Goal: Task Accomplishment & Management: Complete application form

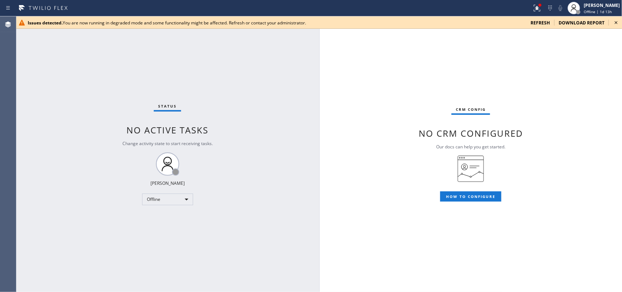
click at [497, 24] on div "refresh" at bounding box center [540, 23] width 28 height 6
click at [497, 22] on span "refresh" at bounding box center [540, 23] width 19 height 6
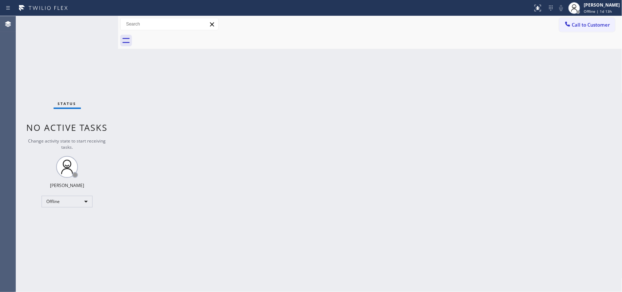
click at [246, 67] on div "Back to Dashboard Change Sender ID Customers Technicians Select a contact Outbo…" at bounding box center [370, 154] width 504 height 276
click at [599, 12] on span "Offline | 1d 13h" at bounding box center [598, 11] width 28 height 5
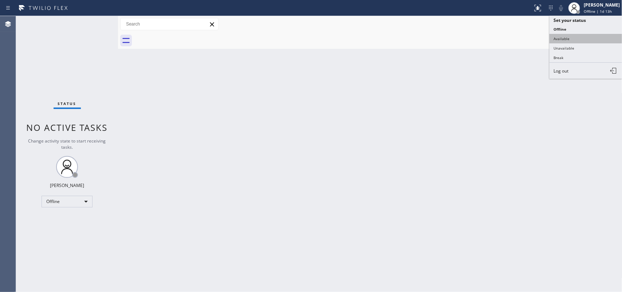
click at [562, 40] on button "Available" at bounding box center [586, 38] width 73 height 9
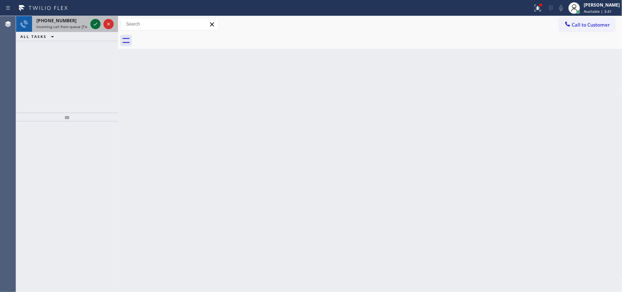
click at [91, 23] on icon at bounding box center [95, 24] width 9 height 9
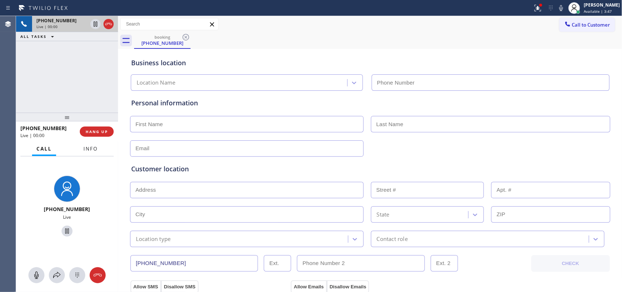
type input "(888) 859-4448"
click at [91, 148] on span "Info" at bounding box center [90, 148] width 14 height 7
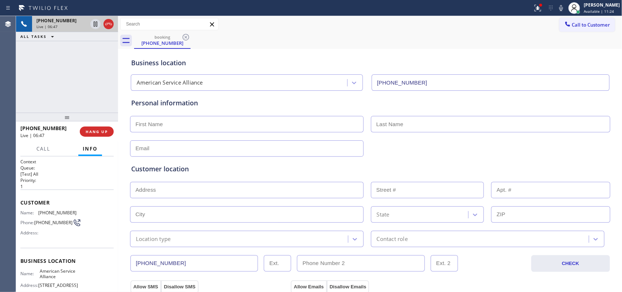
click at [175, 124] on input "text" at bounding box center [247, 124] width 234 height 16
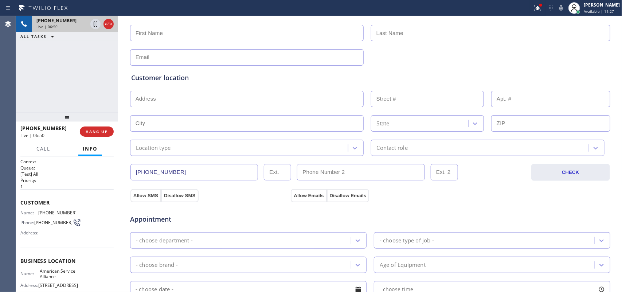
scroll to position [274, 0]
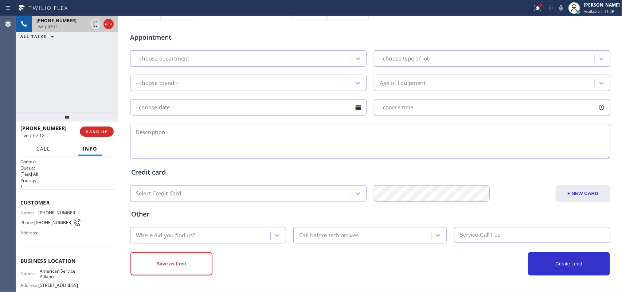
click at [43, 151] on span "Call" at bounding box center [43, 148] width 14 height 7
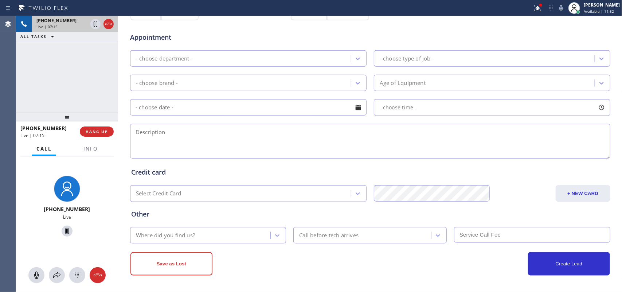
drag, startPoint x: 36, startPoint y: 272, endPoint x: 45, endPoint y: 265, distance: 10.9
click at [37, 272] on icon at bounding box center [36, 275] width 9 height 9
drag, startPoint x: 61, startPoint y: 231, endPoint x: 170, endPoint y: 161, distance: 129.0
click at [63, 230] on icon at bounding box center [67, 231] width 9 height 9
click at [173, 84] on div "- choose brand -" at bounding box center [157, 83] width 42 height 8
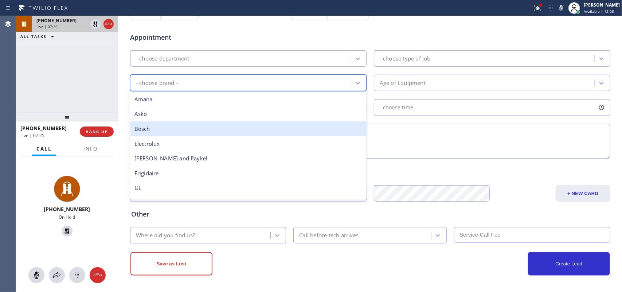
click at [225, 125] on div "Bosch" at bounding box center [248, 128] width 237 height 15
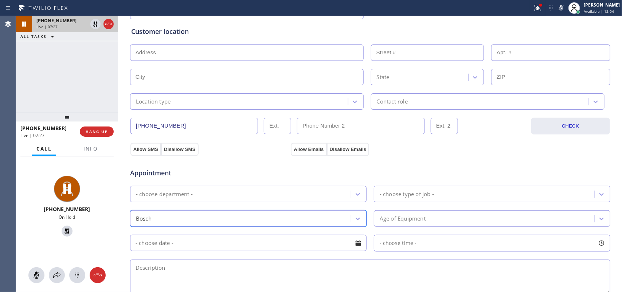
scroll to position [0, 0]
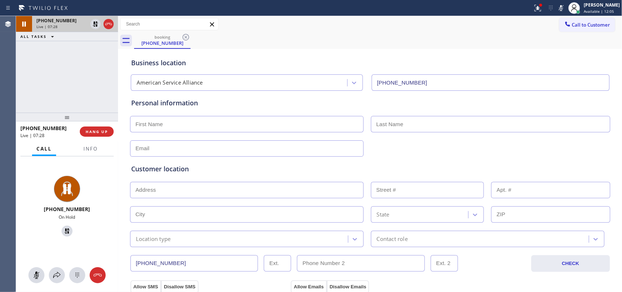
click at [230, 127] on input "text" at bounding box center [247, 124] width 234 height 16
click at [223, 154] on div "Customer location >> ADD NEW ADDRESS << + NEW ADDRESS State Location type Conta…" at bounding box center [370, 200] width 481 height 93
click at [225, 150] on input "text" at bounding box center [247, 148] width 234 height 16
paste input "ngrey86@gmail.com"
type input "ngrey86@gmail.com"
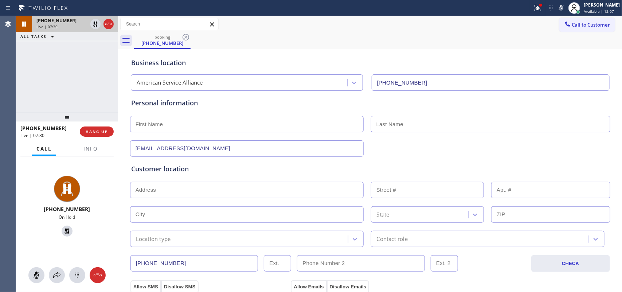
click at [230, 123] on input "text" at bounding box center [247, 124] width 234 height 16
type input "Natalie"
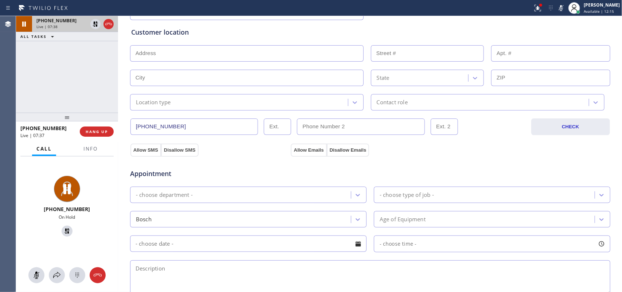
type input "Grey"
click at [197, 48] on input "text" at bounding box center [247, 53] width 234 height 16
paste input "5361 Plata Rosa CtCamarillo, CA 93012,"
type input "5361 Plata Rosa Ct"
type input "5361"
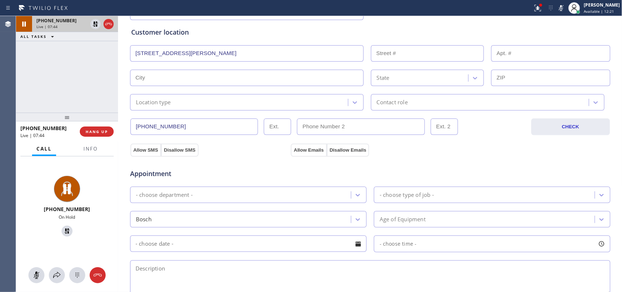
type input "Camarillo"
type input "93012"
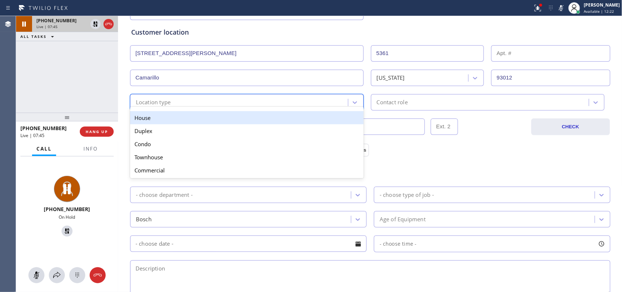
click at [225, 103] on div "Location type" at bounding box center [240, 102] width 216 height 13
click at [222, 120] on div "House" at bounding box center [247, 117] width 234 height 13
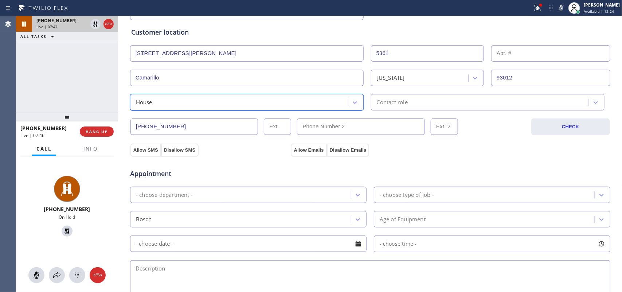
click at [395, 100] on div "Contact role" at bounding box center [392, 102] width 31 height 8
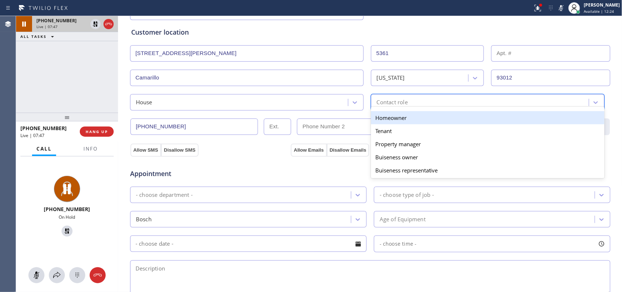
click at [396, 117] on div "Homeowner" at bounding box center [488, 117] width 234 height 13
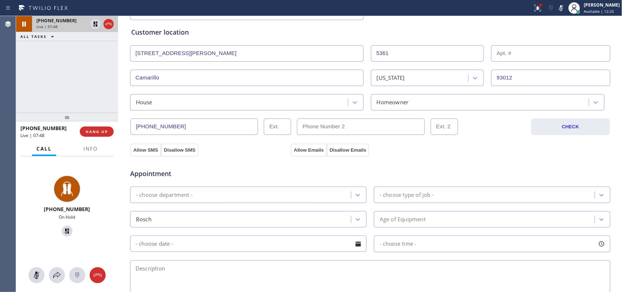
drag, startPoint x: 139, startPoint y: 150, endPoint x: 270, endPoint y: 155, distance: 130.9
click at [141, 150] on button "Allow SMS" at bounding box center [145, 150] width 31 height 13
click at [308, 150] on button "Allow Emails" at bounding box center [309, 150] width 36 height 13
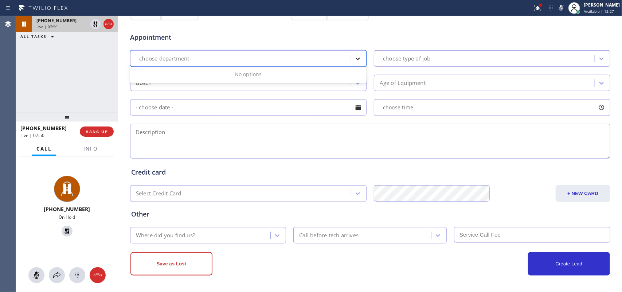
click at [356, 59] on icon at bounding box center [358, 59] width 4 height 3
click at [345, 61] on div "- choose department -" at bounding box center [241, 58] width 219 height 13
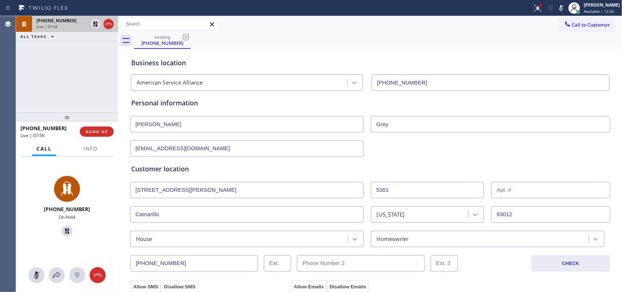
scroll to position [228, 0]
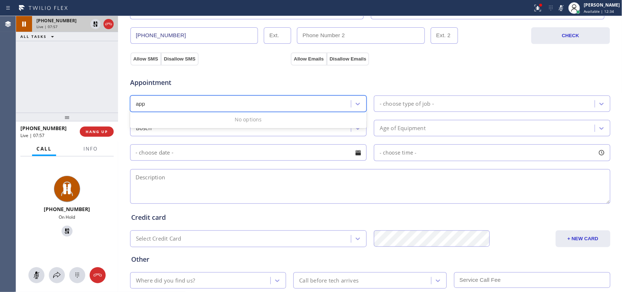
type input "app"
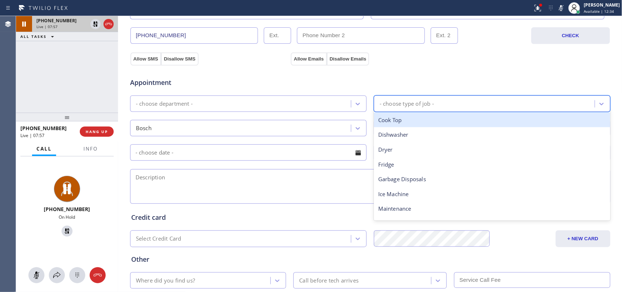
click at [424, 112] on div "- choose type of job -" at bounding box center [492, 103] width 237 height 16
click at [351, 106] on div at bounding box center [357, 103] width 13 height 13
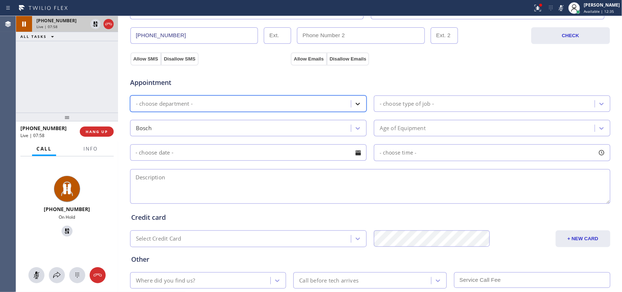
click at [351, 106] on div at bounding box center [357, 103] width 13 height 13
click at [355, 104] on icon at bounding box center [357, 103] width 7 height 7
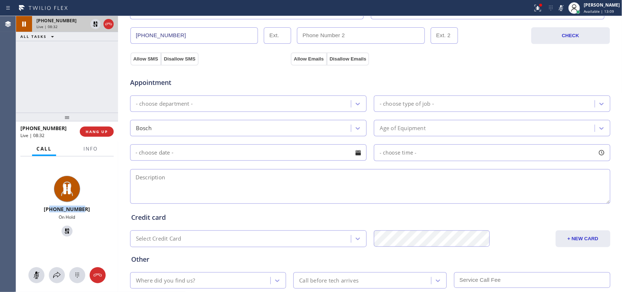
drag, startPoint x: 88, startPoint y: 208, endPoint x: 52, endPoint y: 207, distance: 35.7
click at [51, 207] on div "+19092613574" at bounding box center [67, 209] width 96 height 7
copy span "9092613574"
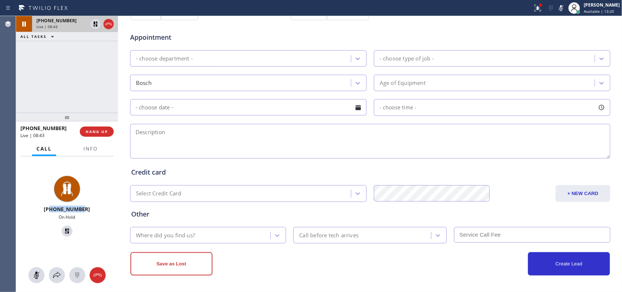
scroll to position [137, 0]
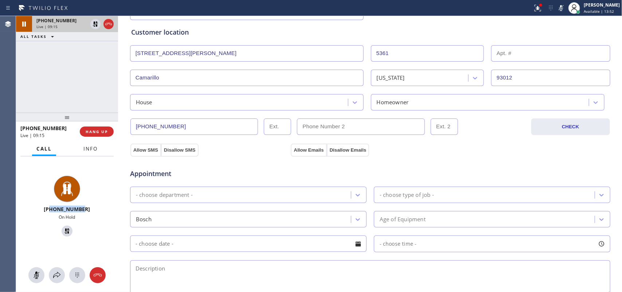
click at [89, 149] on span "Info" at bounding box center [90, 148] width 14 height 7
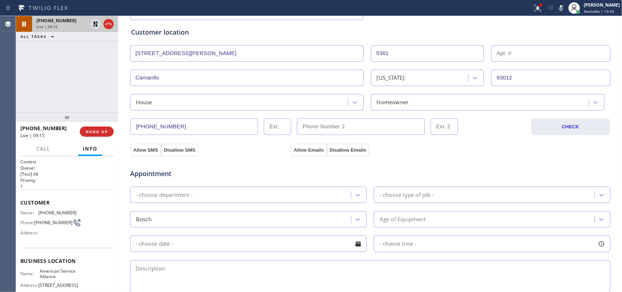
scroll to position [81, 0]
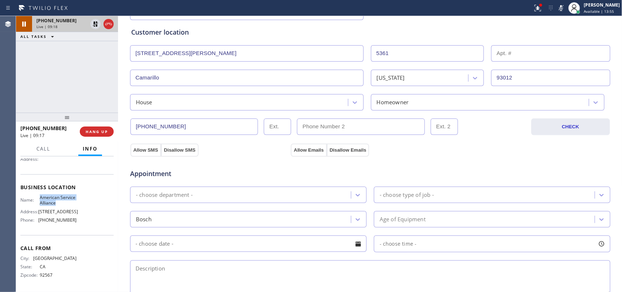
drag, startPoint x: 71, startPoint y: 197, endPoint x: 37, endPoint y: 190, distance: 34.7
click at [37, 195] on div "Name: American Service Alliance" at bounding box center [48, 200] width 56 height 11
copy span "American Service Alliance"
drag, startPoint x: 70, startPoint y: 219, endPoint x: 38, endPoint y: 218, distance: 32.8
click at [38, 218] on div "Name: American Service Alliance Address: 1423 S Grand Ave Phone: (888) 859-4448" at bounding box center [66, 210] width 93 height 31
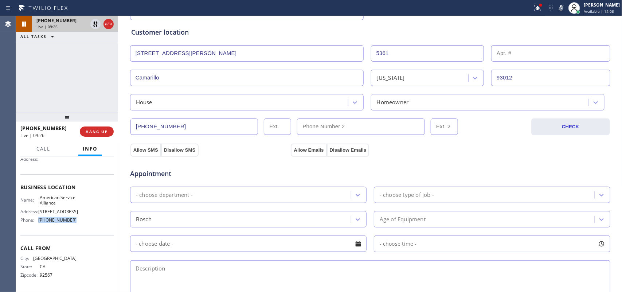
copy div "(888) 859-4448"
click at [81, 201] on div "Name: American Service Alliance Address: 1423 S Grand Ave Phone: (888) 859-4448" at bounding box center [66, 210] width 93 height 31
click at [82, 195] on div "Name: American Service Alliance Address: 1423 S Grand Ave Phone: (888) 859-4448" at bounding box center [66, 210] width 93 height 31
drag, startPoint x: 78, startPoint y: 195, endPoint x: 39, endPoint y: 189, distance: 39.9
click at [39, 195] on div "Name: American Service Alliance Address: 1423 S Grand Ave Phone: (888) 859-4448" at bounding box center [66, 210] width 93 height 31
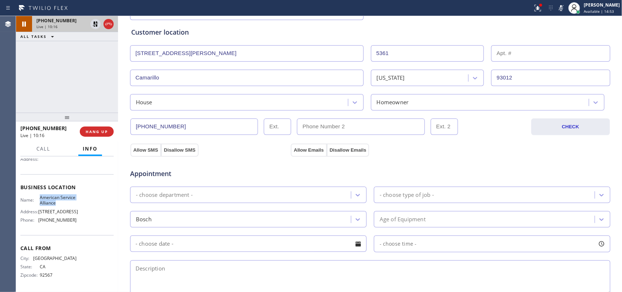
copy span "American Service Alliance"
click at [36, 152] on button "Call" at bounding box center [43, 149] width 23 height 14
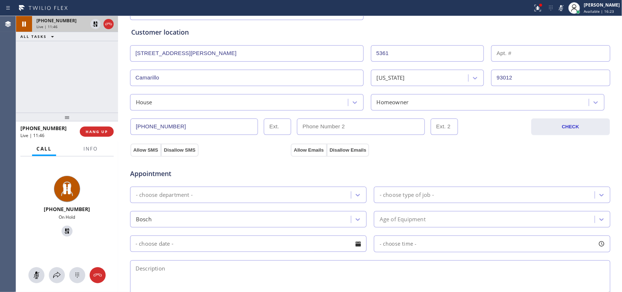
drag, startPoint x: 36, startPoint y: 272, endPoint x: 66, endPoint y: 238, distance: 45.0
click at [36, 271] on icon at bounding box center [36, 275] width 9 height 9
click at [66, 230] on icon at bounding box center [67, 231] width 9 height 9
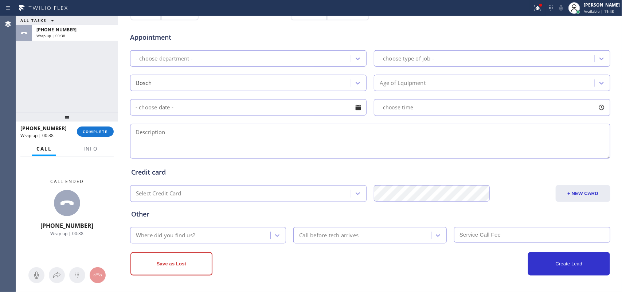
scroll to position [274, 0]
click at [101, 133] on span "COMPLETE" at bounding box center [95, 131] width 25 height 5
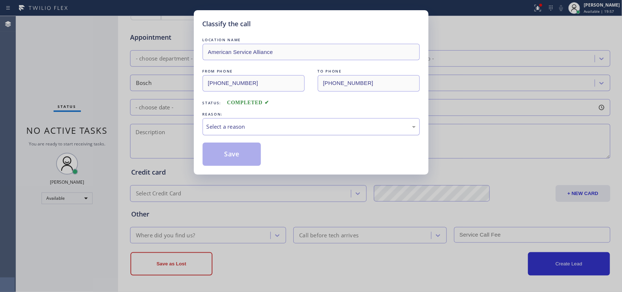
click at [249, 126] on div "Select a reason" at bounding box center [311, 126] width 209 height 8
click at [231, 148] on button "Save" at bounding box center [232, 154] width 59 height 23
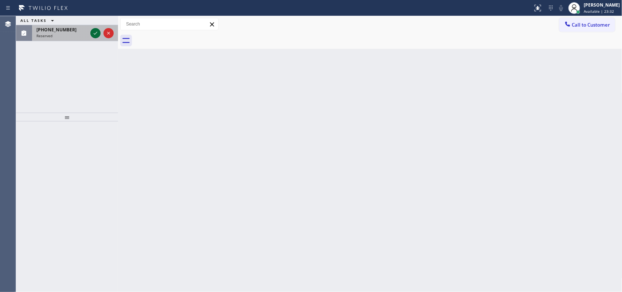
click at [95, 33] on icon at bounding box center [95, 33] width 9 height 9
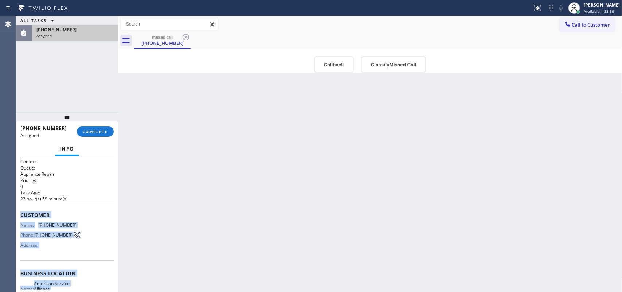
drag, startPoint x: 85, startPoint y: 226, endPoint x: 19, endPoint y: 215, distance: 66.1
click at [19, 215] on div "Context Queue: Appliance Repair Priority: 0 Task Age: [DEMOGRAPHIC_DATA] hour(s…" at bounding box center [67, 224] width 102 height 136
copy div "Customer Name: [PHONE_NUMBER] Phone: [PHONE_NUMBER] Address: Business location …"
click at [380, 66] on button "Classify Missed Call" at bounding box center [393, 64] width 65 height 17
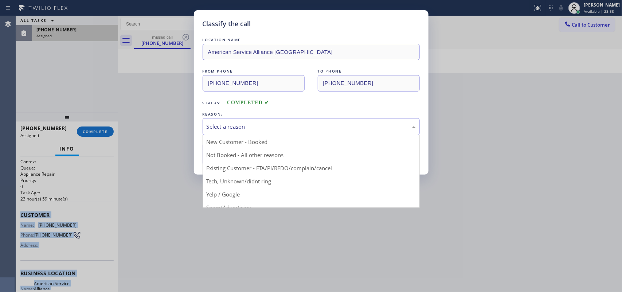
click at [346, 130] on div "Select a reason" at bounding box center [311, 126] width 209 height 8
drag, startPoint x: 275, startPoint y: 183, endPoint x: 260, endPoint y: 172, distance: 18.9
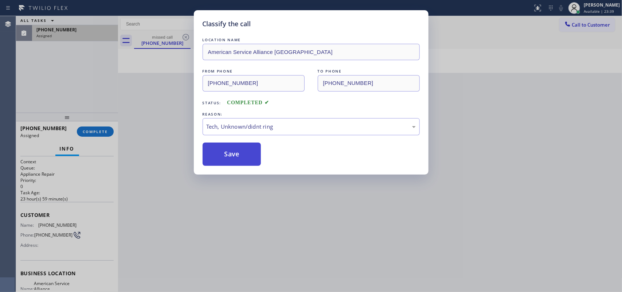
click at [236, 152] on button "Save" at bounding box center [232, 154] width 59 height 23
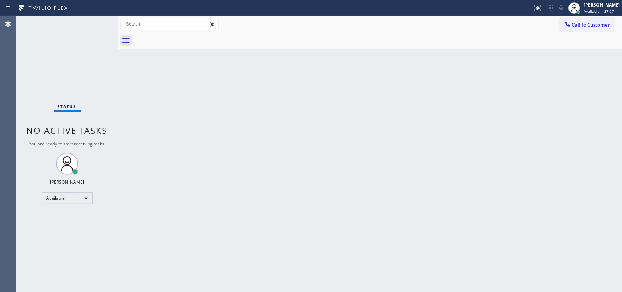
click at [95, 24] on div "Status No active tasks You are ready to start receiving tasks. [PERSON_NAME] Av…" at bounding box center [67, 154] width 102 height 276
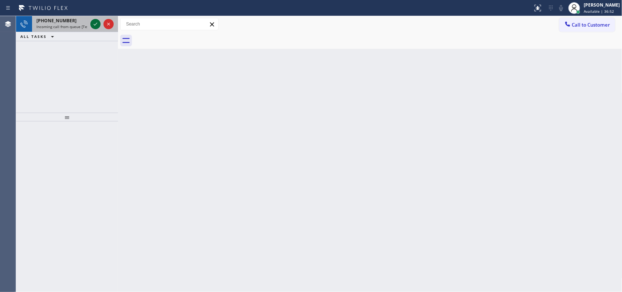
click at [96, 22] on icon at bounding box center [95, 24] width 9 height 9
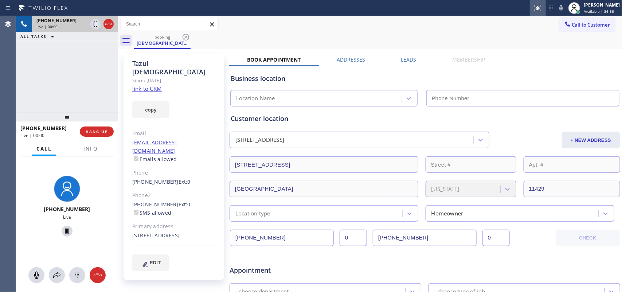
type input "[PHONE_NUMBER]"
click at [149, 85] on link "link to CRM" at bounding box center [147, 88] width 30 height 7
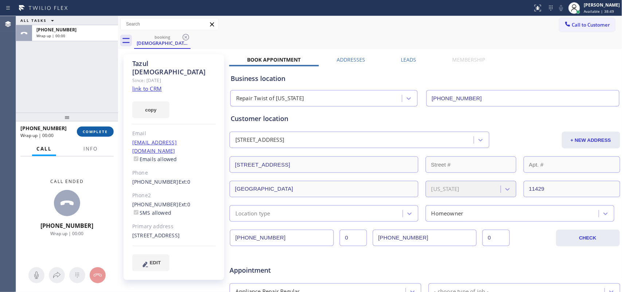
click at [95, 135] on button "COMPLETE" at bounding box center [95, 131] width 37 height 10
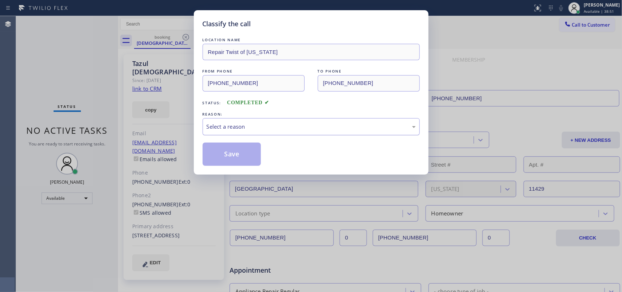
click at [265, 129] on div "Select a reason" at bounding box center [311, 126] width 209 height 8
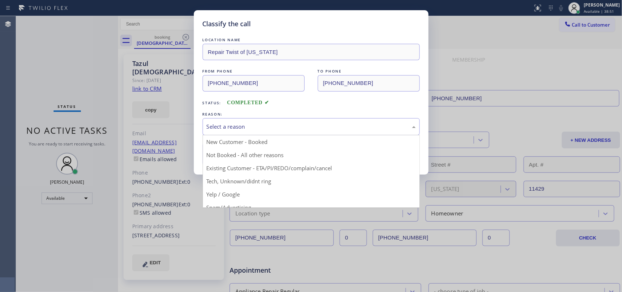
scroll to position [50, 0]
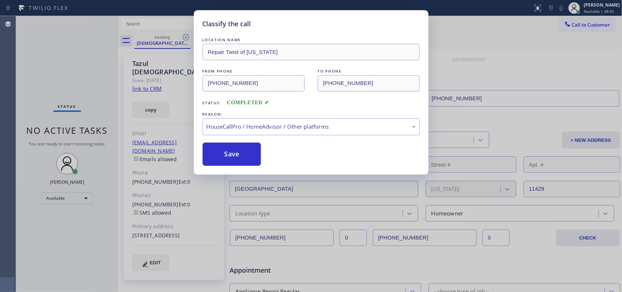
click at [260, 117] on div "REASON:" at bounding box center [311, 114] width 217 height 8
click at [257, 123] on div "HouseCallPro / HomeAdvisor / Other platforms" at bounding box center [311, 126] width 209 height 8
click at [233, 152] on button "Save" at bounding box center [232, 154] width 59 height 23
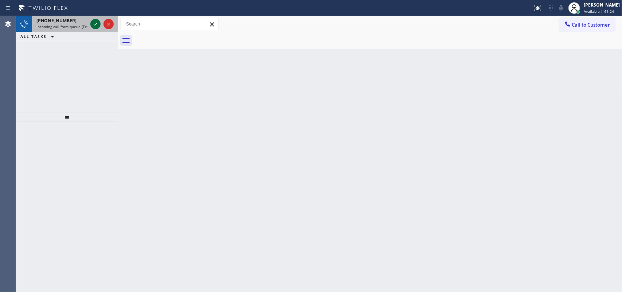
click at [94, 24] on icon at bounding box center [95, 24] width 9 height 9
click at [97, 20] on icon at bounding box center [95, 24] width 9 height 9
click at [94, 20] on icon at bounding box center [95, 24] width 9 height 9
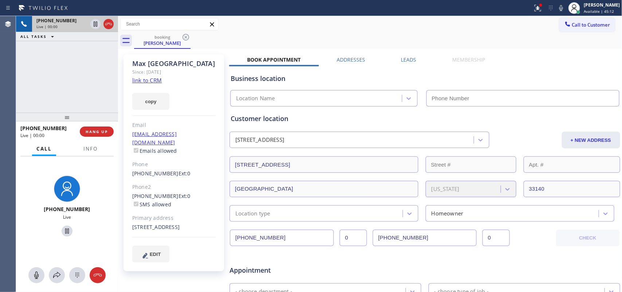
type input "[PHONE_NUMBER]"
click at [137, 77] on link "link to CRM" at bounding box center [147, 80] width 30 height 7
click at [328, 27] on div "Call to Customer Outbound call Location Search location Your caller id phone nu…" at bounding box center [370, 24] width 504 height 13
drag, startPoint x: 37, startPoint y: 277, endPoint x: 50, endPoint y: 257, distance: 23.5
click at [38, 274] on icon at bounding box center [36, 275] width 9 height 9
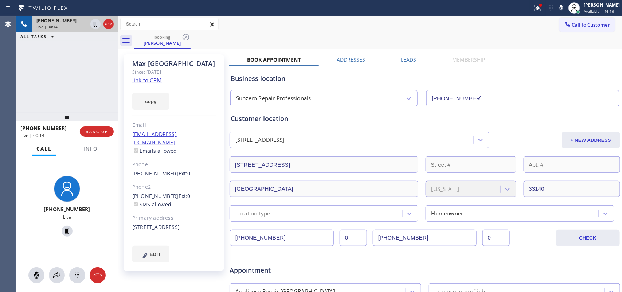
drag, startPoint x: 64, startPoint y: 230, endPoint x: 66, endPoint y: 219, distance: 10.5
click at [63, 230] on icon at bounding box center [67, 231] width 9 height 9
drag, startPoint x: 33, startPoint y: 273, endPoint x: 48, endPoint y: 254, distance: 24.1
click at [33, 272] on icon at bounding box center [36, 275] width 9 height 9
click at [63, 227] on icon at bounding box center [67, 231] width 9 height 9
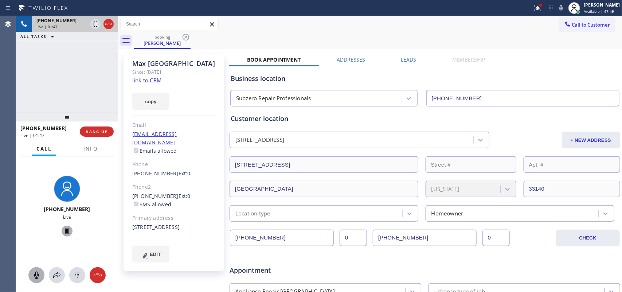
click at [34, 274] on icon at bounding box center [36, 275] width 9 height 9
click at [35, 276] on rect at bounding box center [37, 275] width 6 height 6
click at [36, 274] on icon at bounding box center [36, 275] width 9 height 9
click at [35, 274] on icon at bounding box center [36, 275] width 9 height 9
click at [35, 274] on icon at bounding box center [36, 275] width 4 height 7
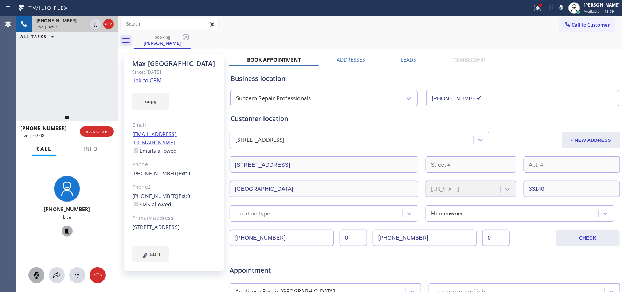
click at [35, 274] on icon at bounding box center [36, 275] width 4 height 7
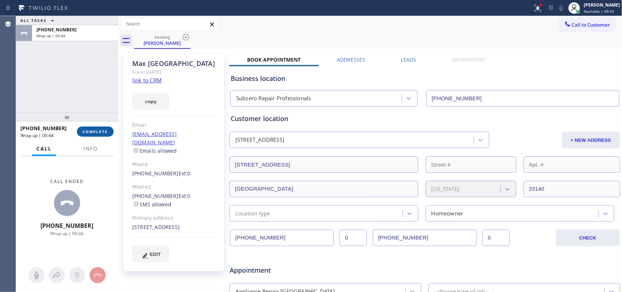
click at [93, 128] on button "COMPLETE" at bounding box center [95, 131] width 37 height 10
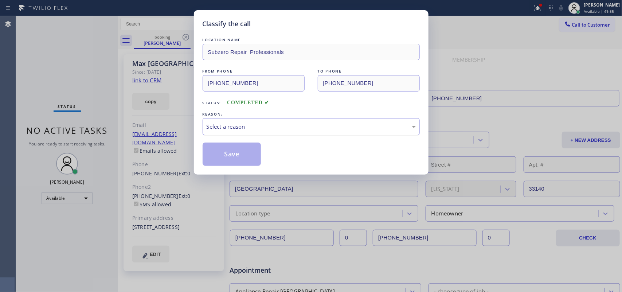
click at [287, 128] on div "Select a reason" at bounding box center [311, 126] width 209 height 8
click at [236, 153] on button "Save" at bounding box center [232, 154] width 59 height 23
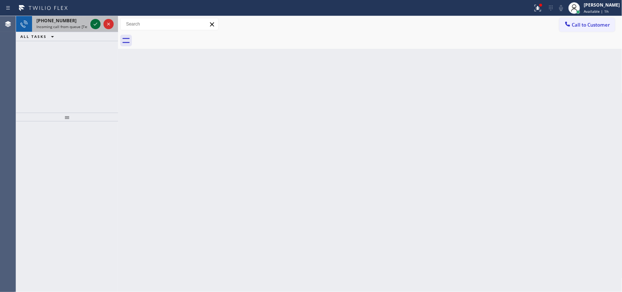
click at [92, 24] on icon at bounding box center [95, 24] width 9 height 9
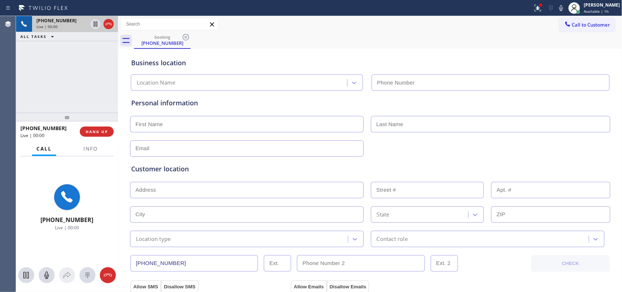
type input "[PHONE_NUMBER]"
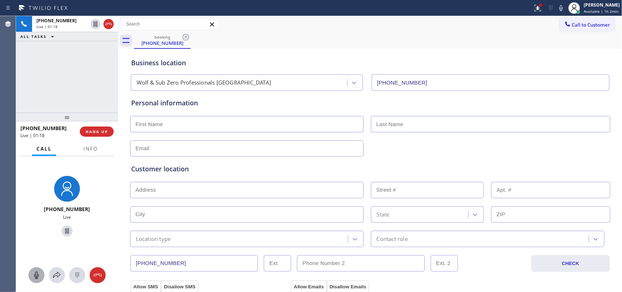
click at [38, 276] on icon at bounding box center [36, 275] width 4 height 7
click at [66, 228] on icon at bounding box center [67, 231] width 9 height 9
drag, startPoint x: 39, startPoint y: 273, endPoint x: 43, endPoint y: 267, distance: 6.8
click at [39, 272] on rect at bounding box center [37, 275] width 6 height 6
click at [65, 230] on icon at bounding box center [67, 231] width 9 height 9
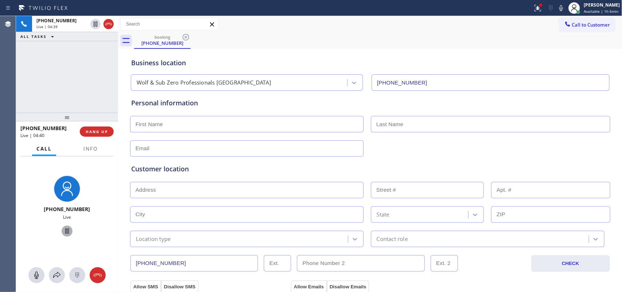
click at [417, 17] on div "Call to Customer Outbound call Location Search location Your caller id phone nu…" at bounding box center [370, 24] width 504 height 16
click at [196, 129] on input "text" at bounding box center [247, 124] width 234 height 16
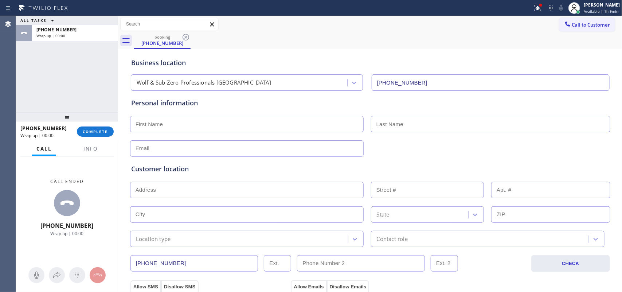
click at [167, 152] on input "text" at bounding box center [247, 148] width 234 height 16
paste input "[EMAIL_ADDRESS][DOMAIN_NAME]"
type input "[EMAIL_ADDRESS][DOMAIN_NAME]"
click at [184, 117] on input "text" at bounding box center [247, 124] width 234 height 16
type input "[PERSON_NAME]"
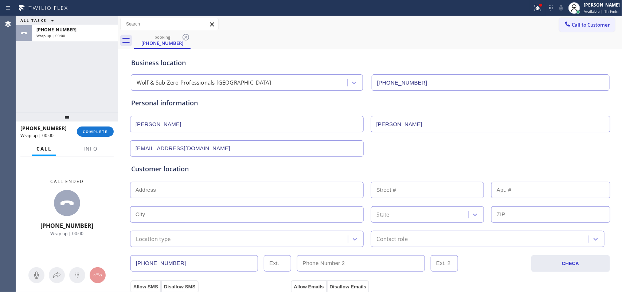
scroll to position [91, 0]
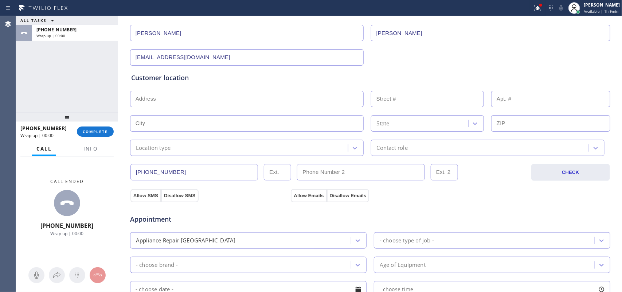
type input "[PERSON_NAME]"
click at [194, 95] on input "text" at bounding box center [247, 99] width 234 height 16
paste input "[STREET_ADDRESS]"
type input "[STREET_ADDRESS]"
type input "3329"
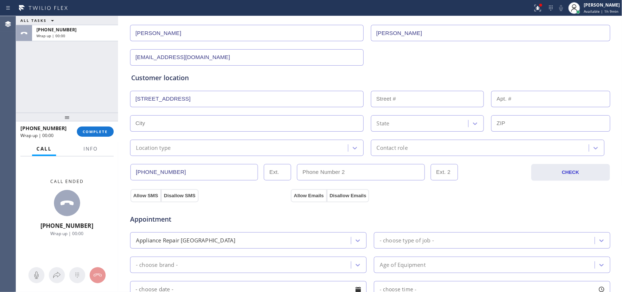
type input "[GEOGRAPHIC_DATA]"
type input "75077"
click at [193, 146] on div "Location type" at bounding box center [240, 147] width 216 height 13
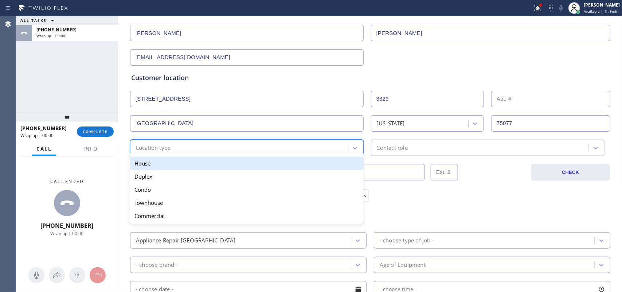
click at [194, 164] on div "House" at bounding box center [247, 163] width 234 height 13
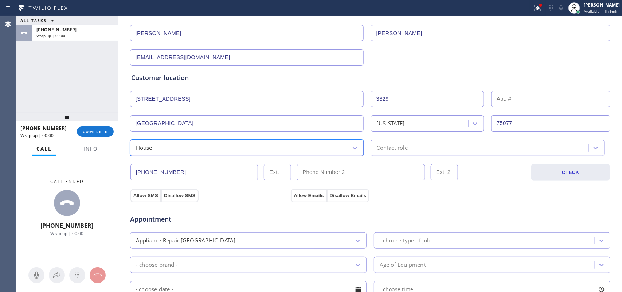
click at [411, 147] on div "Contact role" at bounding box center [481, 147] width 216 height 13
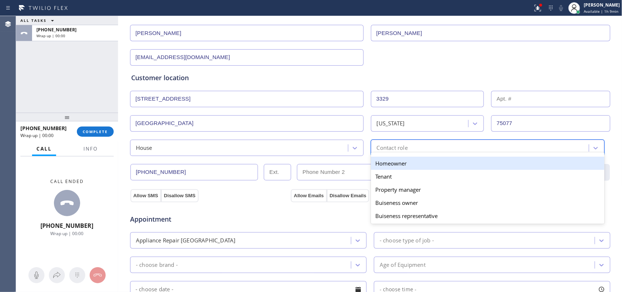
click at [424, 163] on div "Homeowner" at bounding box center [488, 163] width 234 height 13
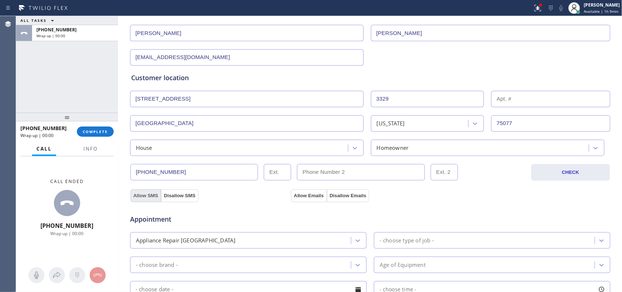
click at [144, 196] on button "Allow SMS" at bounding box center [145, 195] width 31 height 13
click at [301, 195] on button "Allow Emails" at bounding box center [309, 195] width 36 height 13
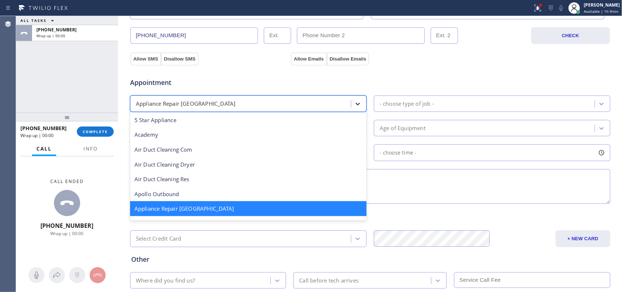
click at [356, 101] on icon at bounding box center [357, 103] width 7 height 7
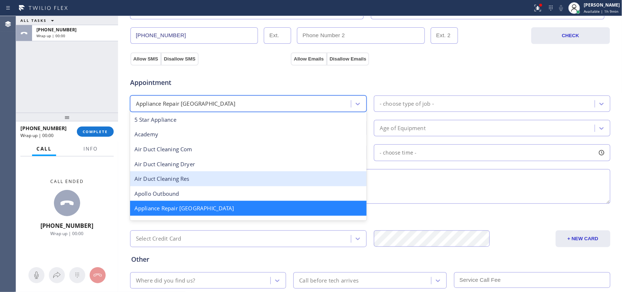
scroll to position [46, 0]
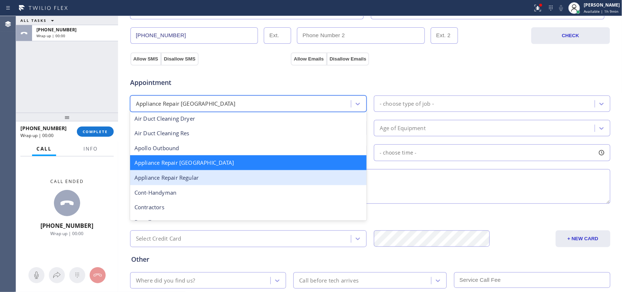
drag, startPoint x: 263, startPoint y: 175, endPoint x: 361, endPoint y: 129, distance: 108.6
click at [263, 176] on div "Appliance Repair Regular" at bounding box center [248, 177] width 237 height 15
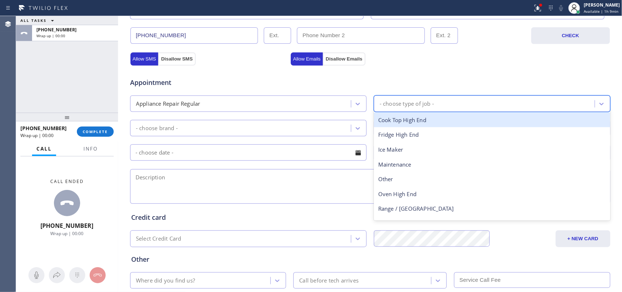
click at [418, 104] on div "- choose type of job -" at bounding box center [407, 103] width 54 height 8
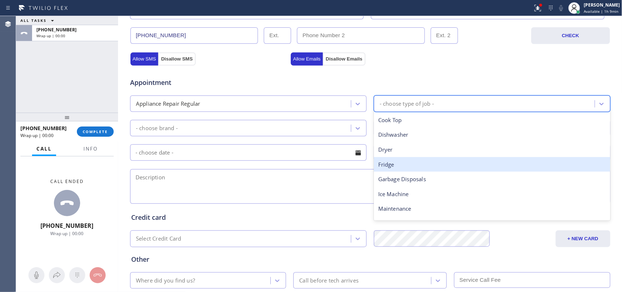
click at [441, 161] on div "Fridge" at bounding box center [492, 164] width 237 height 15
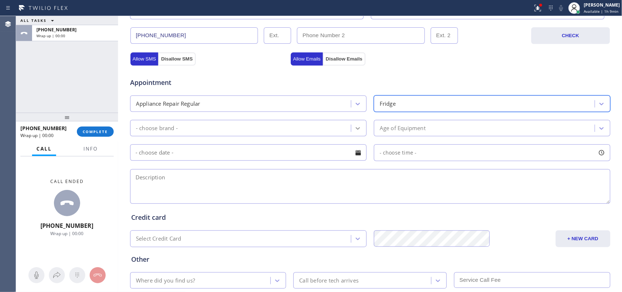
click at [354, 129] on icon at bounding box center [357, 128] width 7 height 7
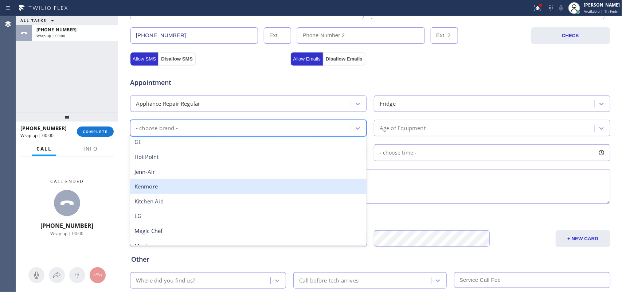
scroll to position [137, 0]
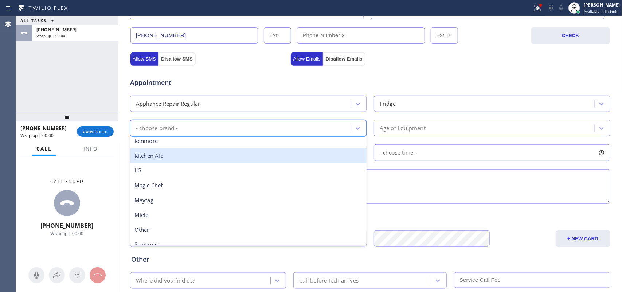
click at [265, 154] on div "Kitchen Aid" at bounding box center [248, 155] width 237 height 15
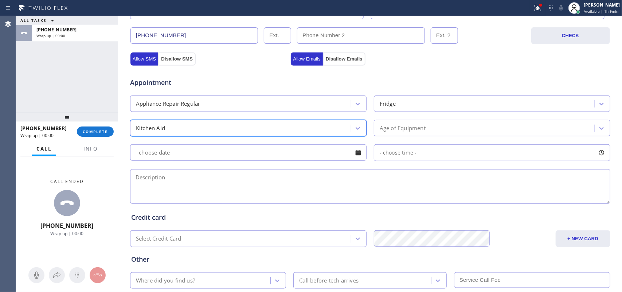
click at [395, 123] on div "Age of Equipment" at bounding box center [485, 128] width 219 height 13
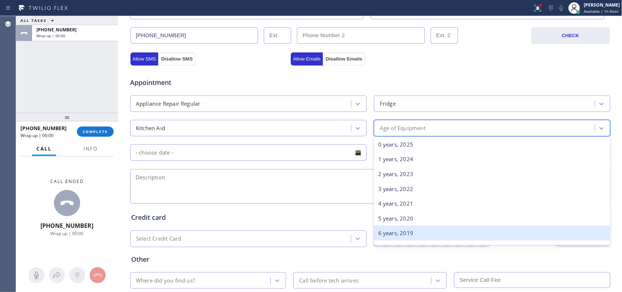
scroll to position [46, 0]
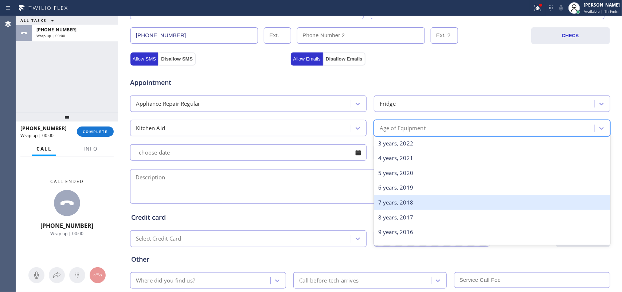
click at [443, 204] on div "7 years, 2018" at bounding box center [492, 202] width 237 height 15
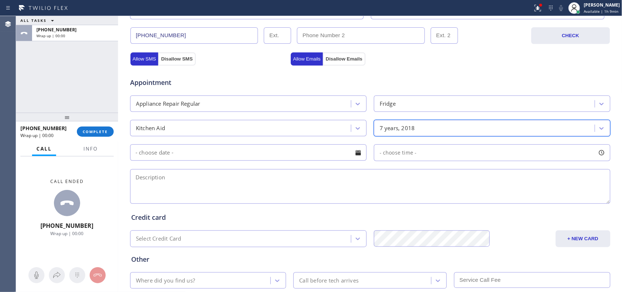
click at [352, 149] on div at bounding box center [358, 153] width 12 height 12
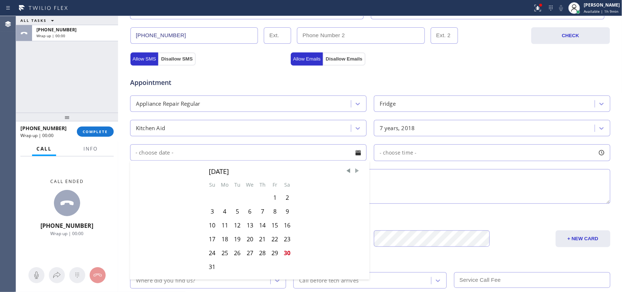
click at [354, 172] on span "Next Month" at bounding box center [357, 170] width 7 height 7
click at [223, 199] on div "1" at bounding box center [224, 198] width 13 height 14
type input "[DATE]"
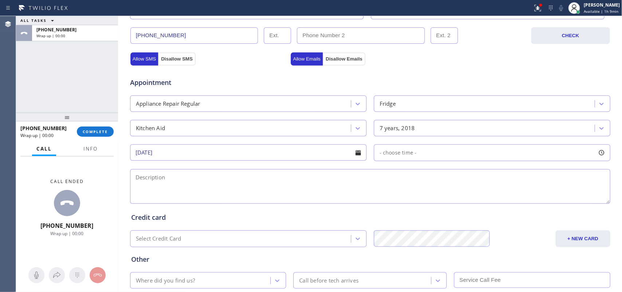
click at [599, 152] on div at bounding box center [602, 153] width 12 height 12
drag, startPoint x: 379, startPoint y: 197, endPoint x: 445, endPoint y: 199, distance: 65.3
click at [446, 199] on div at bounding box center [450, 197] width 9 height 15
drag, startPoint x: 378, startPoint y: 199, endPoint x: 397, endPoint y: 199, distance: 19.0
click at [397, 199] on div at bounding box center [398, 197] width 9 height 15
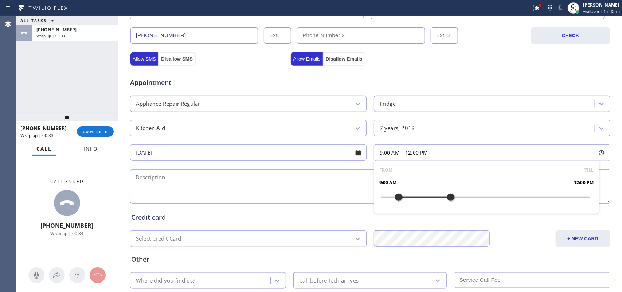
click at [84, 149] on span "Info" at bounding box center [90, 148] width 14 height 7
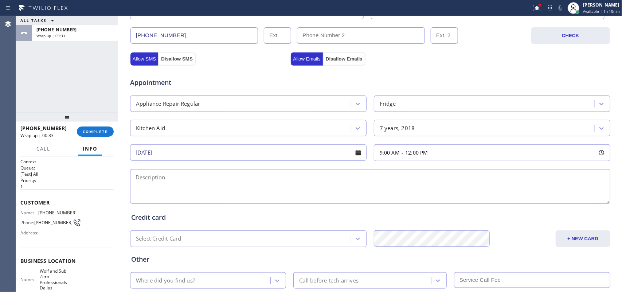
scroll to position [86, 0]
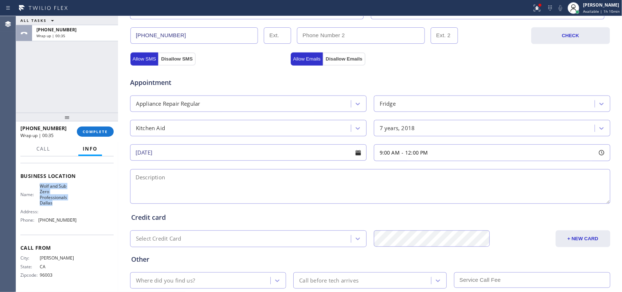
drag, startPoint x: 48, startPoint y: 195, endPoint x: 38, endPoint y: 183, distance: 15.5
click at [38, 183] on div "Name: [PERSON_NAME] and Sub Zero Professionals Dallas Address: Phone: [PHONE_NU…" at bounding box center [48, 204] width 56 height 43
copy span "Wolf and Sub Zero Professionals Dallas"
click at [182, 187] on textarea at bounding box center [370, 186] width 480 height 35
paste textarea "9-12/$75/house-ho/Kitchen Aid/ FS/ [DEMOGRAPHIC_DATA] / no longer is not coolin…"
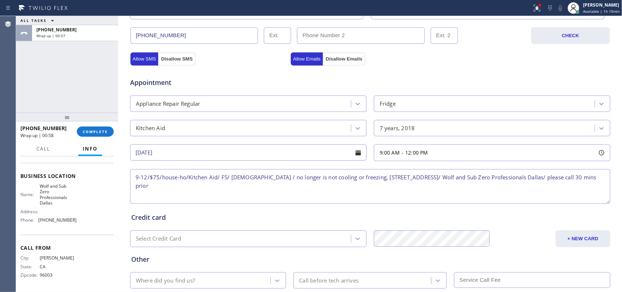
scroll to position [274, 0]
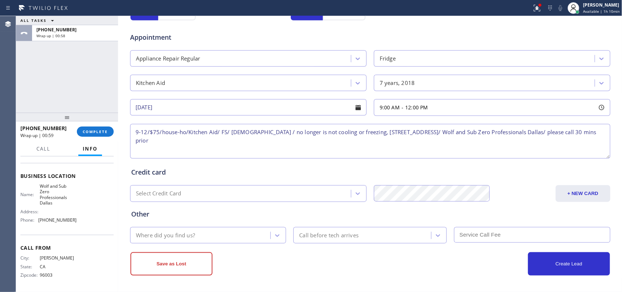
type textarea "9-12/$75/house-ho/Kitchen Aid/ FS/ [DEMOGRAPHIC_DATA] / no longer is not coolin…"
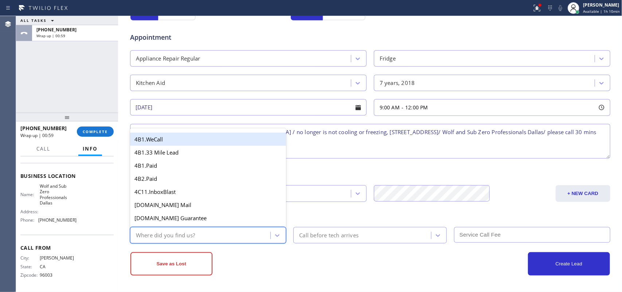
click at [258, 233] on div "Where did you find us?" at bounding box center [201, 235] width 138 height 13
type input "g"
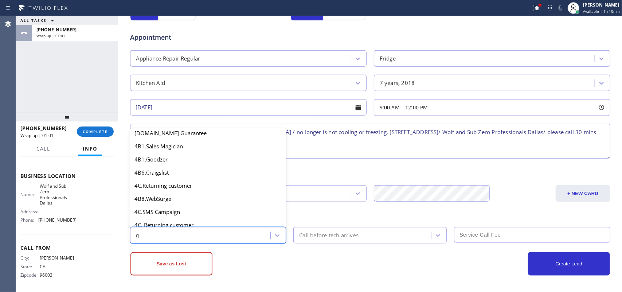
scroll to position [137, 0]
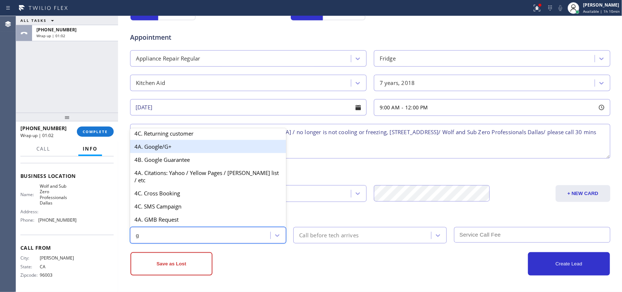
click at [192, 153] on div "4A. Google/G+" at bounding box center [208, 146] width 156 height 13
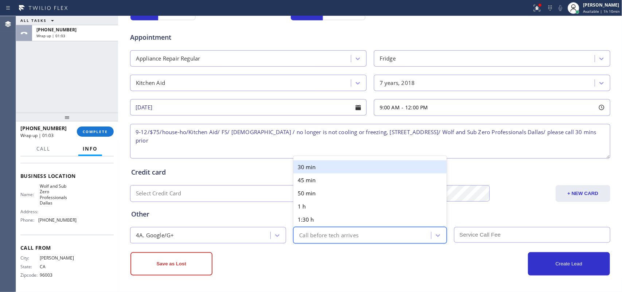
click at [340, 230] on div "Call before tech arrives" at bounding box center [364, 235] width 136 height 13
click at [323, 165] on div "30 min" at bounding box center [369, 166] width 153 height 13
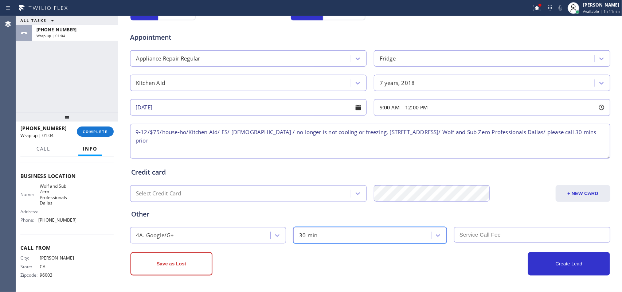
click at [468, 229] on input "text" at bounding box center [532, 235] width 156 height 16
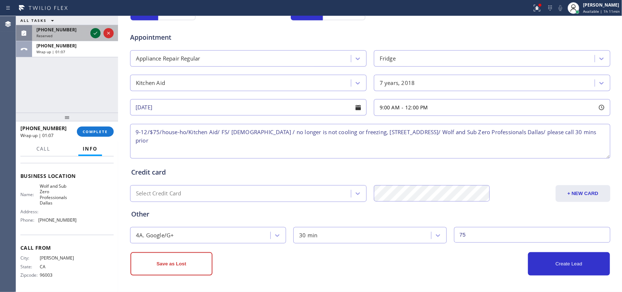
type input "75"
click at [95, 34] on icon at bounding box center [95, 33] width 9 height 9
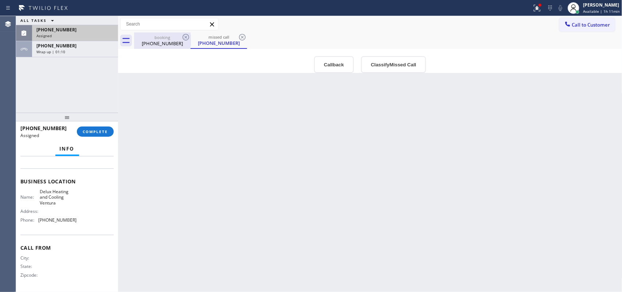
click at [155, 44] on div "[PHONE_NUMBER]" at bounding box center [162, 43] width 55 height 7
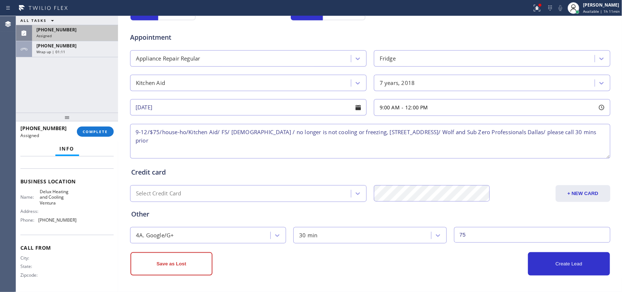
scroll to position [274, 0]
click at [547, 264] on button "Create Lead" at bounding box center [569, 263] width 82 height 23
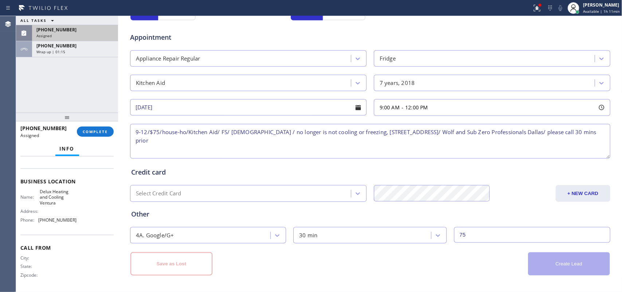
scroll to position [26, 0]
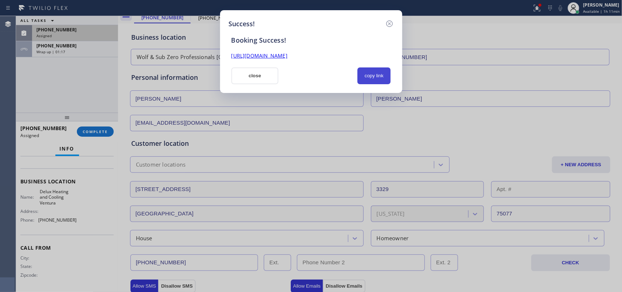
click at [375, 77] on button "copy link" at bounding box center [375, 75] width 34 height 17
click at [345, 52] on div "[URL][DOMAIN_NAME]" at bounding box center [311, 56] width 168 height 8
click at [288, 54] on link "[URL][DOMAIN_NAME]" at bounding box center [259, 55] width 56 height 7
click at [249, 74] on button "close" at bounding box center [254, 75] width 47 height 17
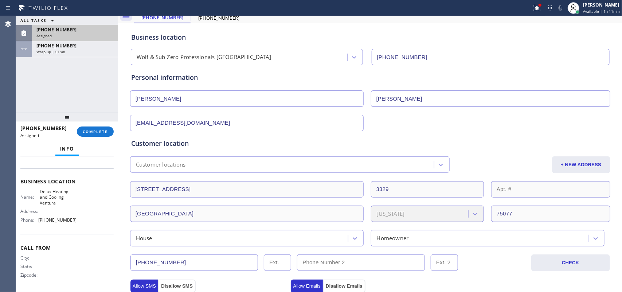
click at [100, 137] on div "[PHONE_NUMBER] Assigned COMPLETE" at bounding box center [66, 131] width 93 height 19
click at [102, 131] on span "COMPLETE" at bounding box center [95, 131] width 25 height 5
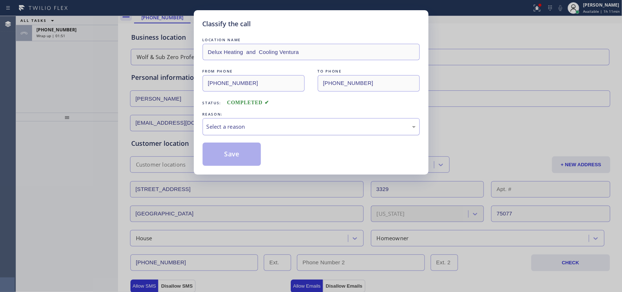
click at [338, 126] on div "Select a reason" at bounding box center [311, 126] width 209 height 8
drag, startPoint x: 250, startPoint y: 152, endPoint x: 188, endPoint y: 112, distance: 74.0
click at [250, 153] on button "Save" at bounding box center [232, 154] width 59 height 23
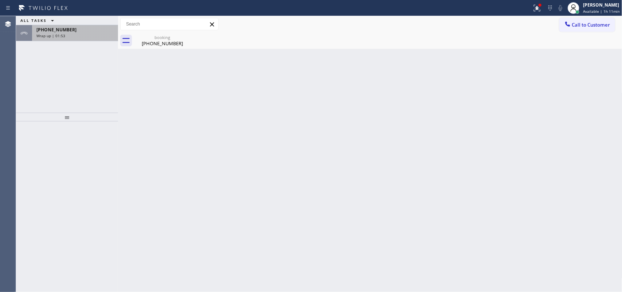
click at [90, 30] on div "[PHONE_NUMBER]" at bounding box center [74, 30] width 77 height 6
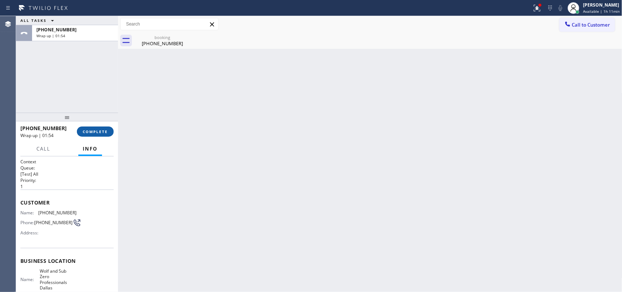
click at [90, 133] on span "COMPLETE" at bounding box center [95, 131] width 25 height 5
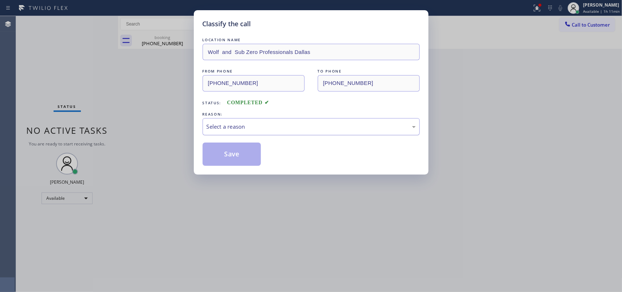
click at [284, 130] on div "Select a reason" at bounding box center [311, 126] width 209 height 8
drag, startPoint x: 235, startPoint y: 150, endPoint x: 228, endPoint y: 143, distance: 10.3
click at [234, 152] on button "Save" at bounding box center [232, 154] width 59 height 23
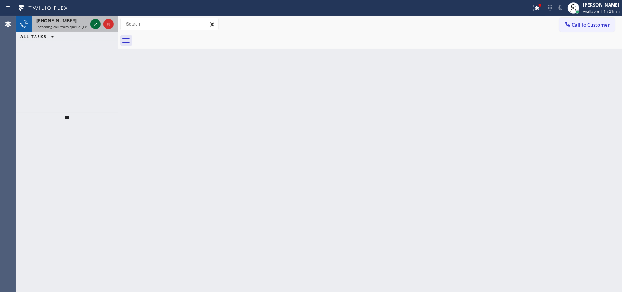
click at [97, 23] on icon at bounding box center [96, 24] width 4 height 3
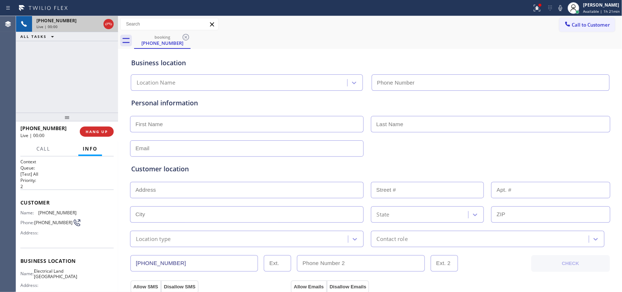
type input "[PHONE_NUMBER]"
click at [46, 144] on button "Call" at bounding box center [43, 149] width 23 height 14
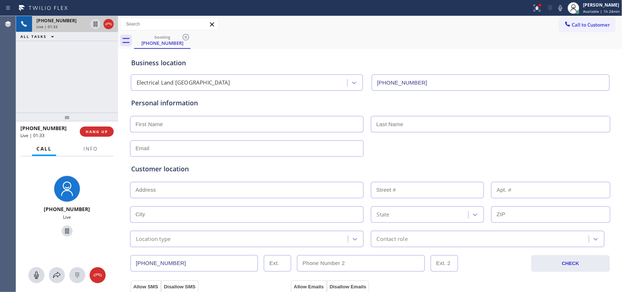
drag, startPoint x: 34, startPoint y: 273, endPoint x: 65, endPoint y: 250, distance: 39.0
click at [35, 273] on icon at bounding box center [36, 275] width 9 height 9
click at [65, 229] on icon at bounding box center [67, 231] width 4 height 5
drag, startPoint x: 39, startPoint y: 274, endPoint x: 68, endPoint y: 243, distance: 42.8
click at [39, 272] on icon at bounding box center [36, 275] width 9 height 9
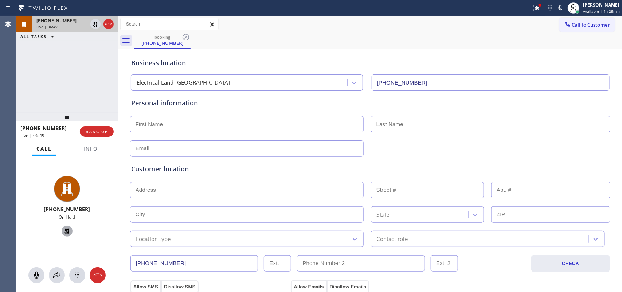
click at [66, 230] on icon at bounding box center [67, 231] width 9 height 9
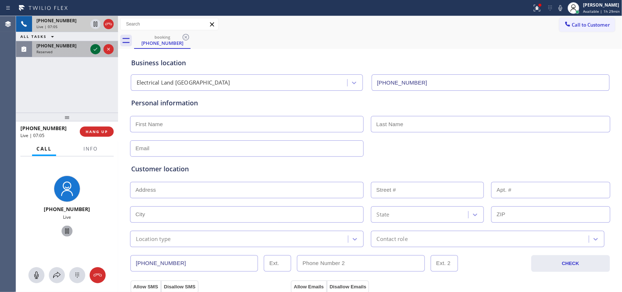
click at [96, 50] on icon at bounding box center [95, 49] width 9 height 9
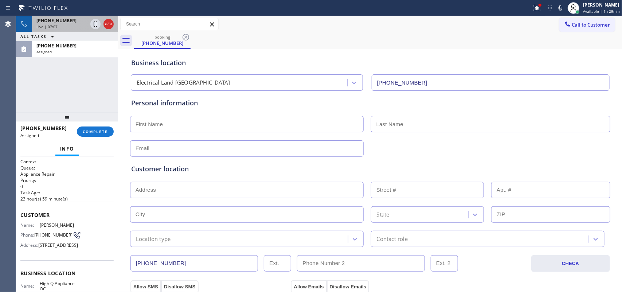
click at [74, 26] on div "Live | 07:07" at bounding box center [61, 26] width 51 height 5
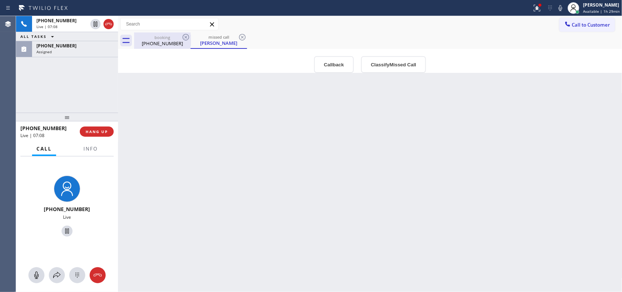
click at [151, 40] on div "[PHONE_NUMBER]" at bounding box center [162, 43] width 55 height 7
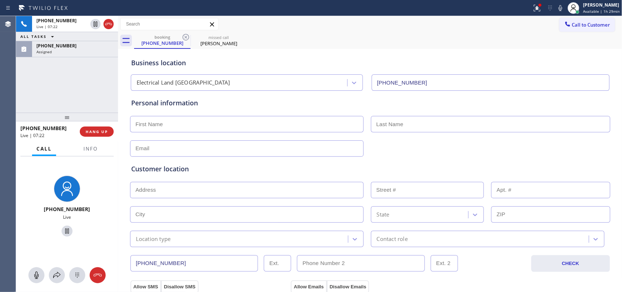
click at [196, 123] on input "text" at bounding box center [247, 124] width 234 height 16
click at [197, 123] on input "text" at bounding box center [247, 124] width 234 height 16
type input "[PERSON_NAME]"
click at [189, 150] on input "text" at bounding box center [247, 148] width 234 height 16
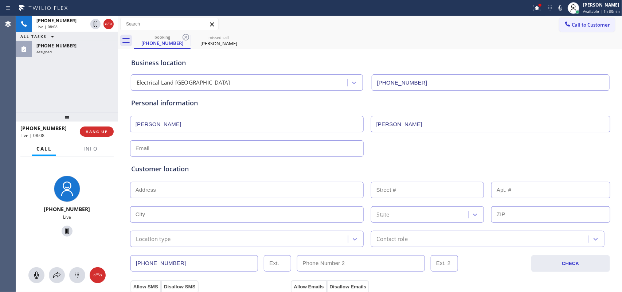
click at [156, 147] on input "text" at bounding box center [247, 148] width 234 height 16
paste input "[EMAIL_ADDRESS][DOMAIN_NAME]"
type input "[EMAIL_ADDRESS][DOMAIN_NAME]"
click at [230, 190] on input "text" at bounding box center [247, 190] width 234 height 16
paste input "[STREET_ADDRESS]"
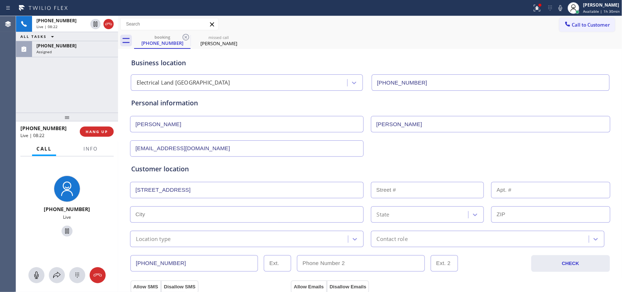
type input "Seacoast Pl"
type input "[GEOGRAPHIC_DATA]"
type input "90094"
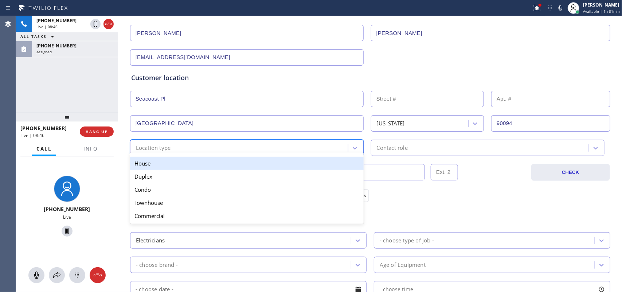
click at [141, 148] on div "Location type" at bounding box center [153, 148] width 35 height 8
click at [157, 163] on div "House" at bounding box center [247, 163] width 234 height 13
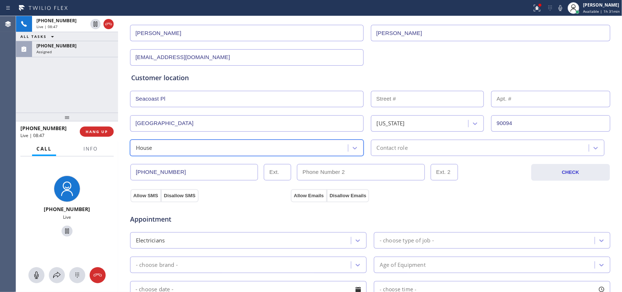
click at [399, 140] on div "option House, selected. 5 results available. Select is focused ,type to refine …" at bounding box center [370, 147] width 482 height 18
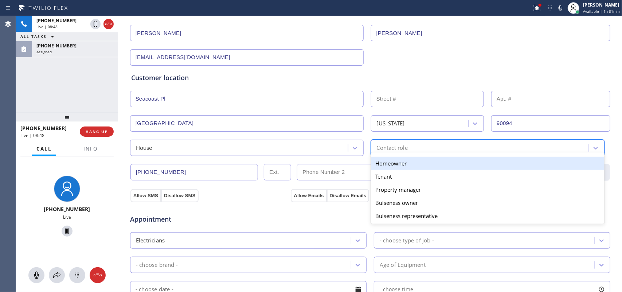
click at [405, 152] on div "Contact role" at bounding box center [392, 148] width 31 height 8
click at [400, 168] on div "Homeowner" at bounding box center [488, 163] width 234 height 13
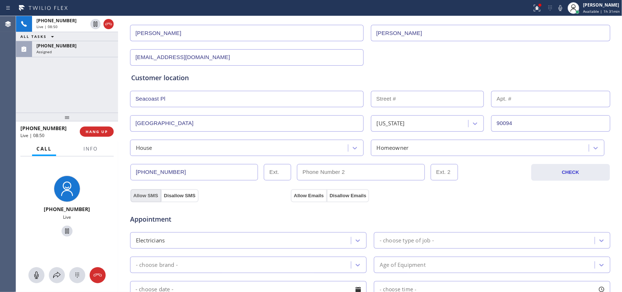
click at [146, 195] on button "Allow SMS" at bounding box center [145, 195] width 31 height 13
click at [312, 199] on div "Appointment Electricians - choose type of job - - choose brand - Age of Equipme…" at bounding box center [370, 270] width 481 height 143
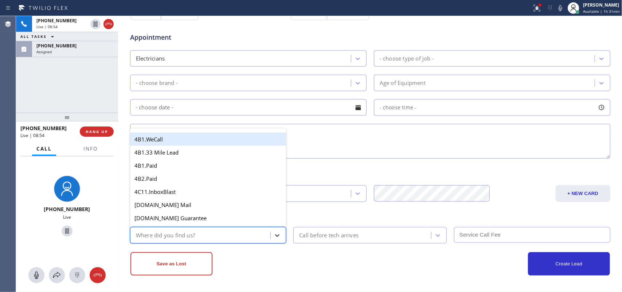
click at [274, 234] on icon at bounding box center [277, 235] width 7 height 7
type input "g"
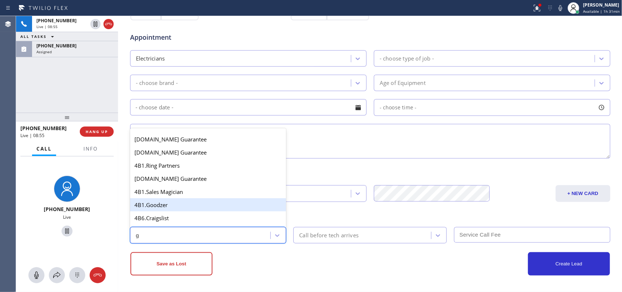
scroll to position [137, 0]
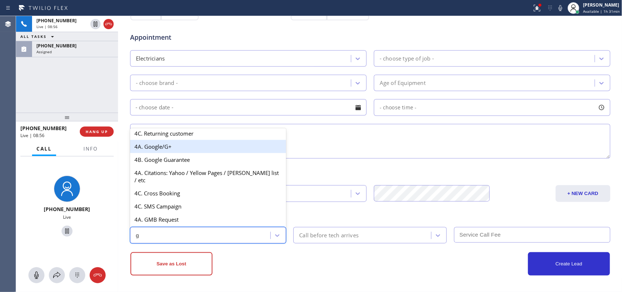
click at [214, 153] on div "4A. Google/G+" at bounding box center [208, 146] width 156 height 13
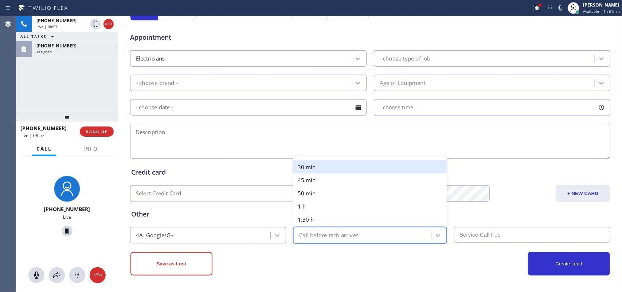
click at [333, 234] on div "Call before tech arrives" at bounding box center [328, 235] width 59 height 8
click at [316, 168] on div "30 min" at bounding box center [369, 166] width 153 height 13
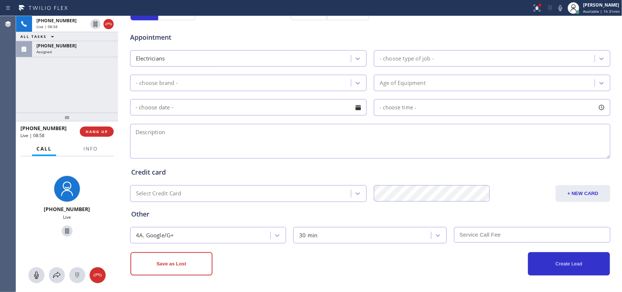
click at [482, 239] on input "text" at bounding box center [532, 235] width 156 height 16
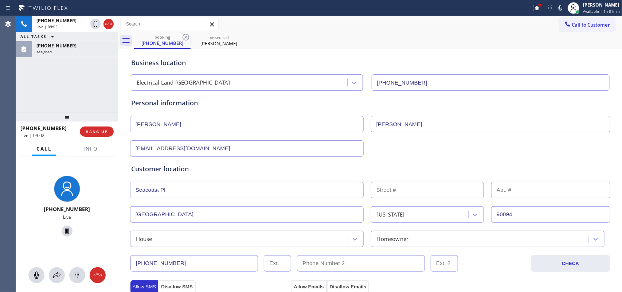
scroll to position [182, 0]
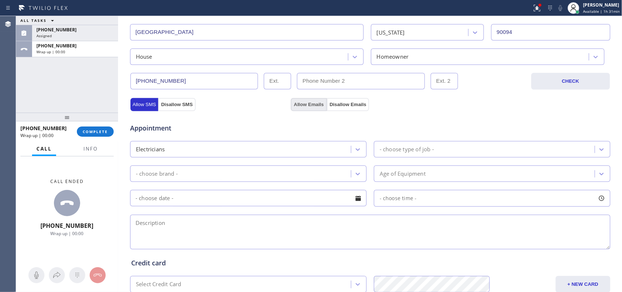
click at [291, 101] on button "Allow Emails" at bounding box center [309, 104] width 36 height 13
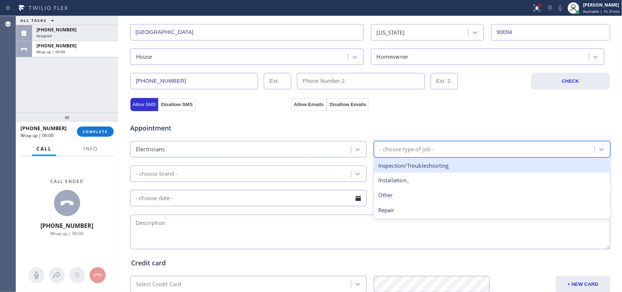
click at [446, 148] on div "- choose type of job -" at bounding box center [485, 149] width 219 height 13
click at [422, 165] on div "Inspection/Troubleshooting" at bounding box center [492, 165] width 237 height 15
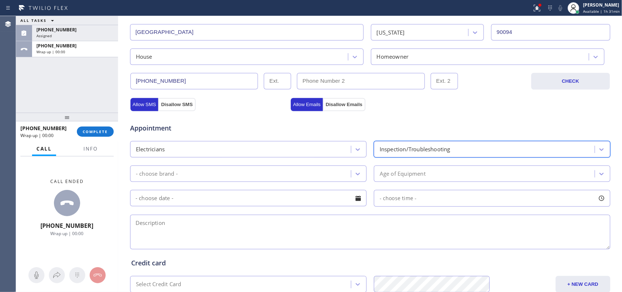
click at [274, 179] on div "- choose brand -" at bounding box center [241, 173] width 219 height 13
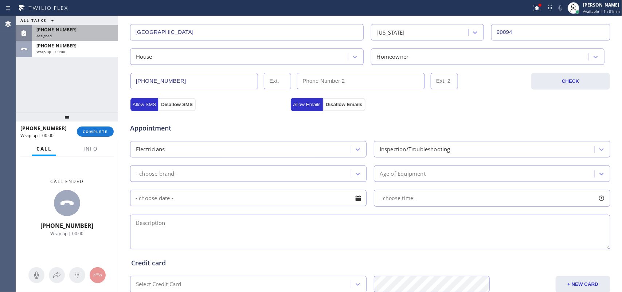
click at [71, 31] on div "[PHONE_NUMBER]" at bounding box center [74, 30] width 77 height 6
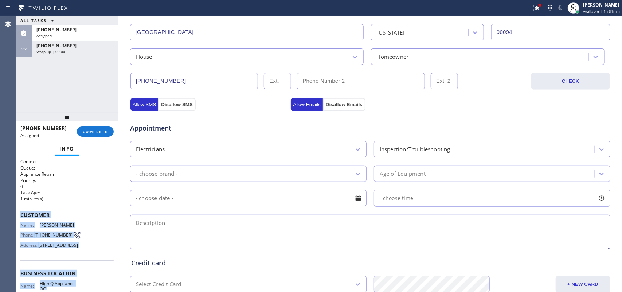
drag, startPoint x: 75, startPoint y: 223, endPoint x: 19, endPoint y: 212, distance: 56.7
click at [19, 212] on div "Context Queue: Appliance Repair Priority: 0 Task Age: [DEMOGRAPHIC_DATA] minute…" at bounding box center [67, 224] width 102 height 136
copy div "Customer Name: [PERSON_NAME] Phone: [PHONE_NUMBER] Address: [STREET_ADDRESS] Bu…"
click at [96, 132] on span "COMPLETE" at bounding box center [95, 131] width 25 height 5
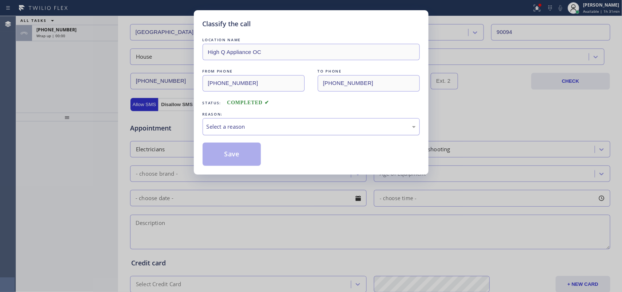
click at [261, 123] on div "Select a reason" at bounding box center [311, 126] width 209 height 8
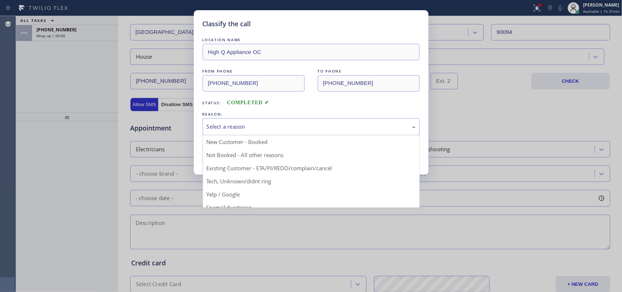
drag, startPoint x: 247, startPoint y: 179, endPoint x: 236, endPoint y: 160, distance: 22.2
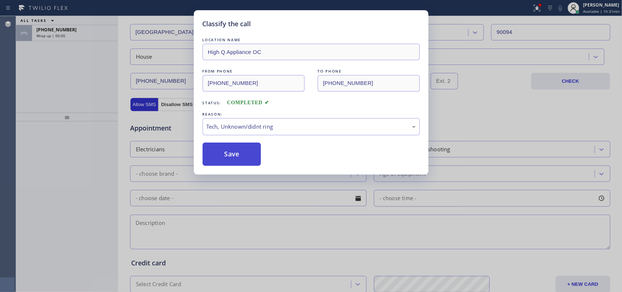
click at [234, 157] on button "Save" at bounding box center [232, 154] width 59 height 23
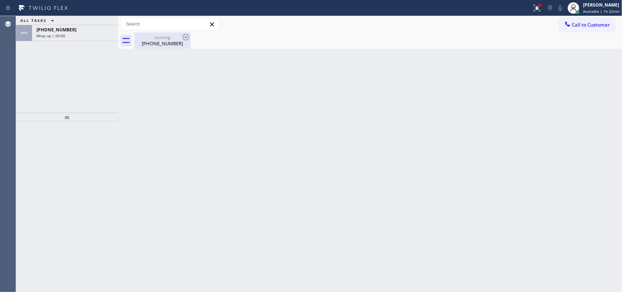
click at [150, 36] on div "booking" at bounding box center [162, 37] width 55 height 5
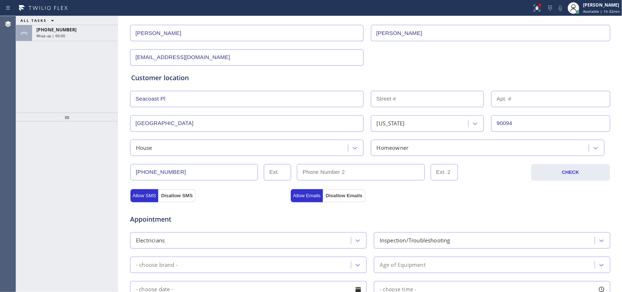
scroll to position [137, 0]
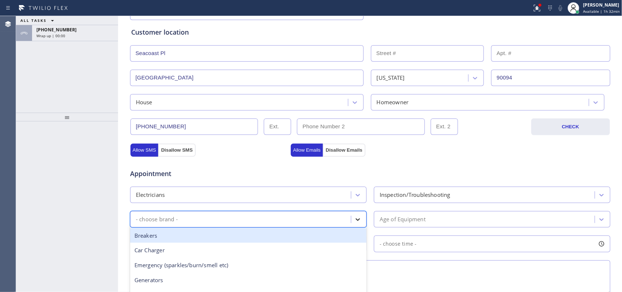
click at [351, 219] on div at bounding box center [357, 219] width 13 height 13
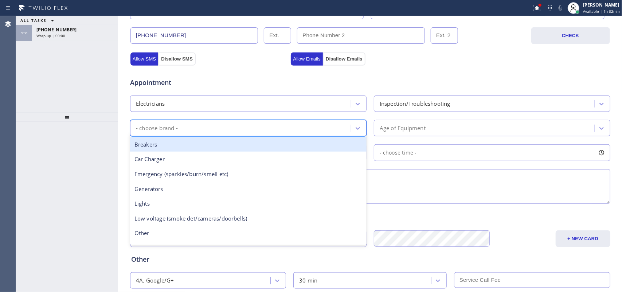
click at [211, 148] on div "Breakers" at bounding box center [248, 144] width 237 height 15
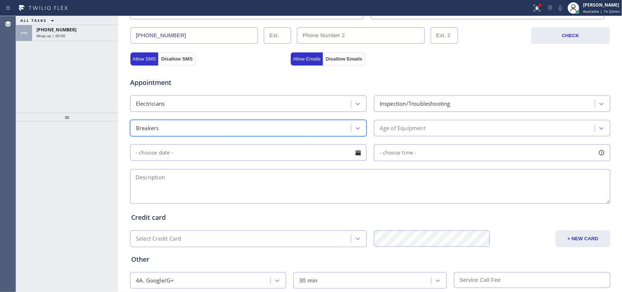
click at [310, 132] on div "Breakers" at bounding box center [241, 128] width 219 height 13
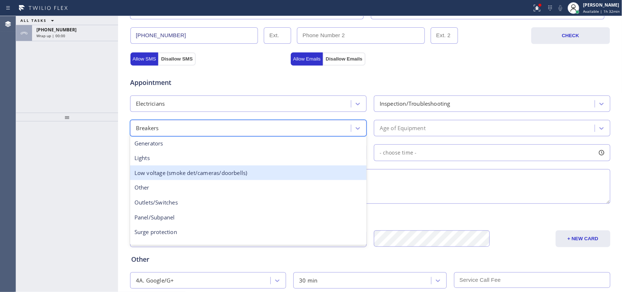
scroll to position [56, 0]
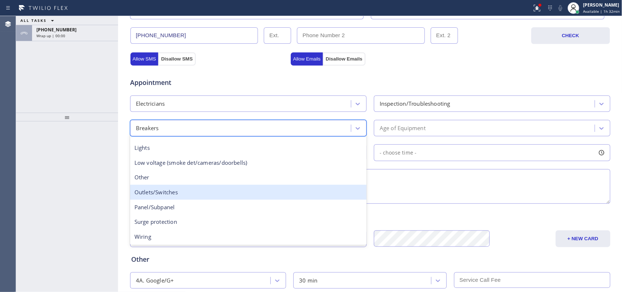
click at [247, 190] on div "Outlets/Switches" at bounding box center [248, 192] width 237 height 15
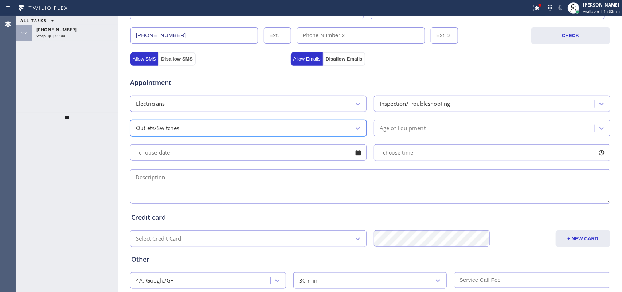
click at [422, 132] on div "Age of Equipment" at bounding box center [403, 128] width 46 height 8
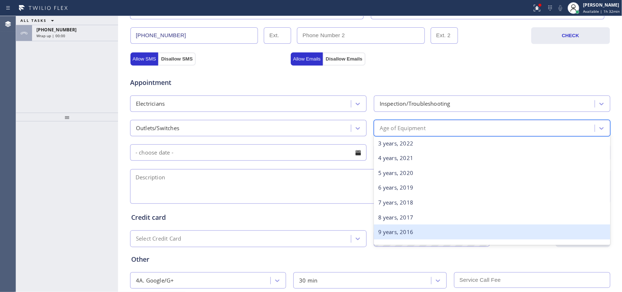
scroll to position [91, 0]
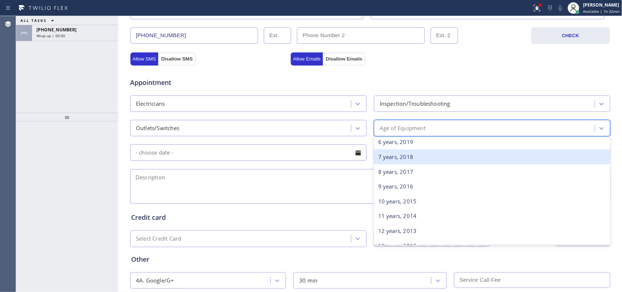
click at [434, 162] on div "7 years, 2018" at bounding box center [492, 156] width 237 height 15
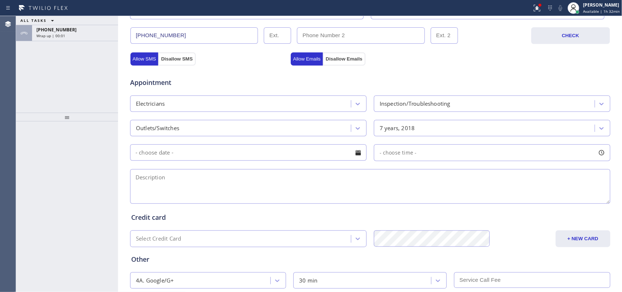
click at [359, 155] on div at bounding box center [358, 153] width 12 height 12
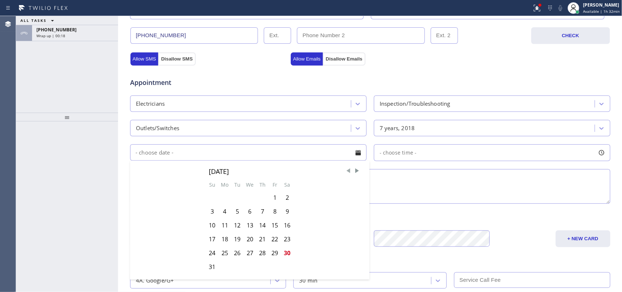
click at [346, 170] on span "Previous Month" at bounding box center [348, 170] width 7 height 7
click at [355, 172] on span "Next Month" at bounding box center [357, 170] width 7 height 7
click at [210, 269] on div "31" at bounding box center [212, 267] width 12 height 14
type input "[DATE]"
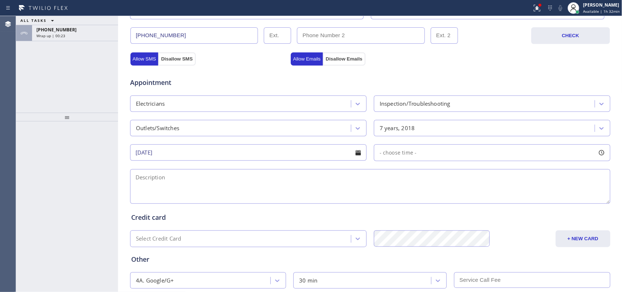
click at [600, 152] on div at bounding box center [602, 153] width 12 height 12
drag, startPoint x: 375, startPoint y: 197, endPoint x: 503, endPoint y: 196, distance: 128.7
click at [503, 196] on div at bounding box center [503, 197] width 9 height 15
drag, startPoint x: 379, startPoint y: 198, endPoint x: 444, endPoint y: 198, distance: 64.1
click at [446, 198] on div at bounding box center [450, 197] width 9 height 15
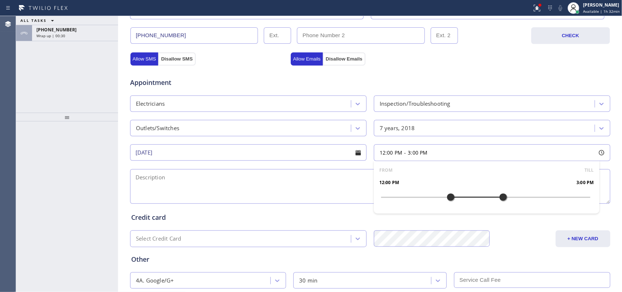
click at [306, 191] on textarea at bounding box center [370, 186] width 480 height 35
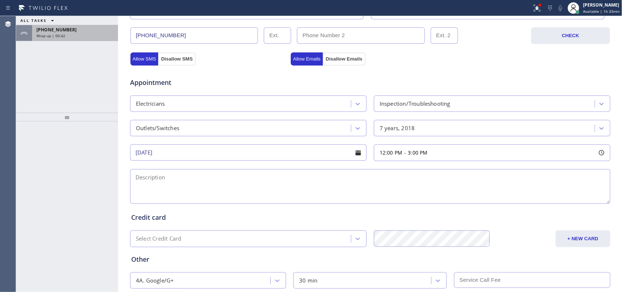
click at [62, 37] on span "Wrap up | 00:42" at bounding box center [50, 35] width 29 height 5
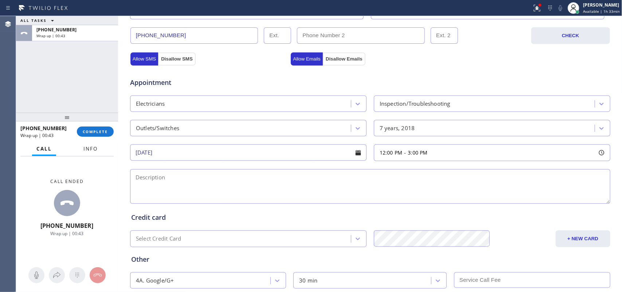
click at [93, 142] on button "Info" at bounding box center [90, 149] width 23 height 14
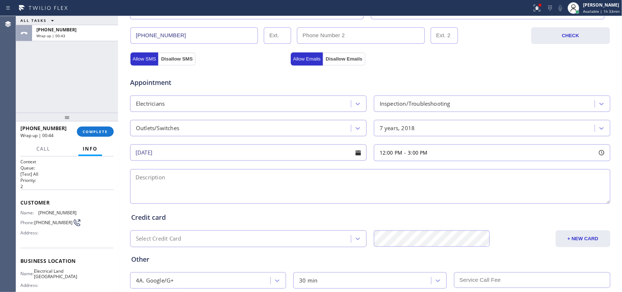
scroll to position [75, 0]
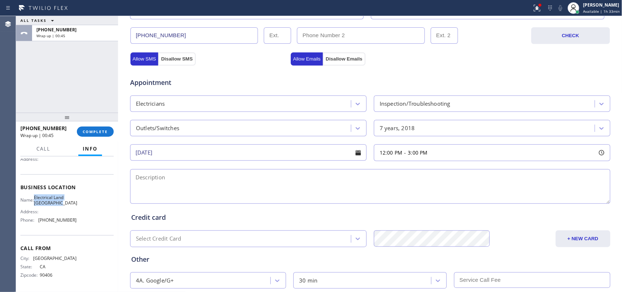
drag, startPoint x: 55, startPoint y: 202, endPoint x: 39, endPoint y: 197, distance: 16.7
click at [39, 197] on span "Electrical Land [GEOGRAPHIC_DATA]" at bounding box center [55, 200] width 43 height 11
copy span "Electrical Land [GEOGRAPHIC_DATA]"
click at [167, 187] on textarea at bounding box center [370, 186] width 480 height 35
paste textarea "12-3/$60 (based on complexity of the job)/ house-ho/2 outlets in the garage not…"
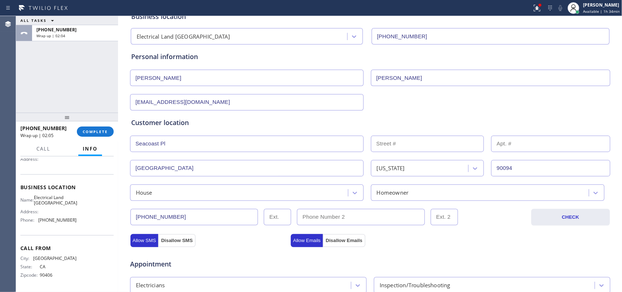
scroll to position [0, 0]
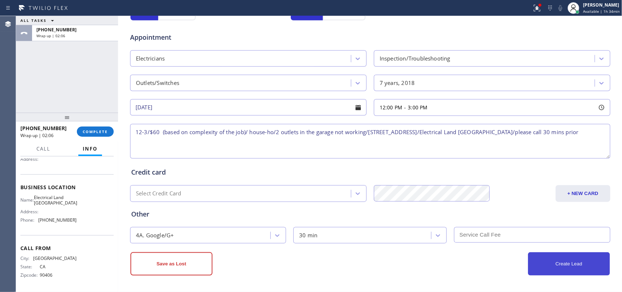
type textarea "12-3/$60 (based on complexity of the job)/ house-ho/2 outlets in the garage not…"
drag, startPoint x: 579, startPoint y: 257, endPoint x: 575, endPoint y: 255, distance: 4.1
click at [578, 258] on button "Create Lead" at bounding box center [569, 263] width 82 height 23
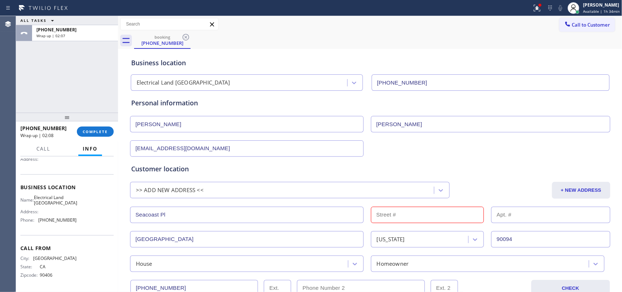
scroll to position [137, 0]
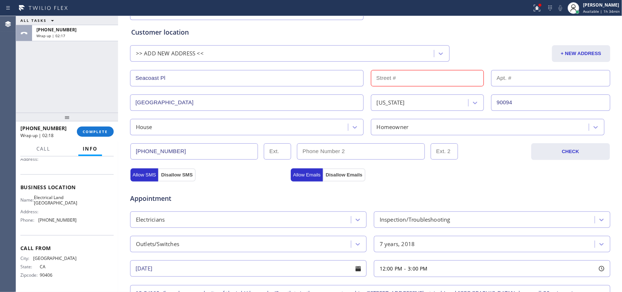
drag, startPoint x: 209, startPoint y: 78, endPoint x: 126, endPoint y: 81, distance: 82.8
click at [130, 81] on input "Seacoast Pl" at bounding box center [247, 78] width 234 height 16
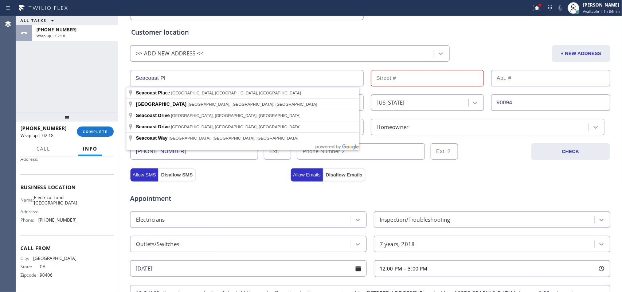
paste input "[STREET_ADDRESS]"
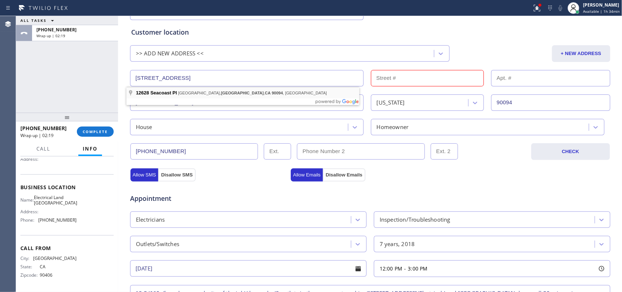
type input "[STREET_ADDRESS]"
type input "12628"
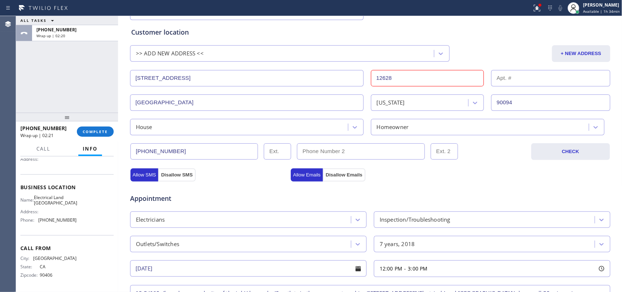
scroll to position [299, 0]
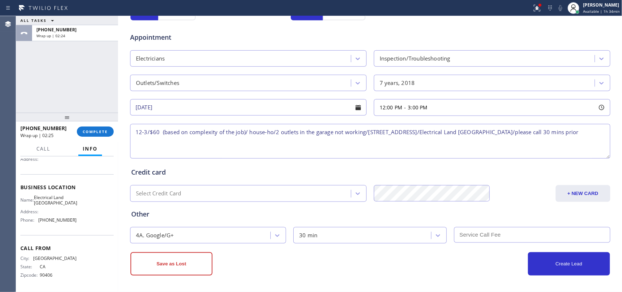
click at [390, 132] on textarea "12-3/$60 (based on complexity of the job)/ house-ho/2 outlets in the garage not…" at bounding box center [370, 141] width 480 height 35
type textarea "12-3/$60 (based on complexity of the job)/ house-ho/2 outlets in the garage not…"
click at [574, 265] on button "Create Lead" at bounding box center [569, 263] width 82 height 23
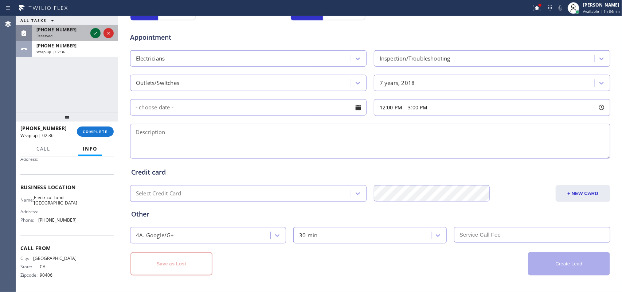
click at [94, 30] on div "ALL TASKS ALL TASKS ACTIVE TASKS TASKS IN WRAP UP [PHONE_NUMBER] Reserved [PHON…" at bounding box center [319, 154] width 606 height 276
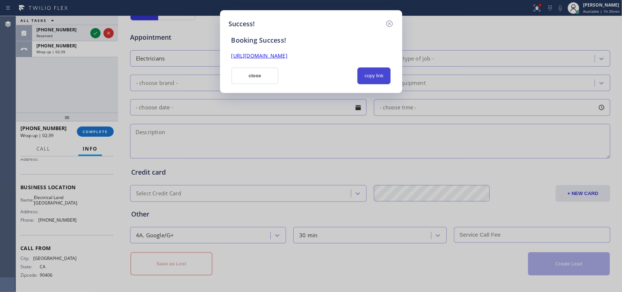
click at [366, 71] on button "copy link" at bounding box center [375, 75] width 34 height 17
click at [288, 54] on link "[URL][DOMAIN_NAME]" at bounding box center [259, 55] width 56 height 7
drag, startPoint x: 229, startPoint y: 74, endPoint x: 236, endPoint y: 75, distance: 7.8
click at [234, 75] on div "close" at bounding box center [255, 75] width 56 height 17
click at [235, 75] on button "close" at bounding box center [254, 75] width 47 height 17
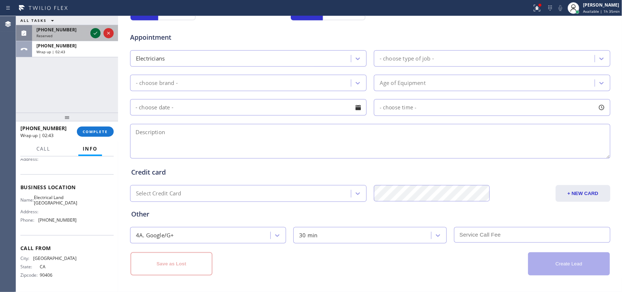
click at [95, 32] on icon at bounding box center [95, 33] width 9 height 9
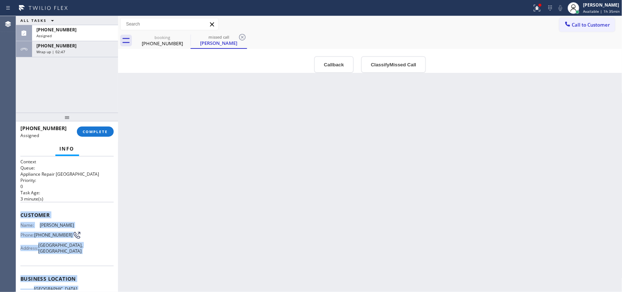
drag, startPoint x: 79, startPoint y: 223, endPoint x: 20, endPoint y: 212, distance: 59.6
click at [20, 212] on div "Context Queue: Appliance Repair High End Priority: 0 Task Age: [DEMOGRAPHIC_DAT…" at bounding box center [66, 273] width 93 height 229
copy div "Customer Name: [PERSON_NAME] Phone: [PHONE_NUMBER] Address: [GEOGRAPHIC_DATA] B…"
click at [398, 64] on button "Classify Missed Call" at bounding box center [393, 64] width 65 height 17
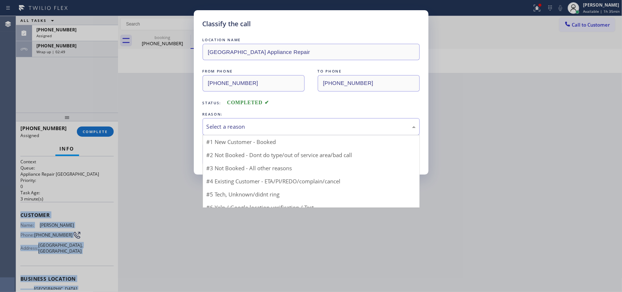
click at [345, 130] on div "Select a reason" at bounding box center [311, 126] width 209 height 8
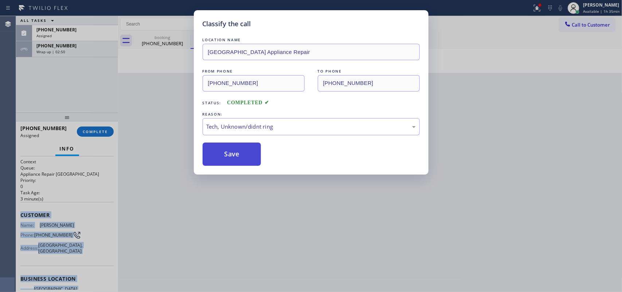
click at [247, 161] on button "Save" at bounding box center [232, 154] width 59 height 23
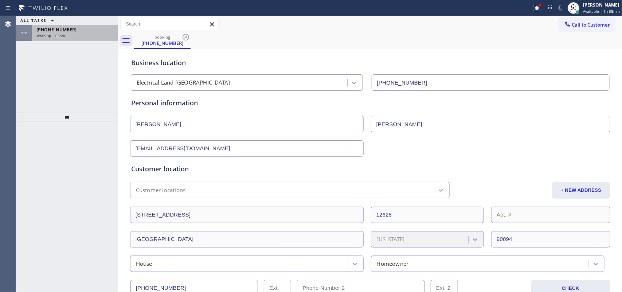
click at [64, 30] on span "[PHONE_NUMBER]" at bounding box center [56, 30] width 40 height 6
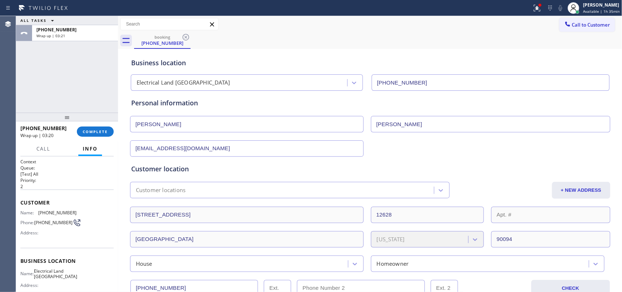
scroll to position [75, 0]
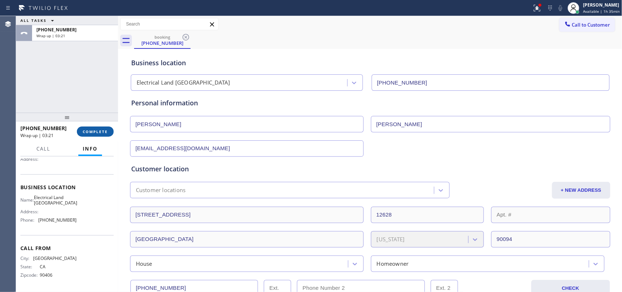
click at [105, 133] on span "COMPLETE" at bounding box center [95, 131] width 25 height 5
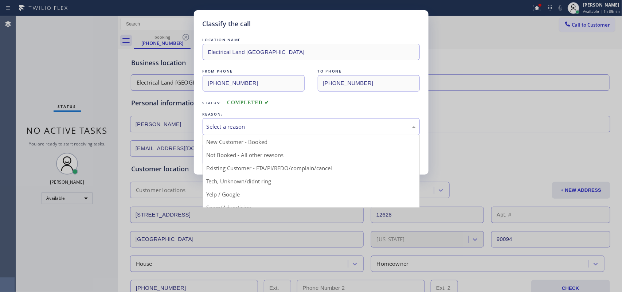
click at [242, 126] on div "Select a reason" at bounding box center [311, 126] width 209 height 8
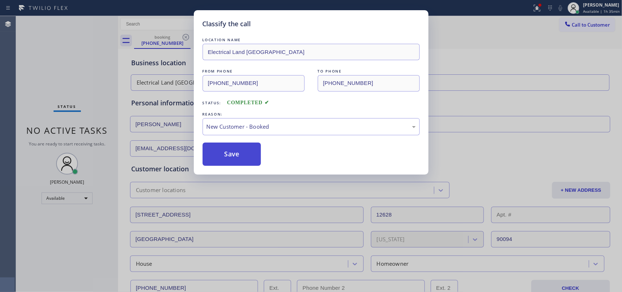
click at [241, 151] on button "Save" at bounding box center [232, 154] width 59 height 23
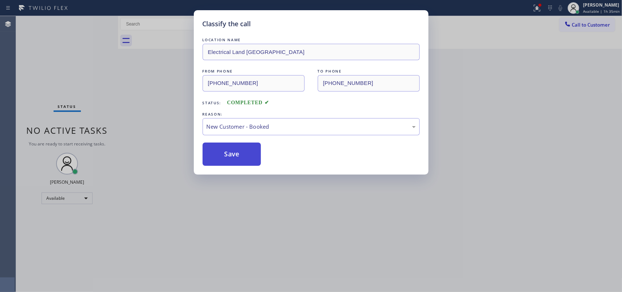
click at [241, 151] on button "Save" at bounding box center [232, 154] width 59 height 23
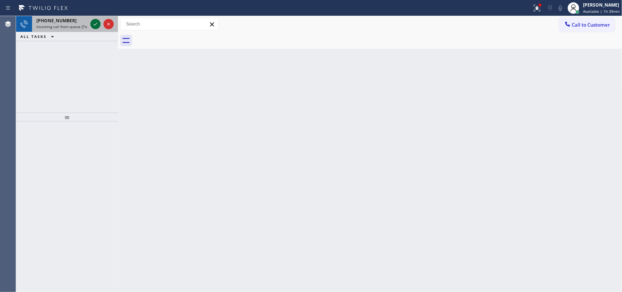
click at [97, 22] on icon at bounding box center [95, 24] width 9 height 9
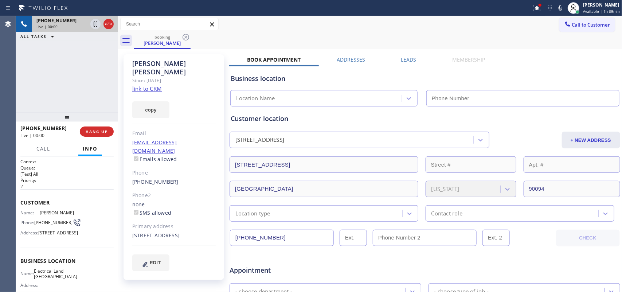
type input "[PHONE_NUMBER]"
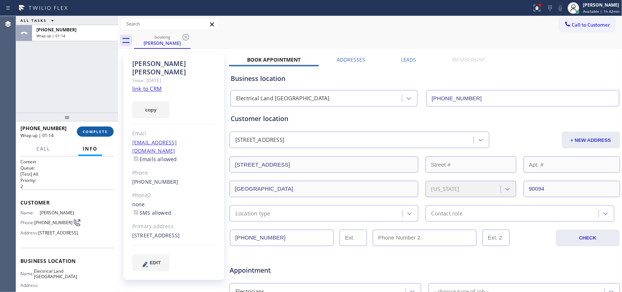
click at [96, 130] on span "COMPLETE" at bounding box center [95, 131] width 25 height 5
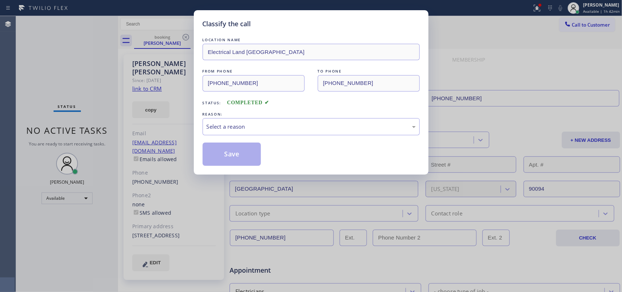
click at [96, 131] on div "Classify the call LOCATION NAME Electrical Land [GEOGRAPHIC_DATA] FROM PHONE [P…" at bounding box center [311, 146] width 622 height 292
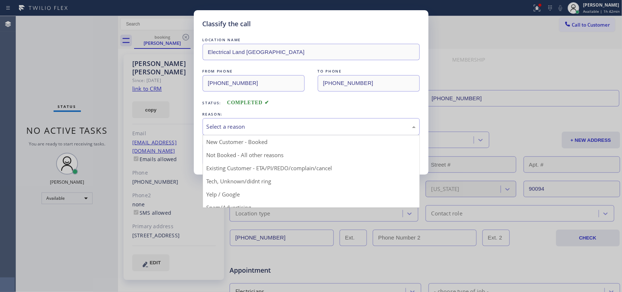
click at [214, 125] on div "Select a reason" at bounding box center [311, 126] width 209 height 8
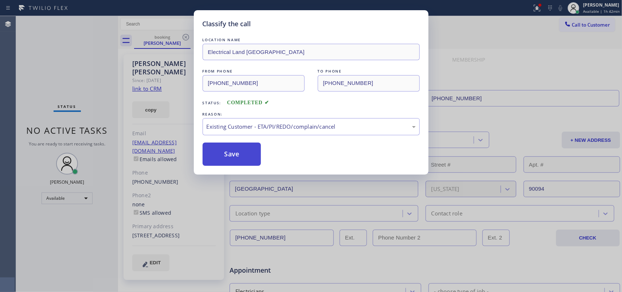
drag, startPoint x: 255, startPoint y: 172, endPoint x: 250, endPoint y: 158, distance: 14.9
drag, startPoint x: 248, startPoint y: 156, endPoint x: 182, endPoint y: 27, distance: 145.2
click at [248, 155] on button "Save" at bounding box center [232, 154] width 59 height 23
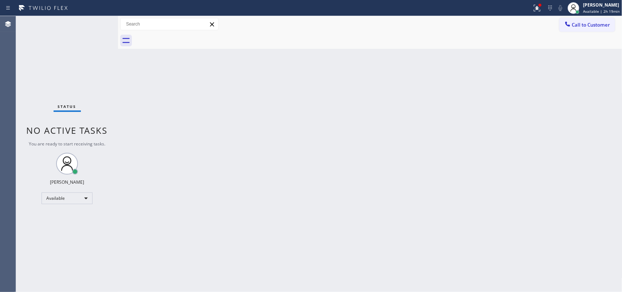
click at [167, 112] on div "Back to Dashboard Change Sender ID Customers Technicians Select a contact Outbo…" at bounding box center [370, 154] width 504 height 276
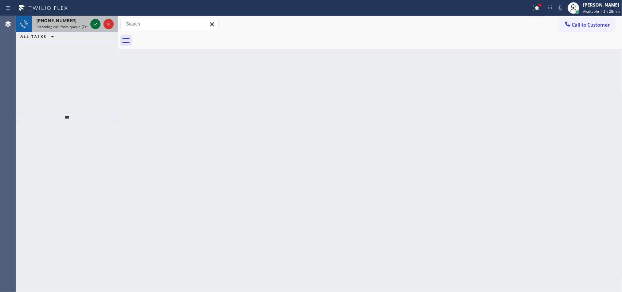
click at [95, 23] on icon at bounding box center [95, 24] width 9 height 9
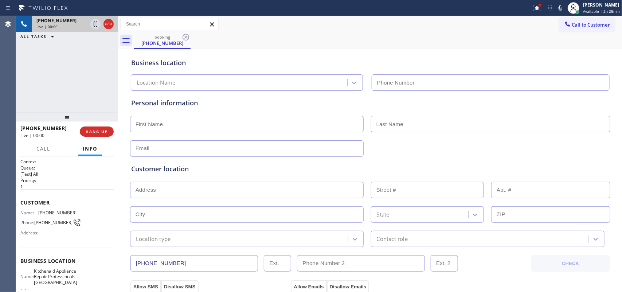
type input "[PHONE_NUMBER]"
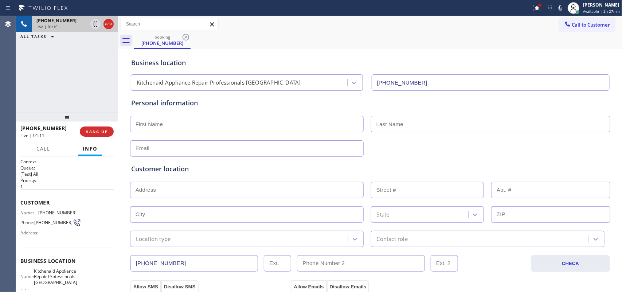
click at [160, 124] on input "text" at bounding box center [247, 124] width 234 height 16
click at [393, 125] on input "text" at bounding box center [490, 124] width 239 height 16
paste input "[DEMOGRAPHIC_DATA]"
type input "[DEMOGRAPHIC_DATA]"
click at [262, 125] on input "text" at bounding box center [247, 124] width 234 height 16
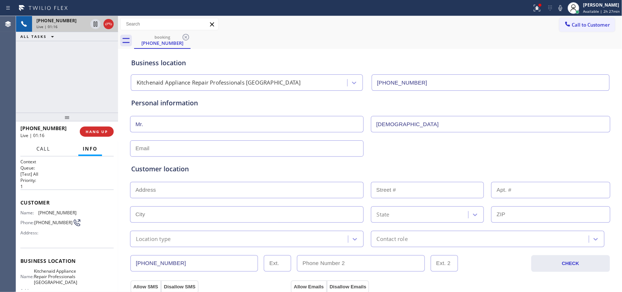
type input "Mr."
click at [44, 150] on span "Call" at bounding box center [43, 148] width 14 height 7
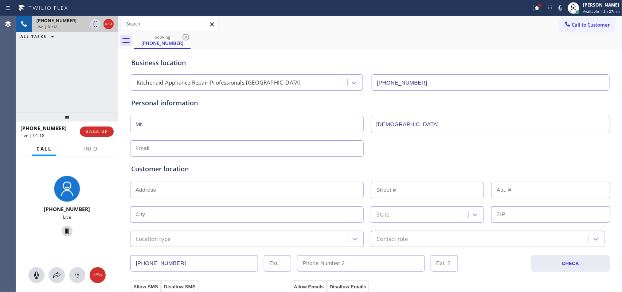
drag, startPoint x: 39, startPoint y: 273, endPoint x: 51, endPoint y: 252, distance: 24.5
click at [38, 273] on icon at bounding box center [36, 275] width 9 height 9
click at [66, 227] on icon at bounding box center [67, 231] width 9 height 9
click at [299, 145] on input "text" at bounding box center [247, 148] width 234 height 16
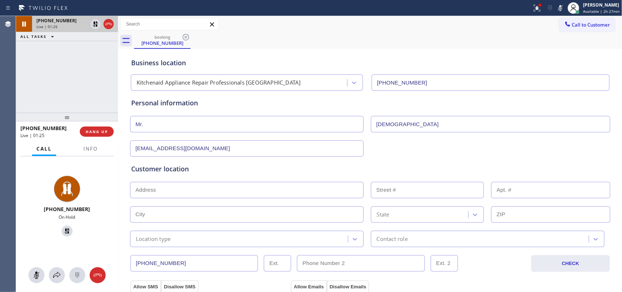
click at [155, 148] on input "[EMAIL_ADDRESS][DOMAIN_NAME]" at bounding box center [247, 148] width 234 height 16
type input "[EMAIL_ADDRESS][DOMAIN_NAME]"
click at [339, 194] on input "text" at bounding box center [247, 190] width 234 height 16
click at [149, 183] on input "text" at bounding box center [247, 190] width 234 height 16
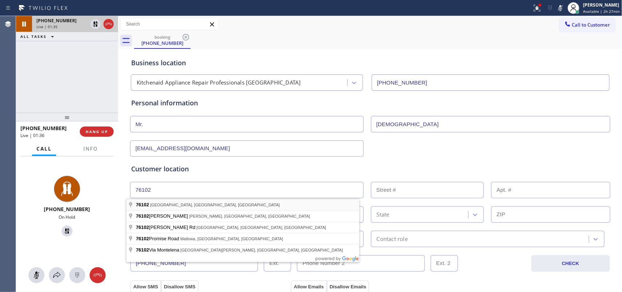
type input "[GEOGRAPHIC_DATA], [GEOGRAPHIC_DATA]"
drag, startPoint x: 175, startPoint y: 205, endPoint x: 205, endPoint y: 192, distance: 32.8
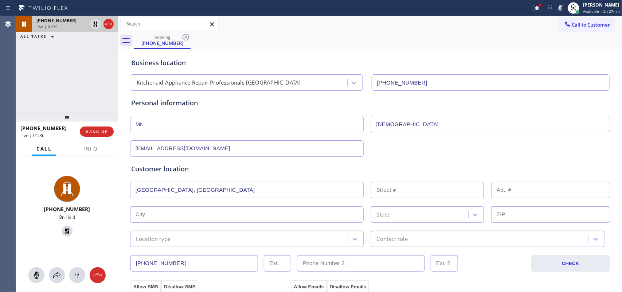
type input "[GEOGRAPHIC_DATA]"
type input "76102"
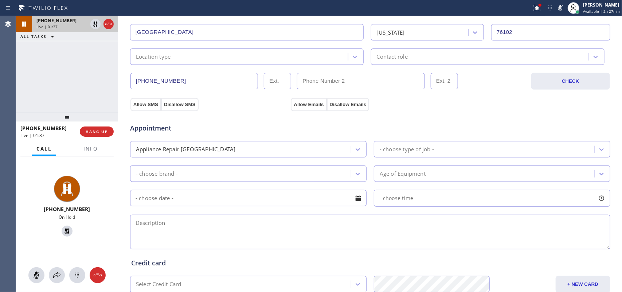
click at [347, 144] on div "Appliance Repair [GEOGRAPHIC_DATA]" at bounding box center [241, 149] width 219 height 13
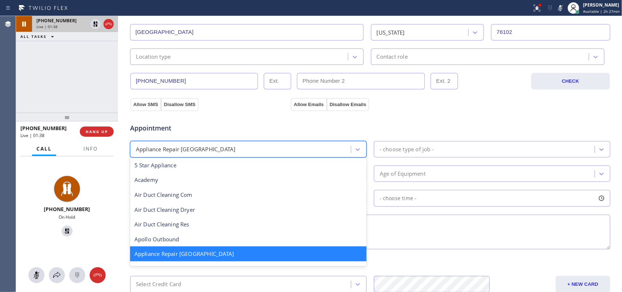
scroll to position [91, 0]
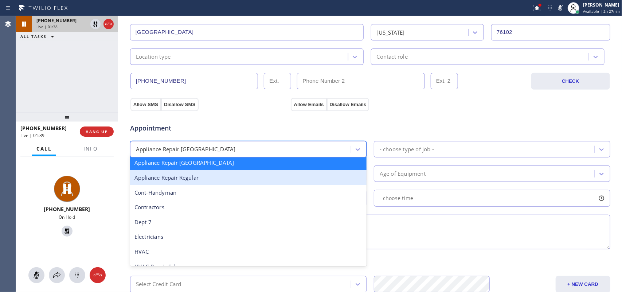
click at [267, 179] on div "Appliance Repair Regular" at bounding box center [248, 177] width 237 height 15
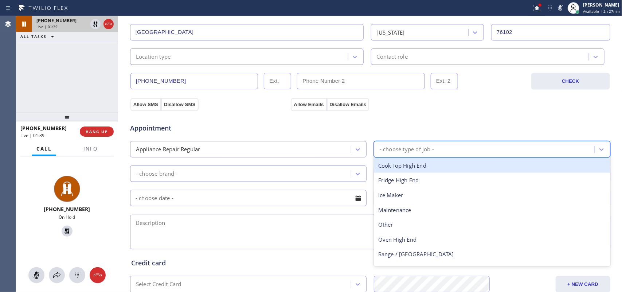
click at [438, 148] on div "- choose type of job -" at bounding box center [485, 149] width 219 height 13
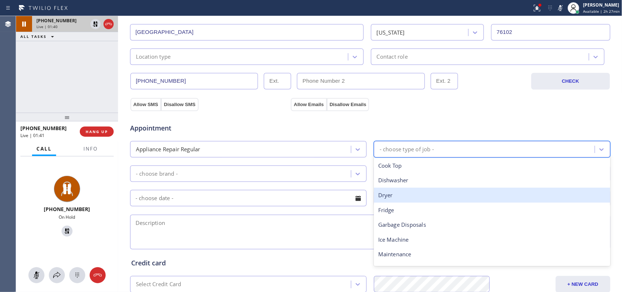
click at [423, 195] on div "Dryer" at bounding box center [492, 195] width 237 height 15
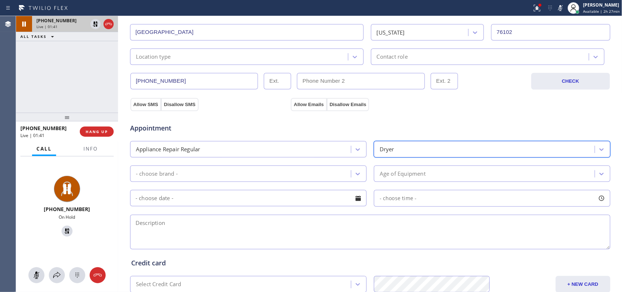
click at [340, 174] on div "- choose brand -" at bounding box center [241, 173] width 219 height 13
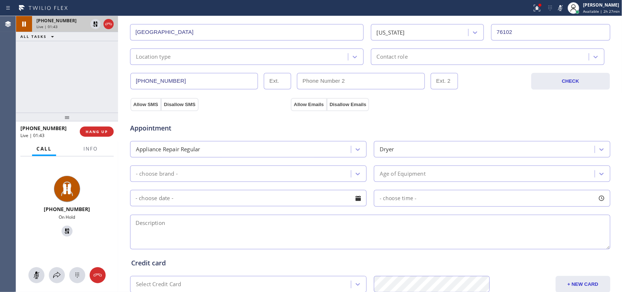
drag, startPoint x: 203, startPoint y: 227, endPoint x: 156, endPoint y: 171, distance: 73.2
click at [156, 171] on div "- choose brand -" at bounding box center [157, 173] width 42 height 8
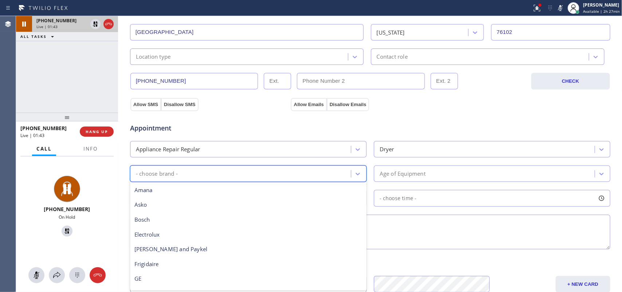
scroll to position [160, 0]
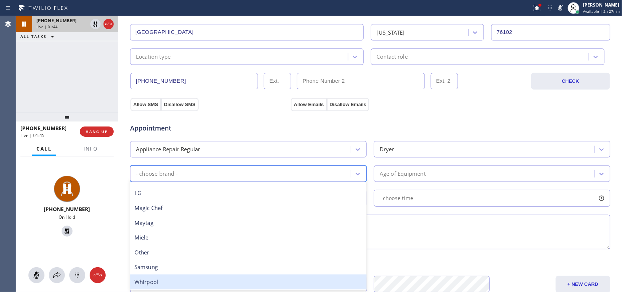
drag, startPoint x: 183, startPoint y: 286, endPoint x: 217, endPoint y: 263, distance: 40.8
click at [184, 286] on div "Whirpool" at bounding box center [248, 281] width 237 height 15
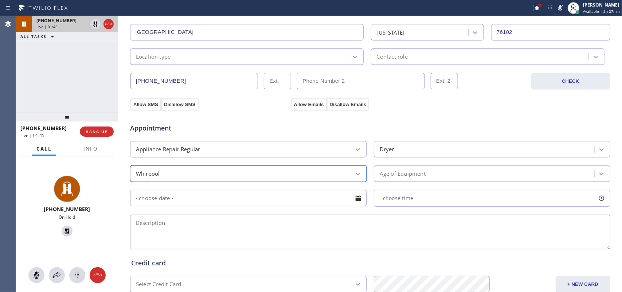
click at [433, 174] on div "Age of Equipment" at bounding box center [485, 173] width 219 height 13
click at [141, 196] on input "text" at bounding box center [248, 198] width 237 height 16
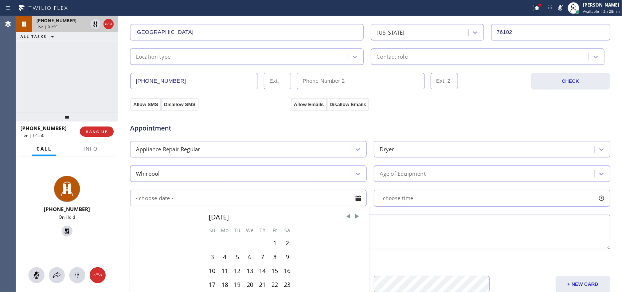
click at [409, 177] on div "Age of Equipment" at bounding box center [403, 173] width 46 height 8
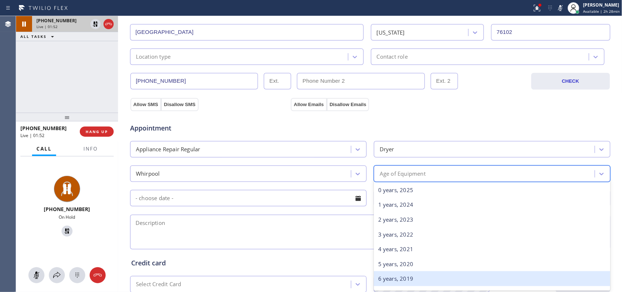
click at [403, 274] on div "6 years, 2019" at bounding box center [492, 278] width 237 height 15
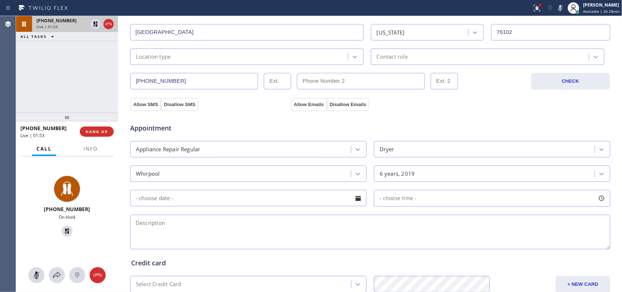
click at [356, 199] on div at bounding box center [358, 198] width 12 height 12
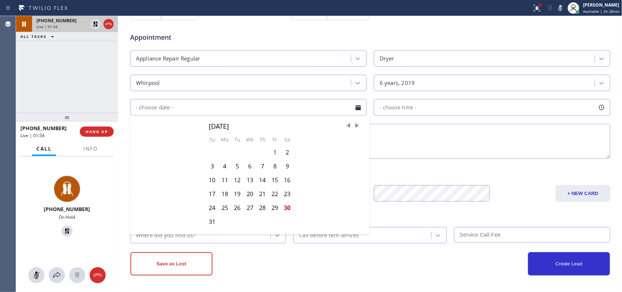
scroll to position [274, 0]
click at [274, 238] on icon at bounding box center [277, 235] width 7 height 7
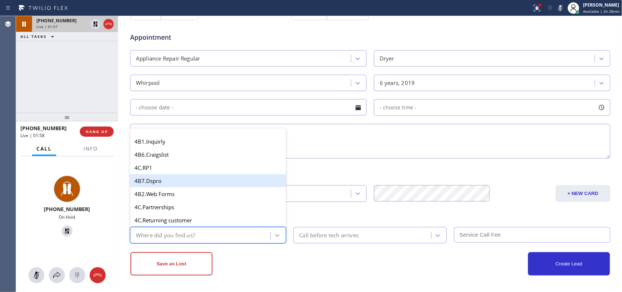
scroll to position [501, 0]
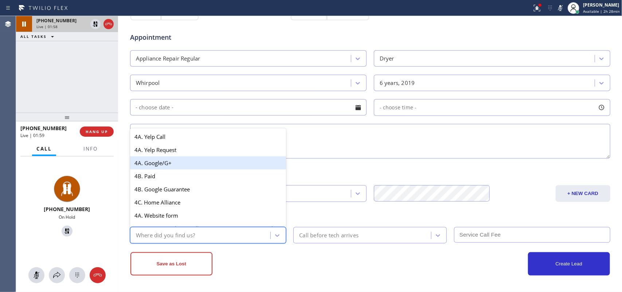
click at [255, 169] on div "4A. Google/G+" at bounding box center [208, 162] width 156 height 13
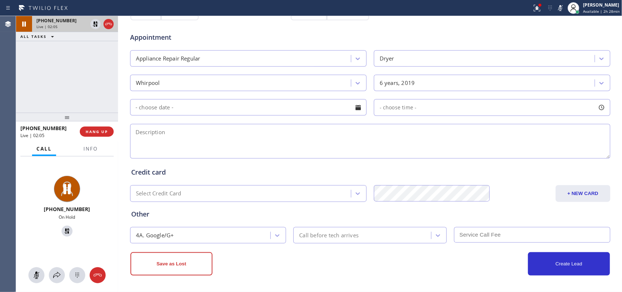
click at [157, 137] on textarea at bounding box center [370, 141] width 480 height 35
paste textarea "Whirlpool Dryer/ 6 years/ giving error code F01 machine controller/"
type textarea "Whirlpool Dryer/ 6 years/ giving error code F01 machine controller/[PERSON_NAME…"
drag, startPoint x: 35, startPoint y: 276, endPoint x: 40, endPoint y: 266, distance: 11.3
click at [37, 269] on button at bounding box center [36, 275] width 16 height 16
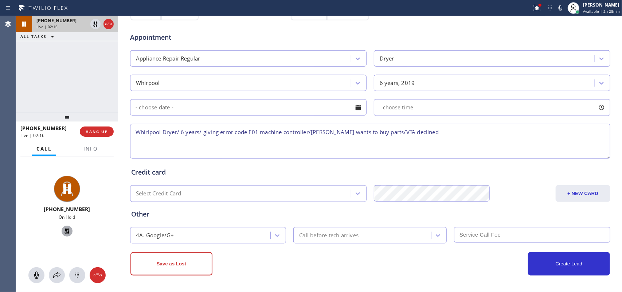
click at [63, 227] on icon at bounding box center [67, 231] width 9 height 9
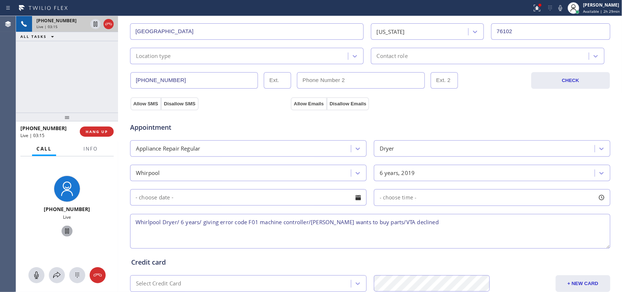
scroll to position [274, 0]
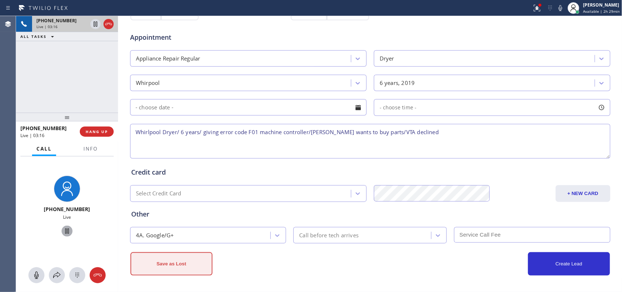
click at [191, 260] on button "Save as Lost" at bounding box center [171, 263] width 82 height 23
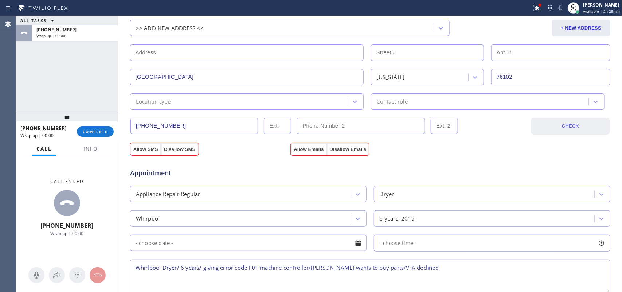
drag, startPoint x: 150, startPoint y: 149, endPoint x: 564, endPoint y: 128, distance: 414.2
click at [152, 149] on button "Allow SMS" at bounding box center [145, 149] width 31 height 13
click at [295, 152] on button "Allow Emails" at bounding box center [309, 149] width 36 height 13
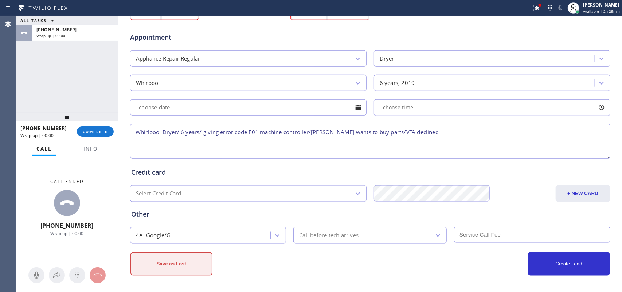
click at [188, 270] on button "Save as Lost" at bounding box center [171, 263] width 82 height 23
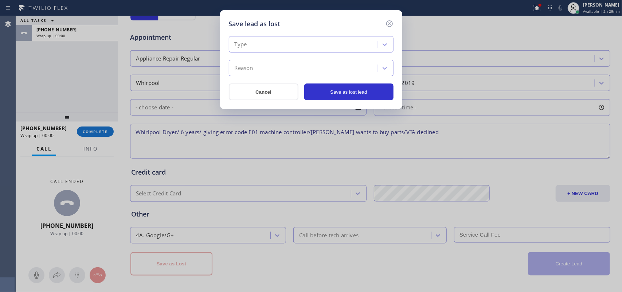
click at [342, 44] on div "Type" at bounding box center [304, 44] width 147 height 13
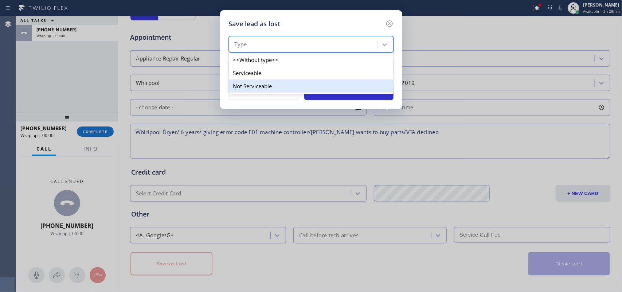
click at [333, 92] on div "Not Serviceable" at bounding box center [311, 85] width 165 height 13
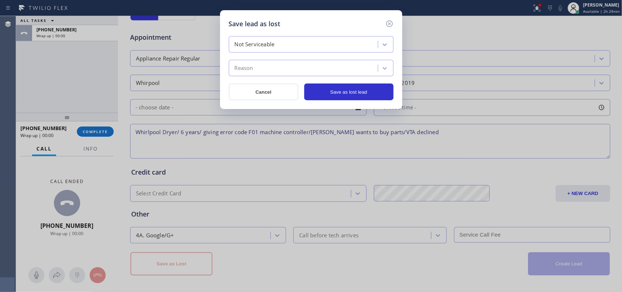
click at [322, 70] on div "Reason" at bounding box center [304, 68] width 147 height 13
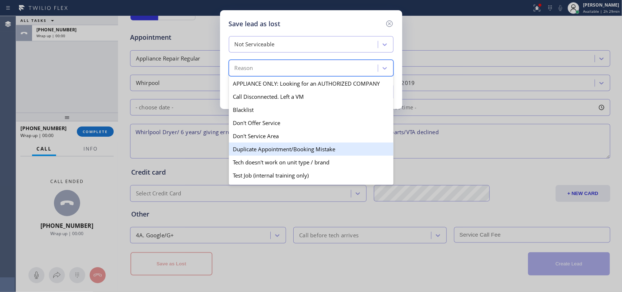
scroll to position [70, 0]
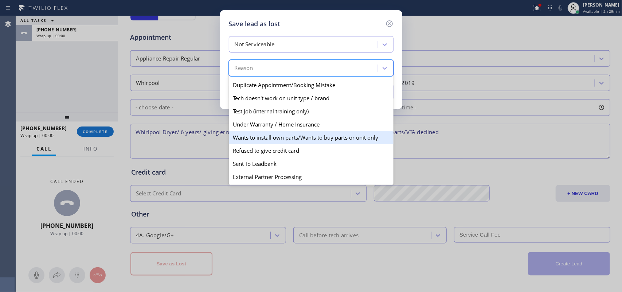
click at [307, 133] on div "Wants to install own parts/Wants to buy parts or unit only" at bounding box center [311, 137] width 165 height 13
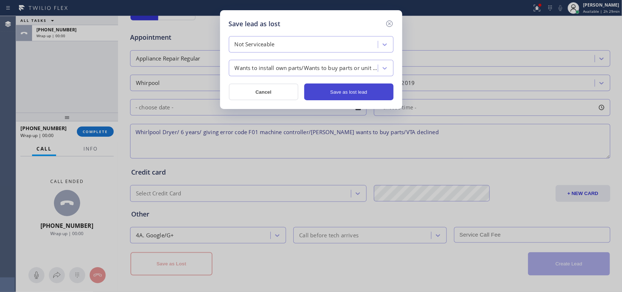
click at [343, 94] on button "Save as lost lead" at bounding box center [348, 91] width 89 height 17
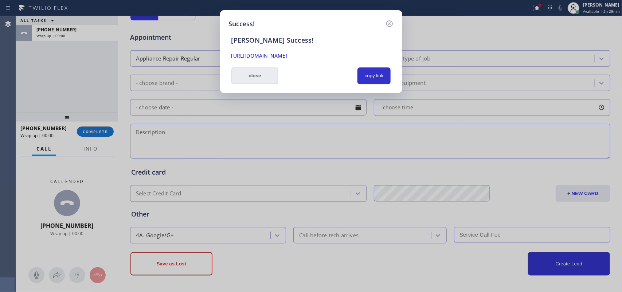
click at [263, 79] on button "close" at bounding box center [254, 75] width 47 height 17
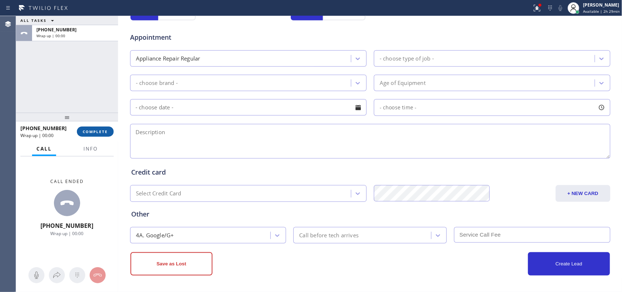
click at [112, 134] on button "COMPLETE" at bounding box center [95, 131] width 37 height 10
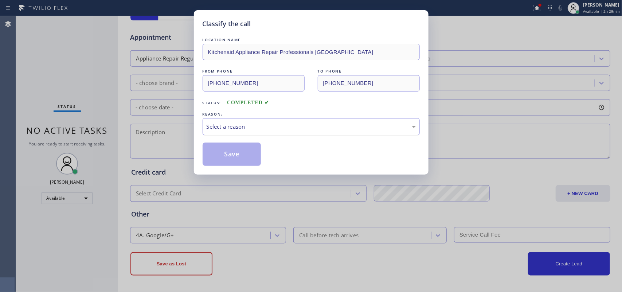
click at [265, 124] on div "Select a reason" at bounding box center [311, 126] width 209 height 8
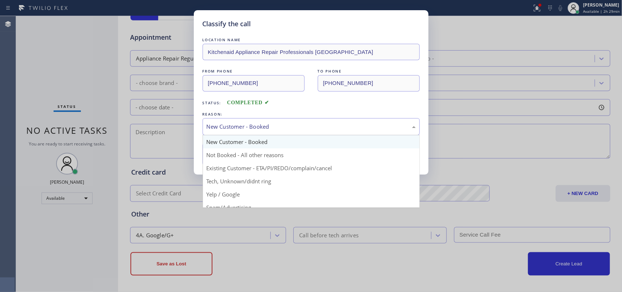
click at [273, 132] on div "New Customer - Booked" at bounding box center [311, 126] width 217 height 17
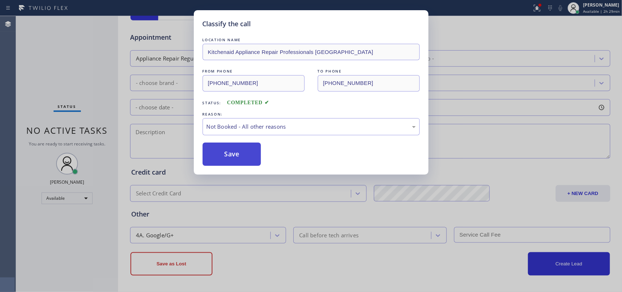
click at [258, 153] on button "Save" at bounding box center [232, 154] width 59 height 23
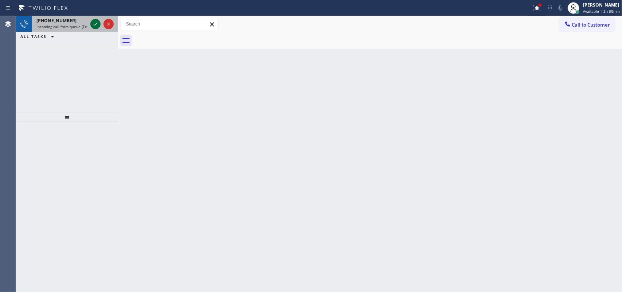
click at [97, 23] on icon at bounding box center [96, 24] width 4 height 3
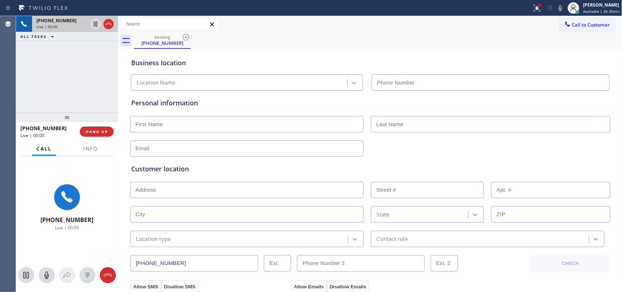
type input "[PHONE_NUMBER]"
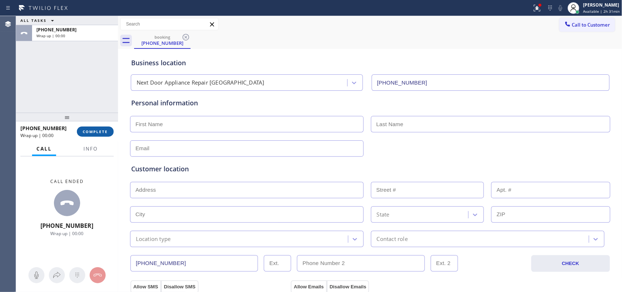
click at [106, 133] on span "COMPLETE" at bounding box center [95, 131] width 25 height 5
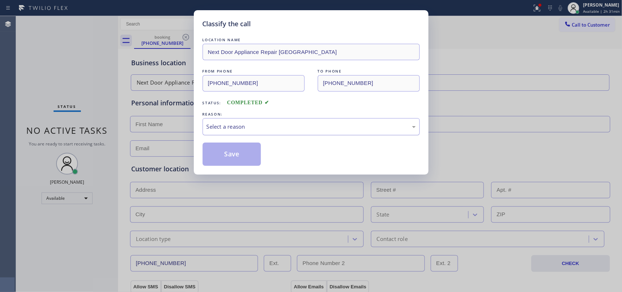
click at [238, 128] on div "Select a reason" at bounding box center [311, 126] width 209 height 8
click at [236, 154] on button "Save" at bounding box center [232, 154] width 59 height 23
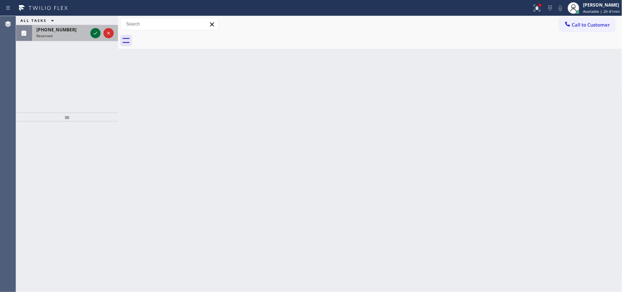
click at [94, 34] on icon at bounding box center [95, 33] width 9 height 9
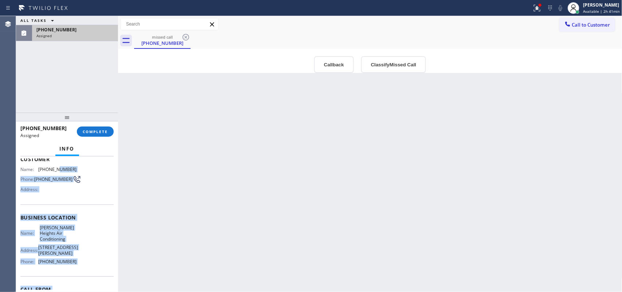
scroll to position [31, 0]
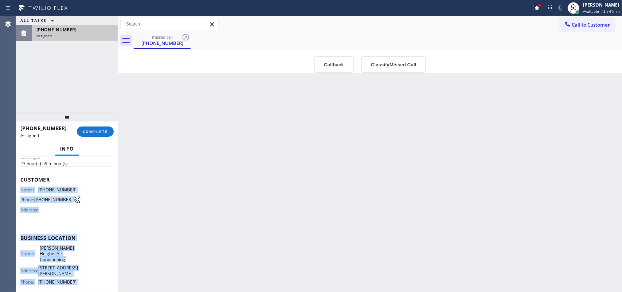
drag, startPoint x: 78, startPoint y: 261, endPoint x: 54, endPoint y: 165, distance: 99.2
click at [54, 165] on div "Context Queue: HVAC Priority: 0 Task Age: [DEMOGRAPHIC_DATA] hour(s) 59 minute(…" at bounding box center [66, 237] width 93 height 229
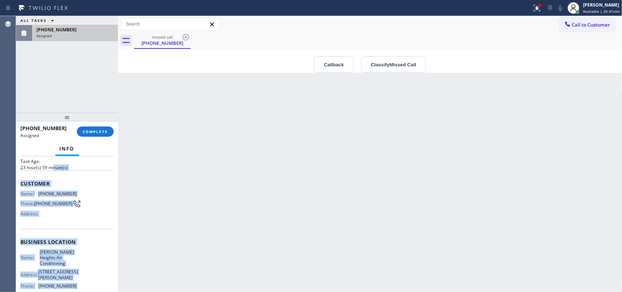
click at [87, 261] on div "Name: [PERSON_NAME][GEOGRAPHIC_DATA] Air Conditioning Address: [STREET_ADDRESS]…" at bounding box center [66, 270] width 93 height 43
drag, startPoint x: 77, startPoint y: 278, endPoint x: 17, endPoint y: 175, distance: 118.7
click at [17, 175] on div "Context Queue: HVAC Priority: 0 Task Age: [DEMOGRAPHIC_DATA] hour(s) 59 minute(…" at bounding box center [67, 224] width 102 height 136
click at [391, 60] on button "Classify Missed Call" at bounding box center [393, 64] width 65 height 17
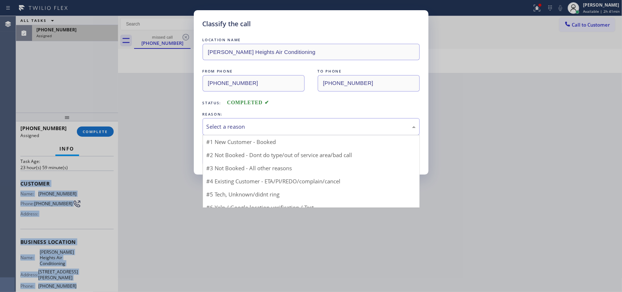
click at [367, 128] on div "Select a reason" at bounding box center [311, 126] width 209 height 8
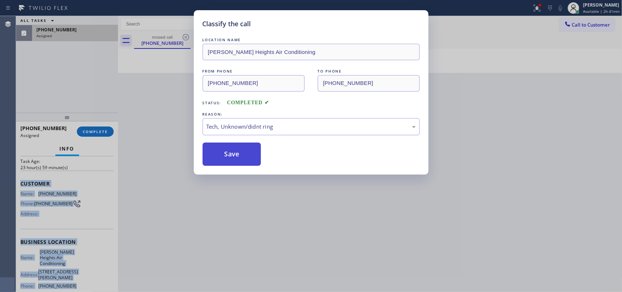
click at [233, 151] on button "Save" at bounding box center [232, 154] width 59 height 23
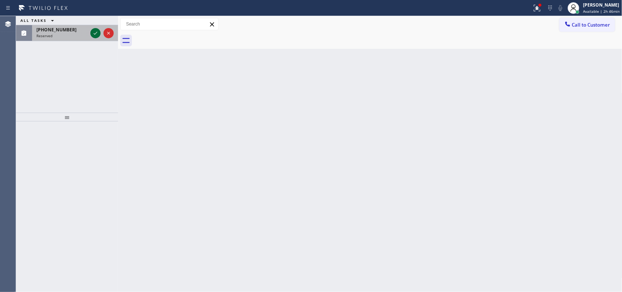
click at [95, 32] on icon at bounding box center [95, 33] width 9 height 9
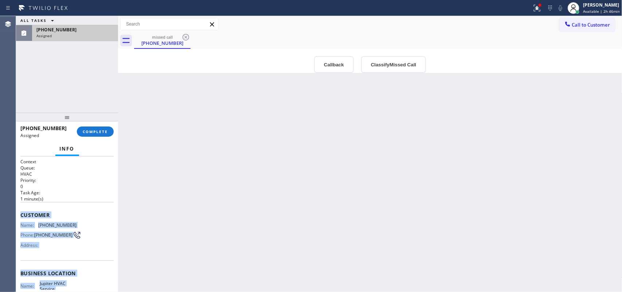
drag, startPoint x: 79, startPoint y: 227, endPoint x: 19, endPoint y: 212, distance: 61.3
click at [19, 212] on div "Context Queue: HVAC Priority: 0 Task Age: [DEMOGRAPHIC_DATA] minute(s) Customer…" at bounding box center [67, 224] width 102 height 136
copy div "Customer Name: [PHONE_NUMBER] Phone: [PHONE_NUMBER] Address: Business location …"
click at [388, 65] on button "Classify Missed Call" at bounding box center [393, 64] width 65 height 17
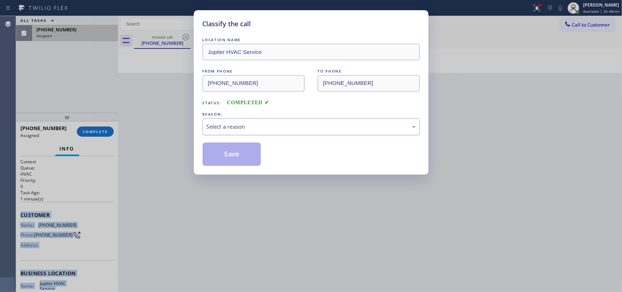
click at [350, 125] on div "Select a reason" at bounding box center [311, 126] width 209 height 8
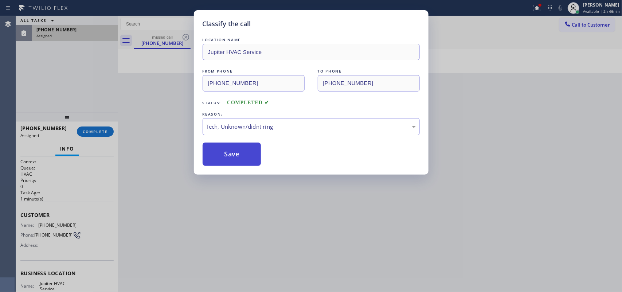
click at [221, 153] on button "Save" at bounding box center [232, 154] width 59 height 23
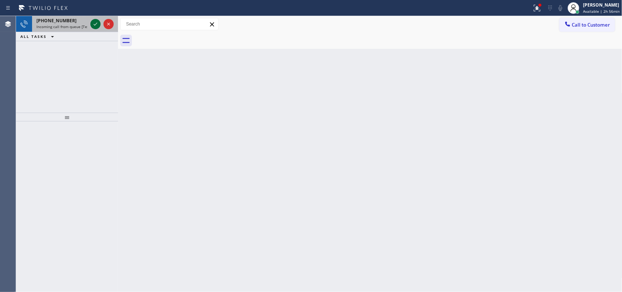
click at [94, 25] on icon at bounding box center [96, 24] width 4 height 3
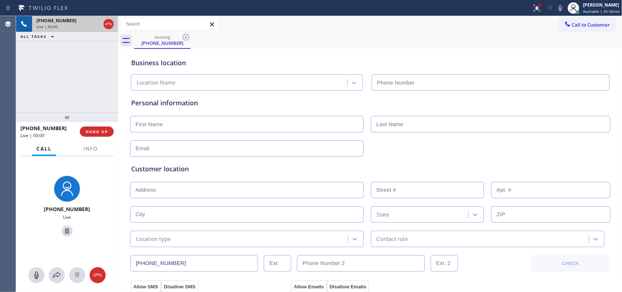
type input "[PHONE_NUMBER]"
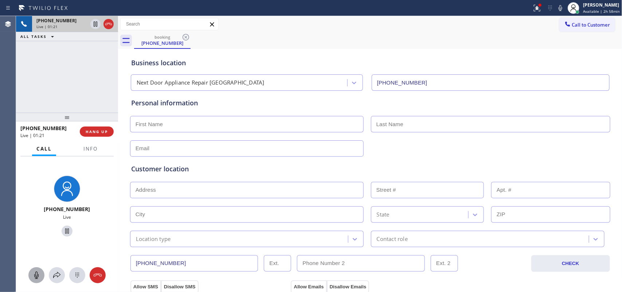
click at [36, 274] on icon at bounding box center [36, 275] width 9 height 9
click at [63, 231] on icon at bounding box center [67, 231] width 9 height 9
drag, startPoint x: 34, startPoint y: 275, endPoint x: 35, endPoint y: 266, distance: 9.2
click at [33, 274] on icon at bounding box center [36, 275] width 9 height 9
click at [65, 228] on icon at bounding box center [67, 231] width 9 height 9
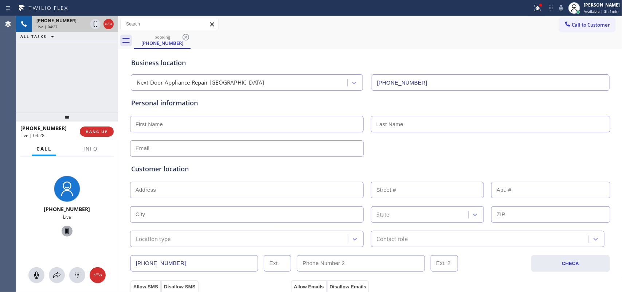
click at [175, 124] on input "text" at bounding box center [247, 124] width 234 height 16
type input "Mr."
type input "[PERSON_NAME]"
click at [190, 148] on input "text" at bounding box center [247, 148] width 234 height 16
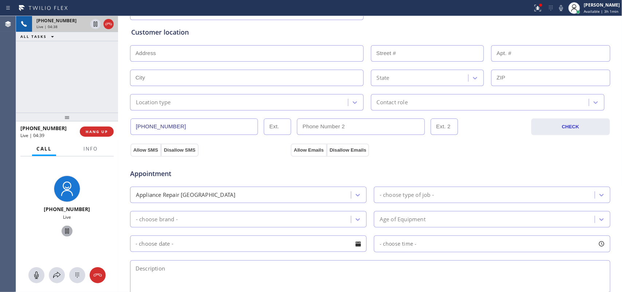
type input "[EMAIL_ADDRESS][DOMAIN_NAME]"
click at [277, 57] on input "text" at bounding box center [247, 53] width 234 height 16
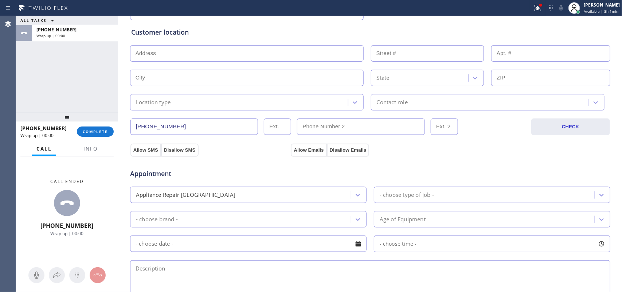
click at [217, 36] on div "Customer location" at bounding box center [370, 32] width 478 height 10
click at [219, 28] on div "Customer location" at bounding box center [370, 32] width 478 height 10
click at [183, 51] on input "text" at bounding box center [247, 53] width 234 height 16
paste input "[STREET_ADDRESS][PERSON_NAME],"
type input "28 [PERSON_NAME] Blvd"
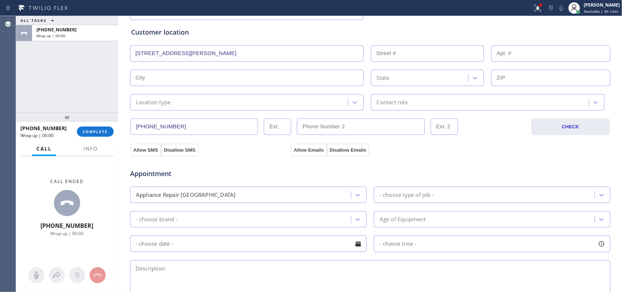
type input "28"
type input "[PERSON_NAME]"
type input "11741"
click at [266, 99] on div "Location type" at bounding box center [240, 102] width 216 height 13
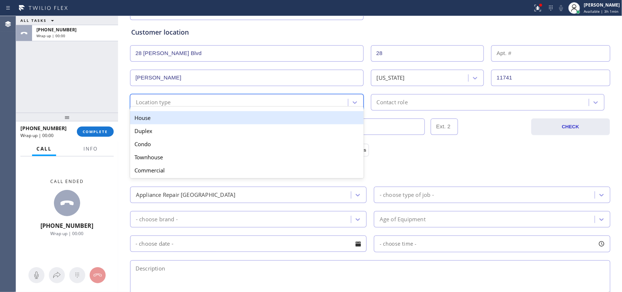
drag, startPoint x: 263, startPoint y: 118, endPoint x: 315, endPoint y: 118, distance: 52.1
click at [264, 119] on div "House" at bounding box center [247, 117] width 234 height 13
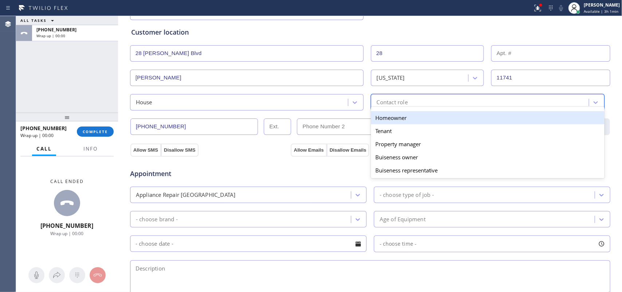
drag, startPoint x: 394, startPoint y: 102, endPoint x: 394, endPoint y: 112, distance: 9.8
click at [394, 102] on div "Contact role" at bounding box center [392, 102] width 31 height 8
click at [393, 114] on div "Homeowner" at bounding box center [488, 117] width 234 height 13
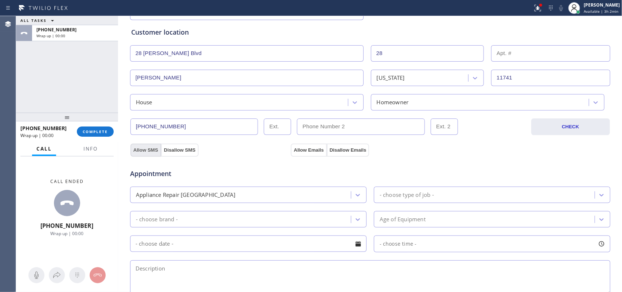
click at [140, 153] on button "Allow SMS" at bounding box center [145, 150] width 31 height 13
click at [311, 152] on button "Allow Emails" at bounding box center [309, 150] width 36 height 13
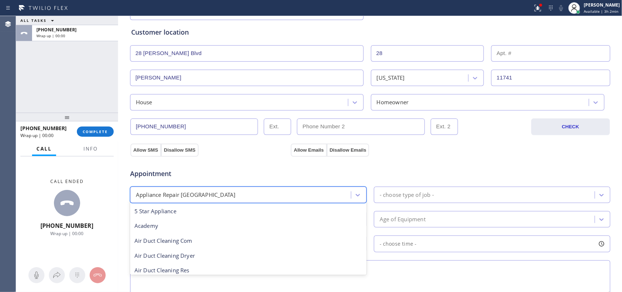
click at [327, 191] on div "Appliance Repair [GEOGRAPHIC_DATA]" at bounding box center [241, 194] width 219 height 13
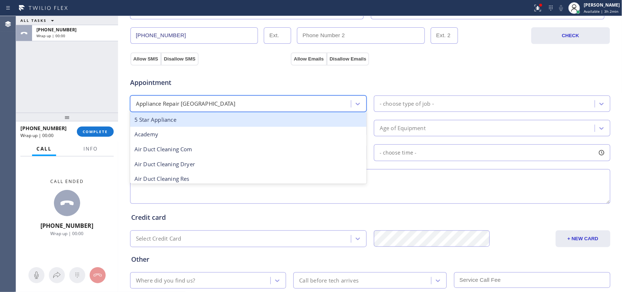
click at [276, 125] on div "5 Star Appliance" at bounding box center [248, 119] width 237 height 15
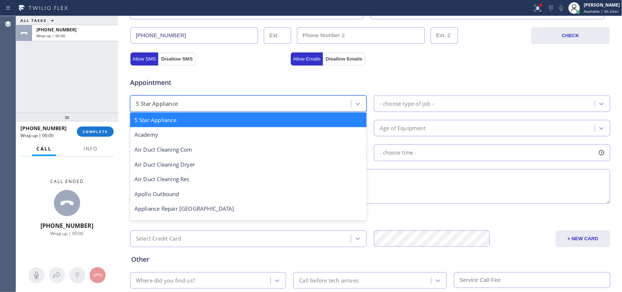
click at [277, 106] on div "5 Star Appliance" at bounding box center [241, 103] width 219 height 13
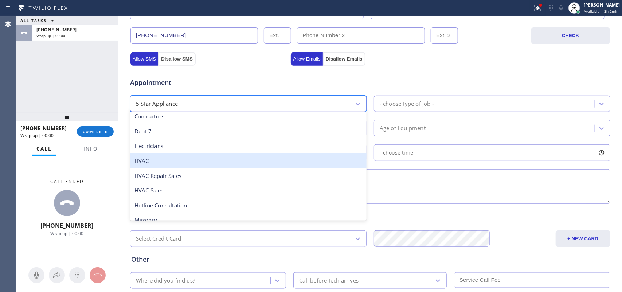
scroll to position [46, 0]
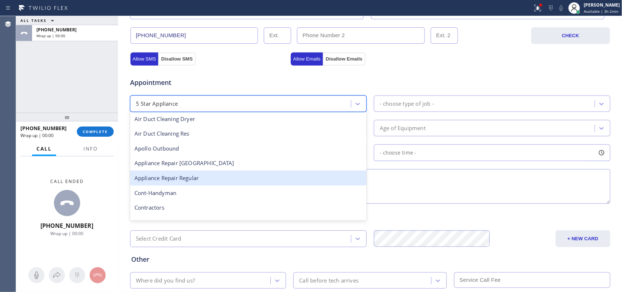
click at [270, 172] on div "Appliance Repair Regular" at bounding box center [248, 178] width 237 height 15
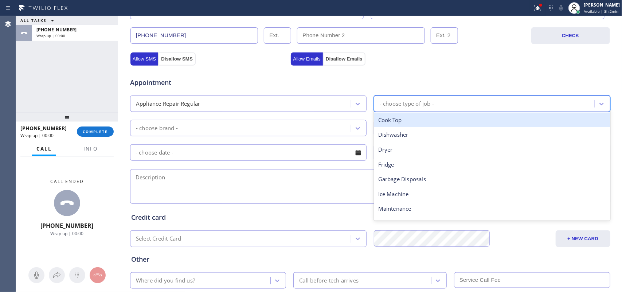
click at [407, 99] on div "- choose type of job -" at bounding box center [485, 103] width 219 height 13
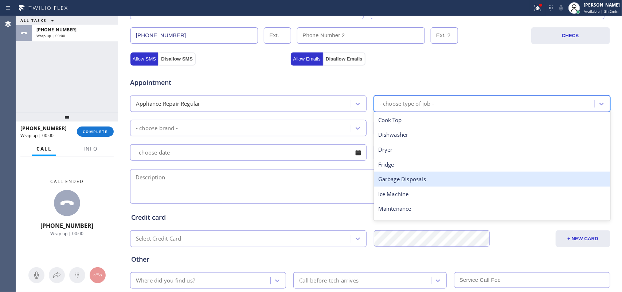
scroll to position [101, 0]
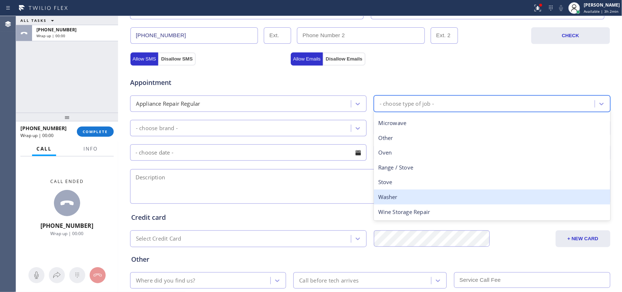
click at [397, 190] on div "Washer" at bounding box center [492, 197] width 237 height 15
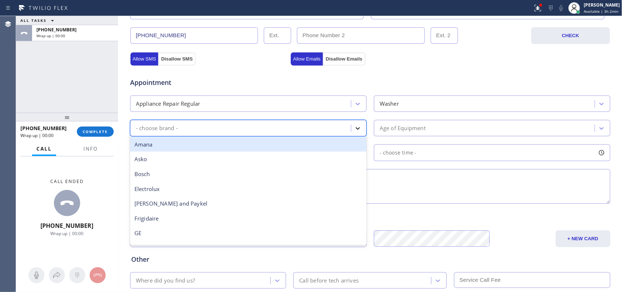
click at [355, 132] on icon at bounding box center [357, 128] width 7 height 7
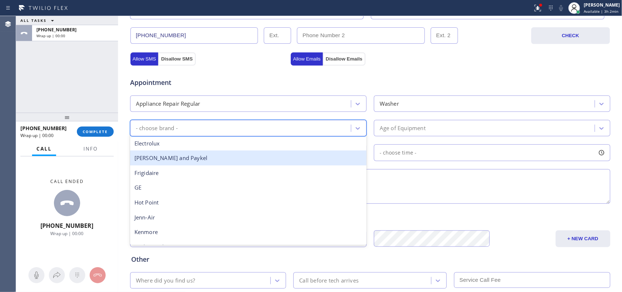
scroll to position [91, 0]
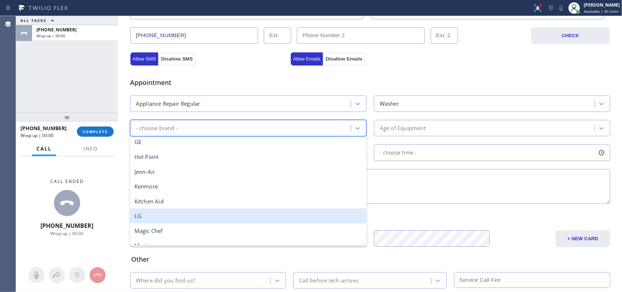
click at [246, 212] on div "LG" at bounding box center [248, 215] width 237 height 15
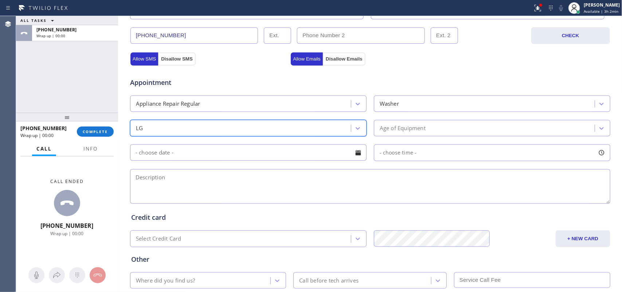
click at [417, 127] on div "Age of Equipment" at bounding box center [403, 128] width 46 height 8
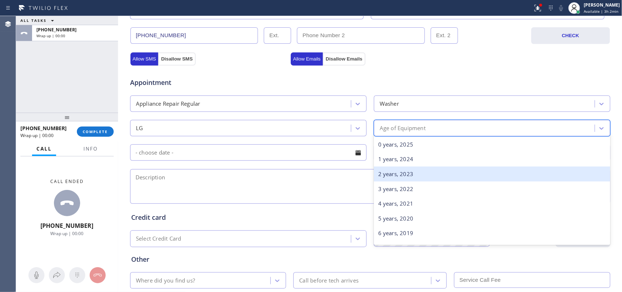
click at [414, 179] on div "2 years, 2023" at bounding box center [492, 174] width 237 height 15
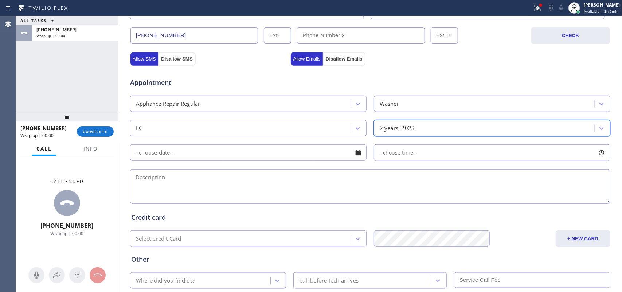
scroll to position [274, 0]
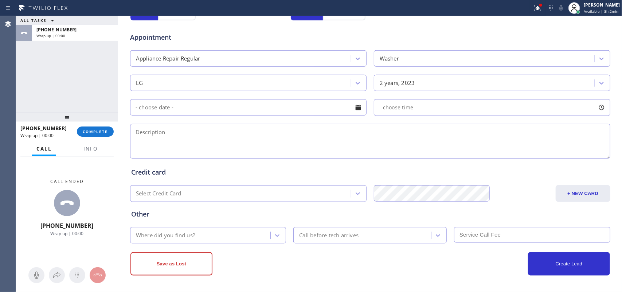
click at [143, 131] on textarea at bounding box center [370, 141] width 480 height 35
paste textarea "[STREET_ADDRESS][PERSON_NAME] LG washer Stacked frontload /giving an error code…"
click at [192, 132] on textarea "[STREET_ADDRESS][PERSON_NAME] LG washer Stacked frontload /giving an error code…" at bounding box center [370, 141] width 480 height 35
click at [245, 132] on textarea "[STREET_ADDRESS][PERSON_NAME] LG washer Stacked frontload /giving an error code…" at bounding box center [370, 141] width 480 height 35
click at [322, 140] on textarea "[STREET_ADDRESS][PERSON_NAME]/ LG washer Stacked frontload /giving an error cod…" at bounding box center [370, 141] width 480 height 35
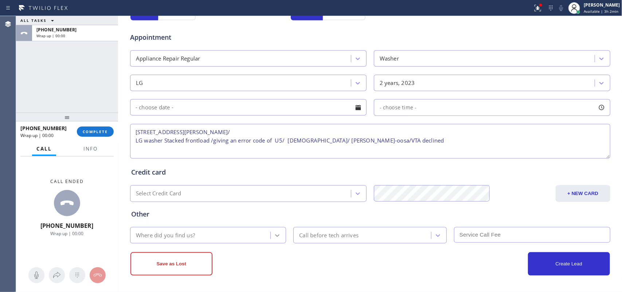
type textarea "[STREET_ADDRESS][PERSON_NAME]/ LG washer Stacked frontload /giving an error cod…"
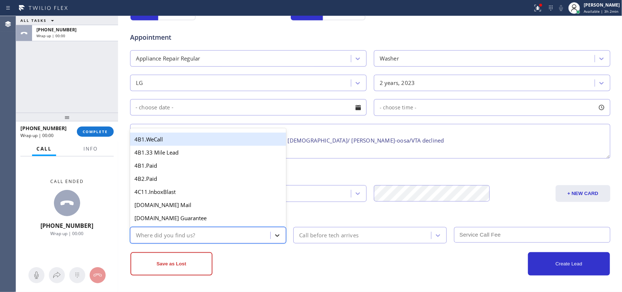
click at [271, 231] on div at bounding box center [277, 235] width 13 height 13
type input "g"
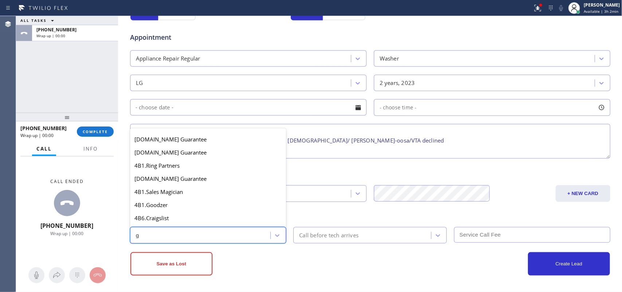
scroll to position [137, 0]
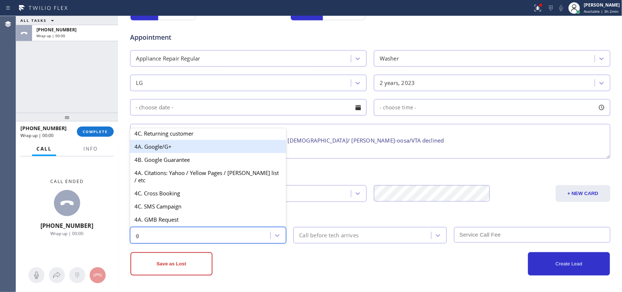
click at [209, 148] on div "4A. Google/G+" at bounding box center [208, 146] width 156 height 13
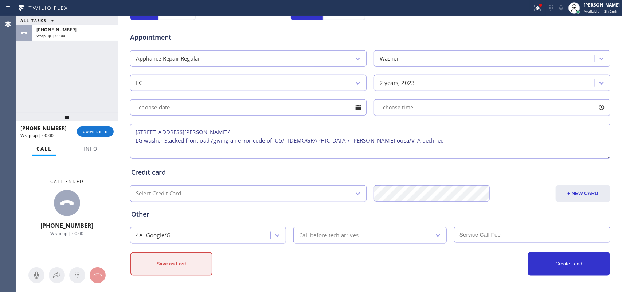
click at [188, 261] on button "Save as Lost" at bounding box center [171, 263] width 82 height 23
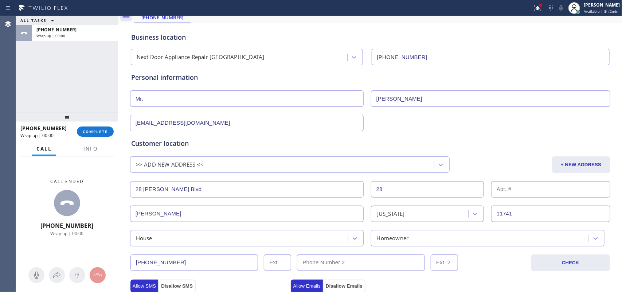
scroll to position [0, 0]
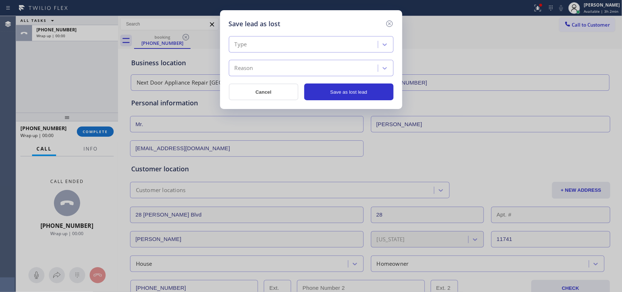
click at [332, 39] on div "Type" at bounding box center [304, 44] width 147 height 13
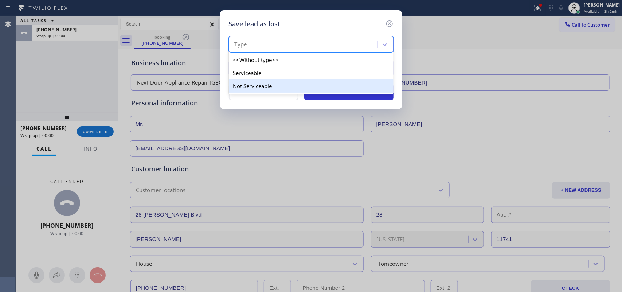
click at [301, 89] on div "Not Serviceable" at bounding box center [311, 85] width 165 height 13
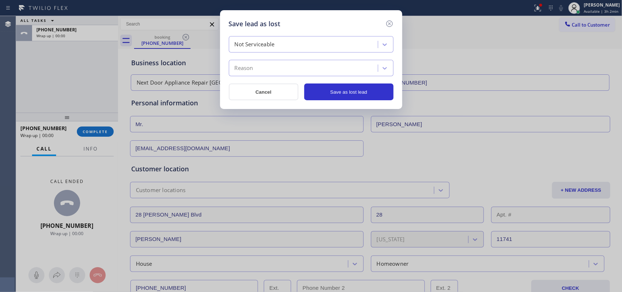
click at [308, 66] on div "Reason" at bounding box center [304, 68] width 147 height 13
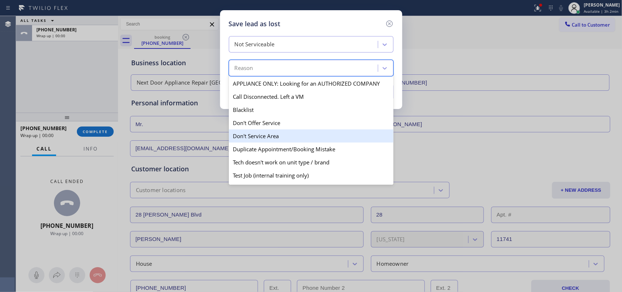
click at [288, 135] on div "Don't Service Area" at bounding box center [311, 135] width 165 height 13
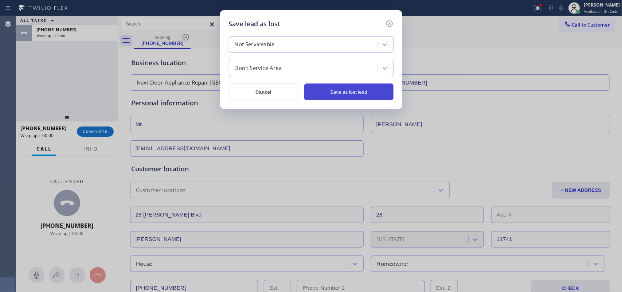
click at [327, 92] on button "Save as lost lead" at bounding box center [348, 91] width 89 height 17
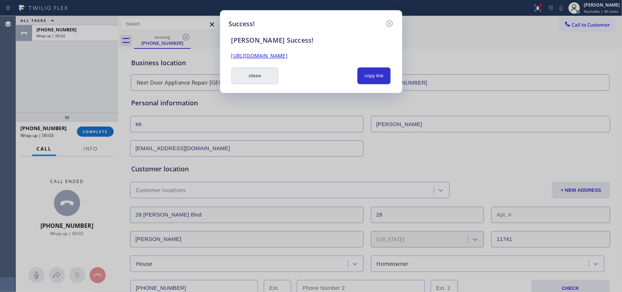
click at [263, 79] on button "close" at bounding box center [254, 75] width 47 height 17
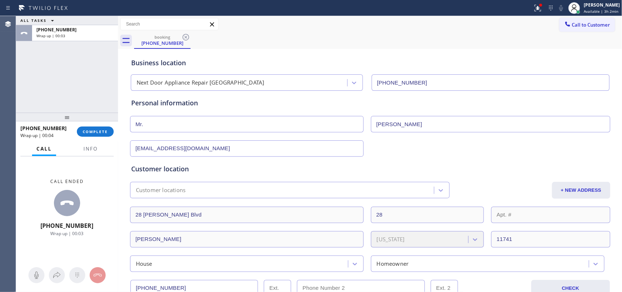
drag, startPoint x: 103, startPoint y: 130, endPoint x: 161, endPoint y: 129, distance: 57.6
click at [103, 131] on span "COMPLETE" at bounding box center [95, 131] width 25 height 5
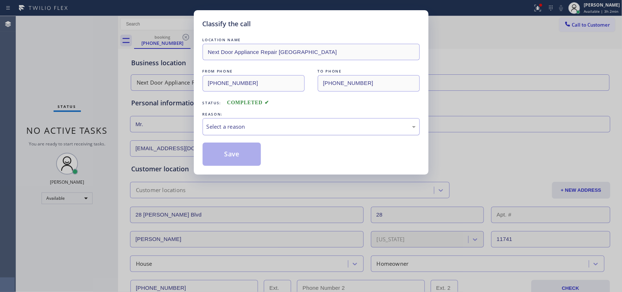
click at [266, 130] on div "Select a reason" at bounding box center [311, 126] width 209 height 8
click at [239, 157] on button "Save" at bounding box center [232, 154] width 59 height 23
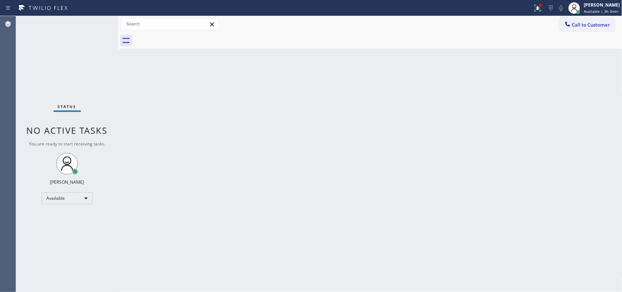
drag, startPoint x: 90, startPoint y: 25, endPoint x: 93, endPoint y: 22, distance: 3.9
click at [93, 22] on div "Status No active tasks You are ready to start receiving tasks. [PERSON_NAME] Av…" at bounding box center [67, 154] width 102 height 276
click at [227, 141] on div "Back to Dashboard Change Sender ID Customers Technicians Select a contact Outbo…" at bounding box center [370, 154] width 504 height 276
click at [607, 5] on div "[PERSON_NAME]" at bounding box center [601, 5] width 37 height 6
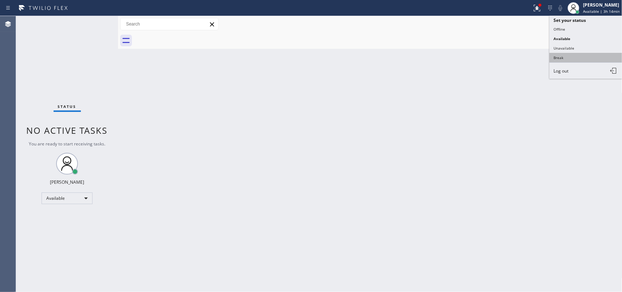
click at [566, 59] on button "Break" at bounding box center [586, 57] width 73 height 9
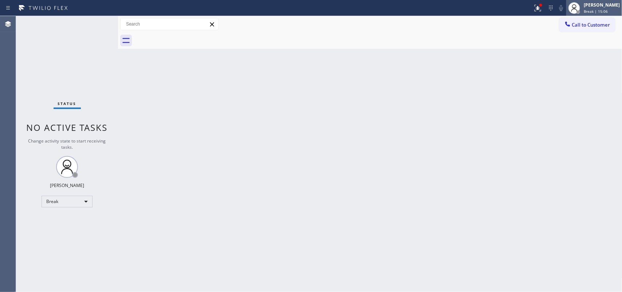
click at [602, 3] on div "[PERSON_NAME]" at bounding box center [602, 5] width 36 height 6
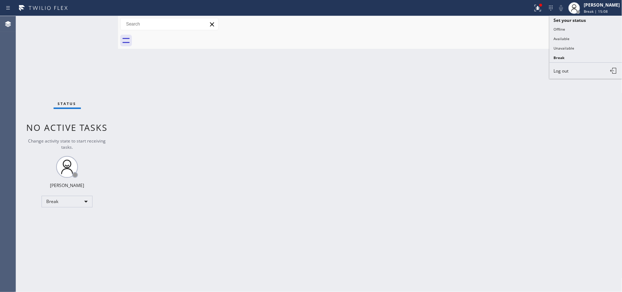
click at [581, 38] on button "Available" at bounding box center [586, 38] width 73 height 9
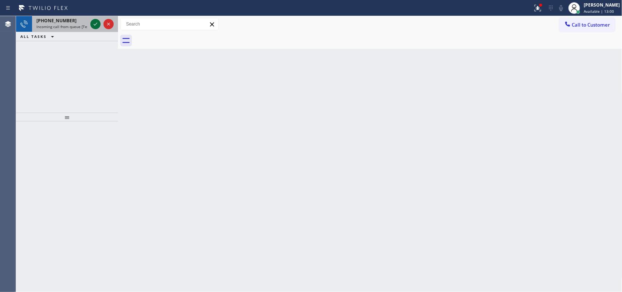
click at [97, 19] on button at bounding box center [95, 24] width 10 height 10
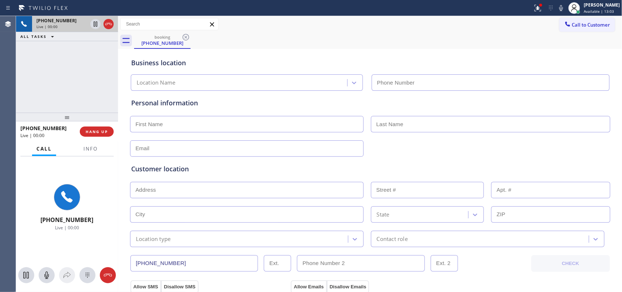
type input "[PHONE_NUMBER]"
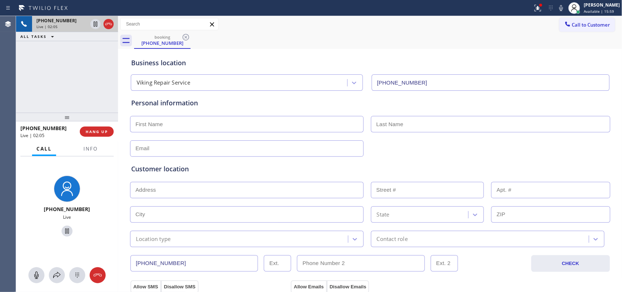
click at [212, 121] on input "text" at bounding box center [247, 124] width 234 height 16
click at [146, 152] on input "text" at bounding box center [247, 148] width 234 height 16
paste input "[EMAIL_ADDRESS][DOMAIN_NAME]"
type input "[EMAIL_ADDRESS][DOMAIN_NAME]"
click at [173, 120] on input "text" at bounding box center [247, 124] width 234 height 16
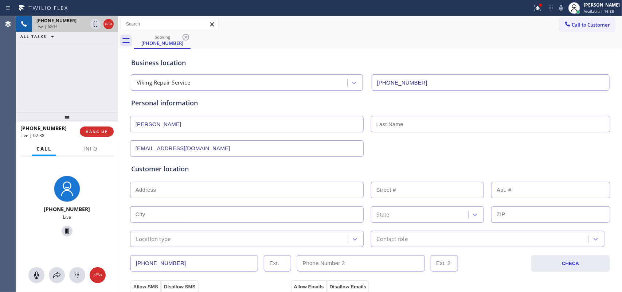
type input "[PERSON_NAME]"
click at [174, 121] on input "[PERSON_NAME]" at bounding box center [247, 124] width 234 height 16
click at [457, 122] on input "text" at bounding box center [490, 124] width 239 height 16
paste input "[PERSON_NAME]"
type input "[PERSON_NAME]"
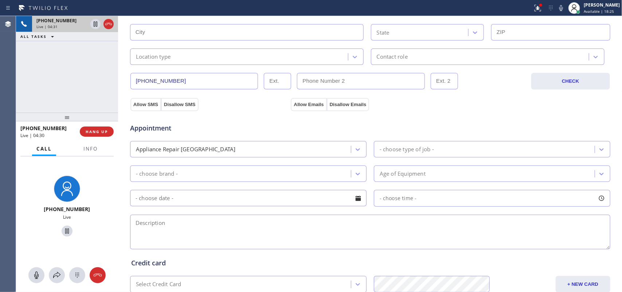
scroll to position [228, 0]
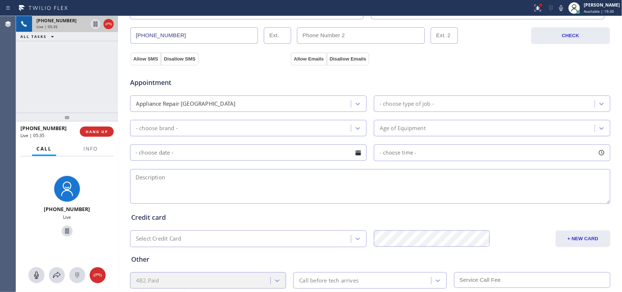
click at [154, 148] on input "text" at bounding box center [248, 152] width 237 height 16
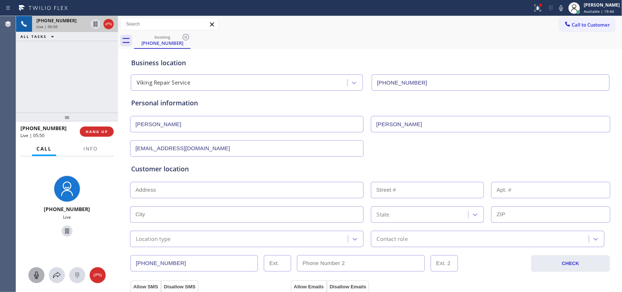
scroll to position [227, 0]
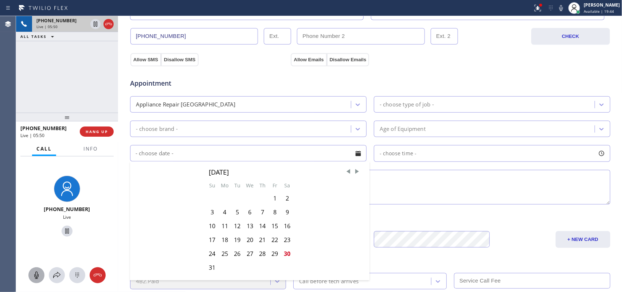
click at [35, 276] on icon at bounding box center [36, 275] width 9 height 9
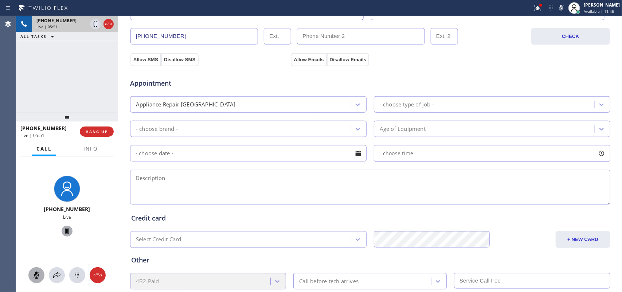
click at [63, 228] on icon at bounding box center [67, 231] width 9 height 9
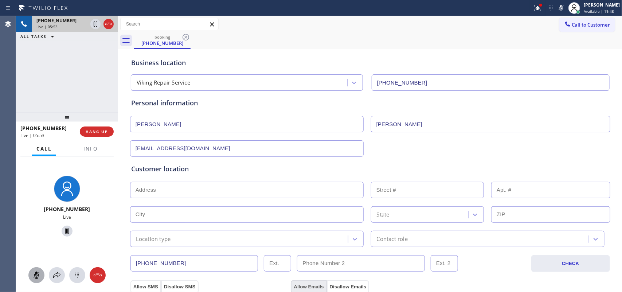
scroll to position [91, 0]
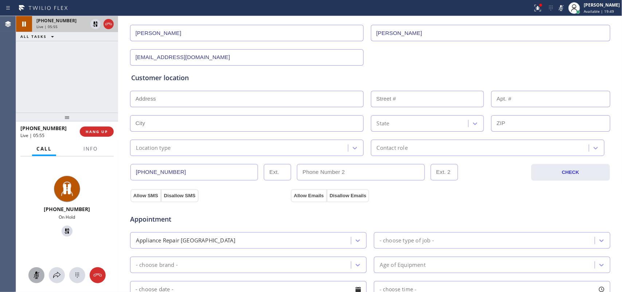
drag, startPoint x: 120, startPoint y: 177, endPoint x: 110, endPoint y: 177, distance: 9.1
click at [110, 177] on div "[PHONE_NUMBER] Live | 05:55 ALL TASKS ALL TASKS ACTIVE TASKS TASKS IN WRAP UP […" at bounding box center [319, 154] width 606 height 276
click at [379, 169] on input "(___) ___-____" at bounding box center [361, 172] width 128 height 16
paste input "516) 365-9026"
type input "[PHONE_NUMBER]"
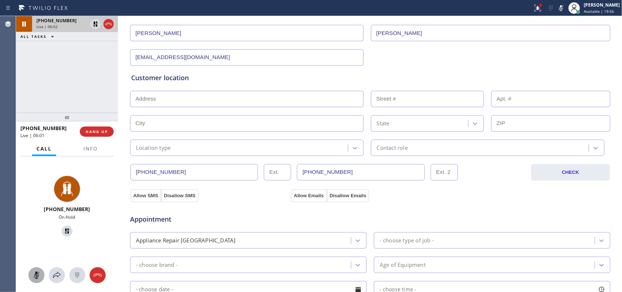
click at [157, 171] on input "[PHONE_NUMBER]" at bounding box center [194, 172] width 128 height 16
drag, startPoint x: 91, startPoint y: 167, endPoint x: 78, endPoint y: 165, distance: 13.6
click at [78, 165] on div "[PHONE_NUMBER] Live | 06:02 ALL TASKS ALL TASKS ACTIVE TASKS TASKS IN WRAP UP […" at bounding box center [319, 154] width 606 height 276
paste input "236-0227"
type input "[PHONE_NUMBER]"
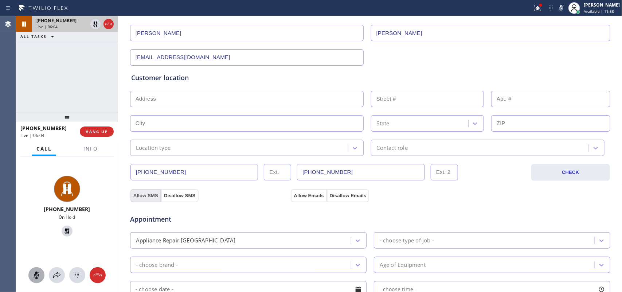
click at [143, 195] on button "Allow SMS" at bounding box center [145, 195] width 31 height 13
click at [294, 196] on button "Allow Emails" at bounding box center [309, 195] width 36 height 13
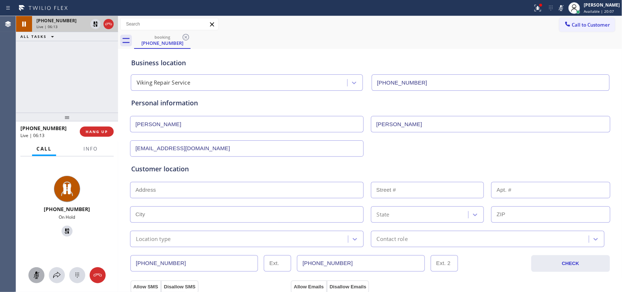
scroll to position [46, 0]
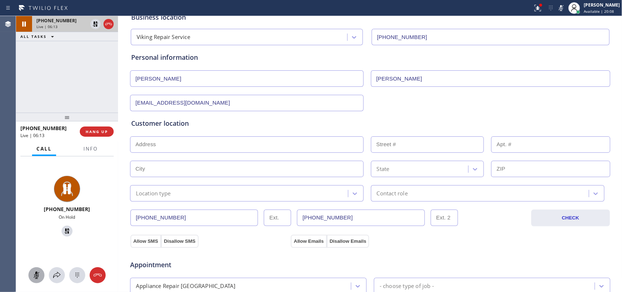
click at [197, 132] on div "Customer location >> ADD NEW ADDRESS << + NEW ADDRESS State Location type Conta…" at bounding box center [370, 159] width 478 height 83
click at [190, 141] on input "text" at bounding box center [247, 144] width 234 height 16
paste input "[STREET_ADDRESS][PERSON_NAME],"
type input "[STREET_ADDRESS][PERSON_NAME]"
type input "18"
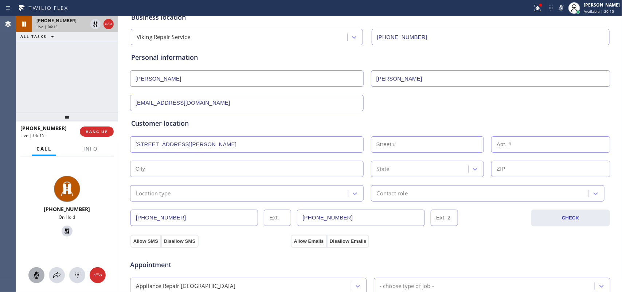
type input "Manhasset"
type input "11030"
click at [208, 194] on div "Location type" at bounding box center [240, 193] width 216 height 13
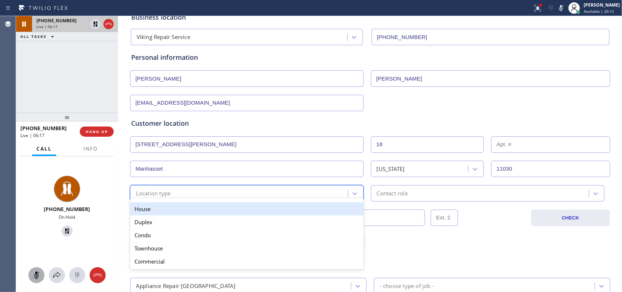
click at [207, 212] on div "House" at bounding box center [247, 208] width 234 height 13
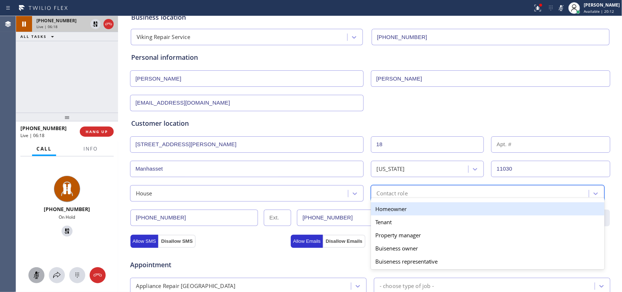
click at [397, 194] on div "Contact role" at bounding box center [392, 193] width 31 height 8
click at [397, 211] on div "Homeowner" at bounding box center [488, 208] width 234 height 13
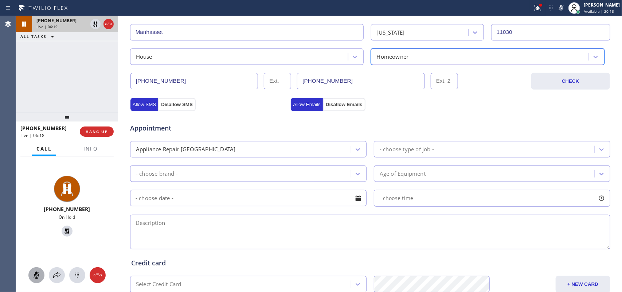
scroll to position [273, 0]
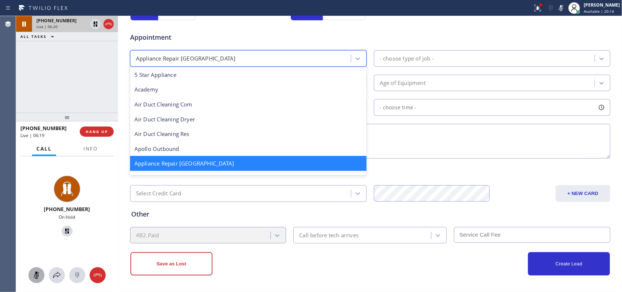
click at [223, 59] on div "Appliance Repair [GEOGRAPHIC_DATA]" at bounding box center [241, 58] width 219 height 13
click at [398, 56] on div "- choose type of job -" at bounding box center [407, 58] width 54 height 8
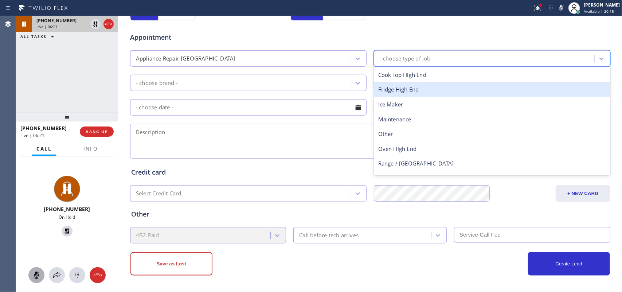
click at [390, 87] on div "Fridge High End" at bounding box center [492, 89] width 237 height 15
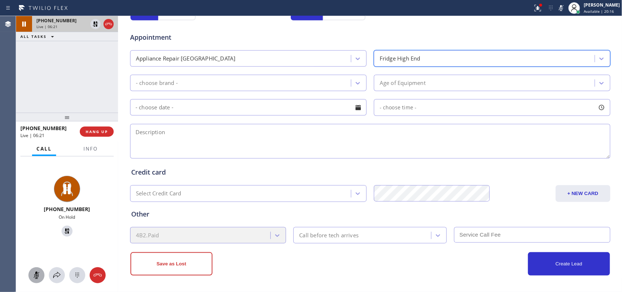
click at [334, 84] on div "- choose brand -" at bounding box center [241, 83] width 219 height 13
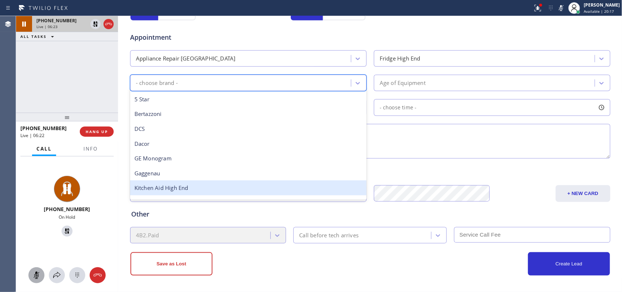
scroll to position [101, 0]
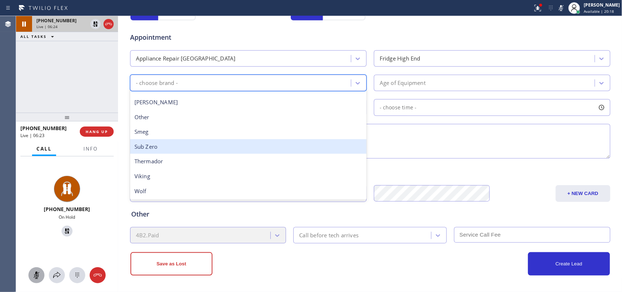
type input "v"
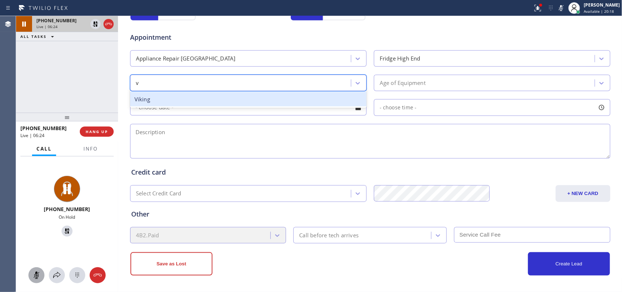
scroll to position [0, 0]
click at [217, 99] on div "Viking" at bounding box center [248, 99] width 237 height 15
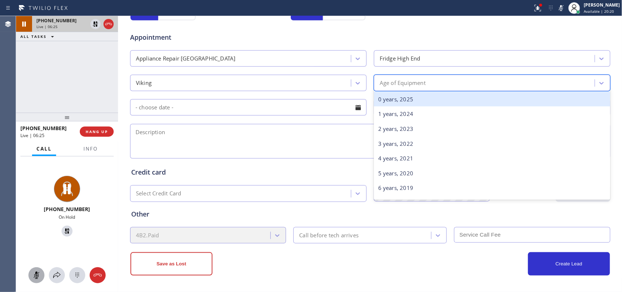
click at [420, 80] on div "Age of Equipment" at bounding box center [403, 83] width 46 height 8
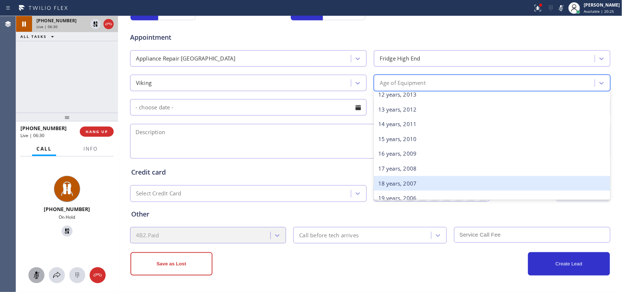
scroll to position [273, 0]
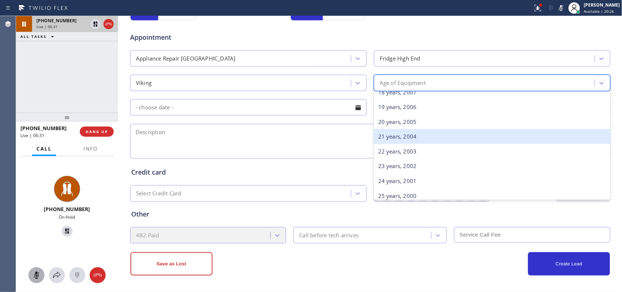
click at [414, 140] on div "21 years, 2004" at bounding box center [492, 136] width 237 height 15
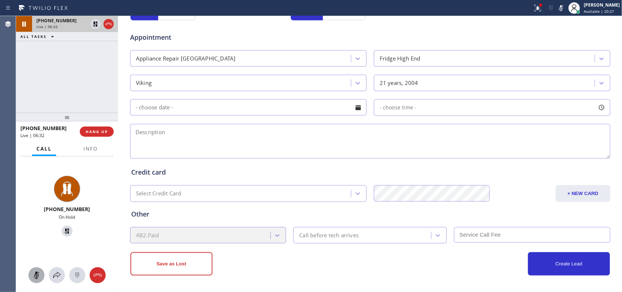
click at [358, 109] on div at bounding box center [358, 107] width 12 height 12
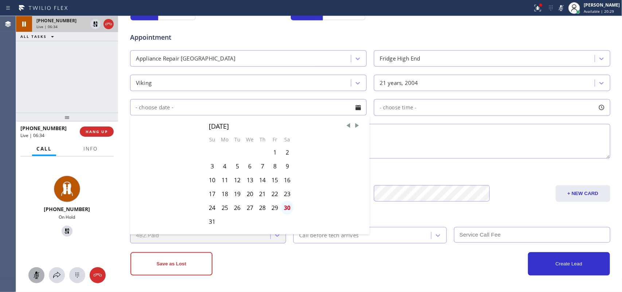
click at [285, 206] on div "30" at bounding box center [287, 208] width 12 height 14
type input "[DATE]"
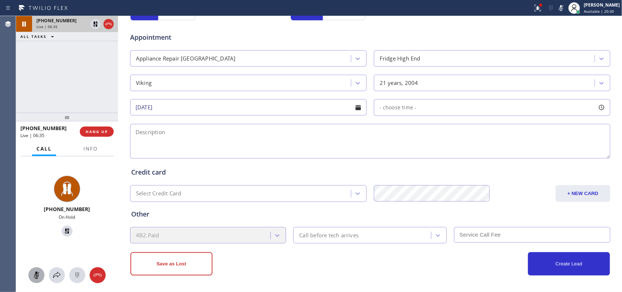
click at [597, 110] on div at bounding box center [602, 107] width 12 height 12
drag, startPoint x: 374, startPoint y: 150, endPoint x: 556, endPoint y: 157, distance: 181.6
click at [556, 157] on div at bounding box center [555, 151] width 9 height 15
drag, startPoint x: 378, startPoint y: 153, endPoint x: 502, endPoint y: 151, distance: 123.6
click at [502, 151] on div at bounding box center [503, 151] width 9 height 15
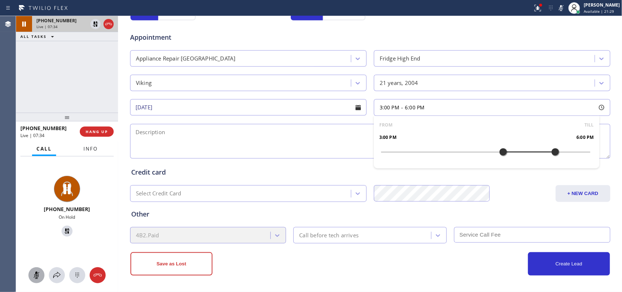
drag, startPoint x: 89, startPoint y: 149, endPoint x: 84, endPoint y: 157, distance: 10.1
click at [89, 149] on span "Info" at bounding box center [90, 148] width 14 height 7
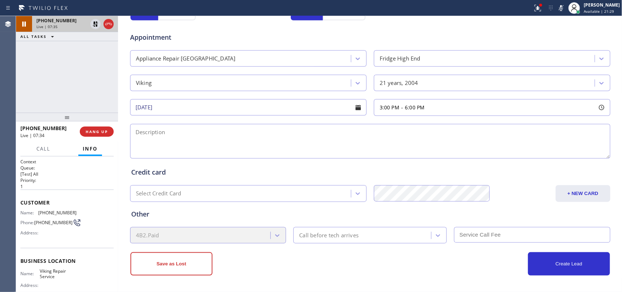
scroll to position [75, 0]
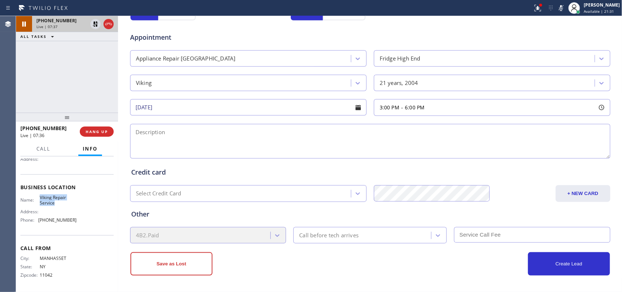
drag, startPoint x: 59, startPoint y: 203, endPoint x: 38, endPoint y: 194, distance: 22.5
click at [40, 195] on span "Viking Repair Service" at bounding box center [58, 200] width 36 height 11
copy span "Viking Repair Service"
click at [159, 147] on textarea at bounding box center [370, 141] width 480 height 35
paste textarea "3-6/ member/ 10% discounton labor/ house-ho/Viking Fridge BI/ [DEMOGRAPHIC_DATA…"
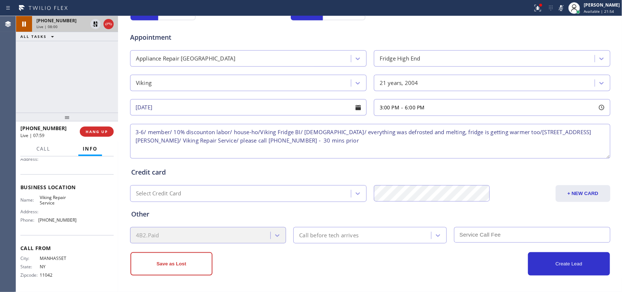
click at [202, 128] on textarea "3-6/ member/ 10% discounton labor/ house-ho/Viking Fridge BI/ [DEMOGRAPHIC_DATA…" at bounding box center [370, 141] width 480 height 35
click at [205, 132] on textarea "3-6/ member/ 10% discounton labor/ house-ho/Viking Fridge BI/ [DEMOGRAPHIC_DATA…" at bounding box center [370, 141] width 480 height 35
click at [553, 133] on textarea "3-6/ member/ 10% discount on labor/ house-ho/Viking Fridge BI/ [DEMOGRAPHIC_DAT…" at bounding box center [370, 141] width 480 height 35
type textarea "3-6/ member/ 10% discount on labor/ house-ho/Viking Fridge BI/ [DEMOGRAPHIC_DAT…"
click at [401, 230] on div "Call before tech arrives" at bounding box center [364, 235] width 136 height 13
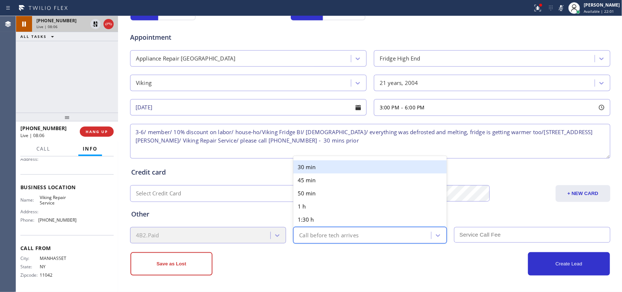
click at [367, 163] on div "30 min" at bounding box center [369, 166] width 153 height 13
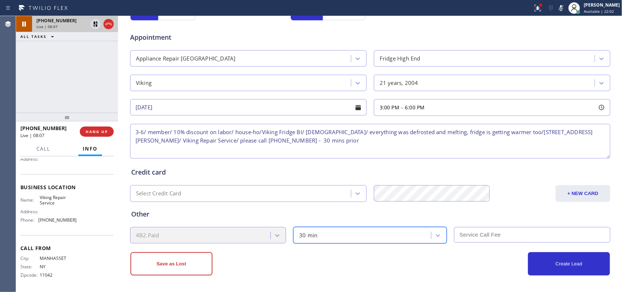
click at [489, 234] on input "text" at bounding box center [532, 235] width 156 height 16
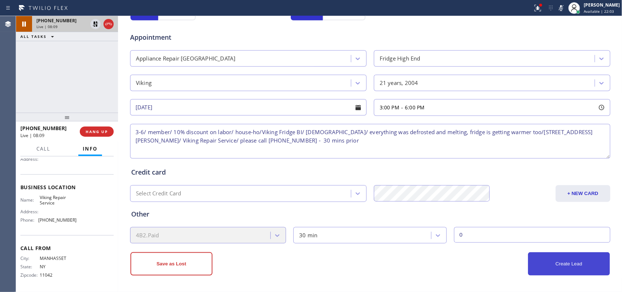
type input "0"
click at [559, 259] on button "Create Lead" at bounding box center [569, 263] width 82 height 23
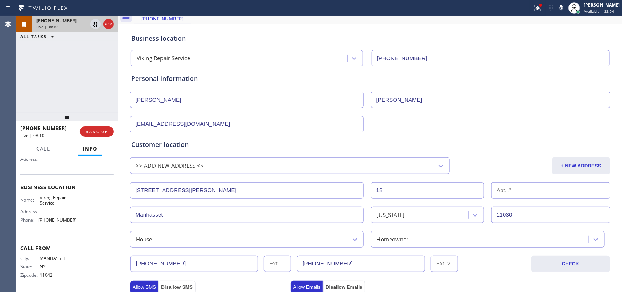
scroll to position [0, 0]
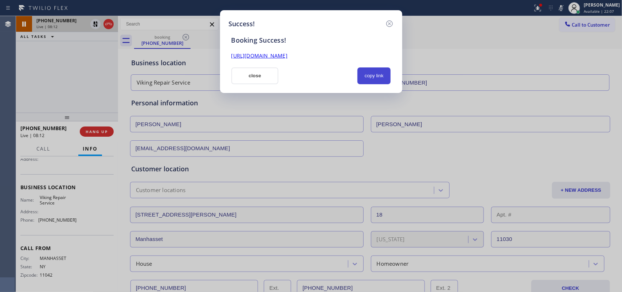
click at [369, 77] on button "copy link" at bounding box center [375, 75] width 34 height 17
click at [288, 54] on link "[URL][DOMAIN_NAME]" at bounding box center [259, 55] width 56 height 7
drag, startPoint x: 256, startPoint y: 73, endPoint x: 114, endPoint y: 121, distance: 149.7
click at [256, 72] on button "close" at bounding box center [254, 75] width 47 height 17
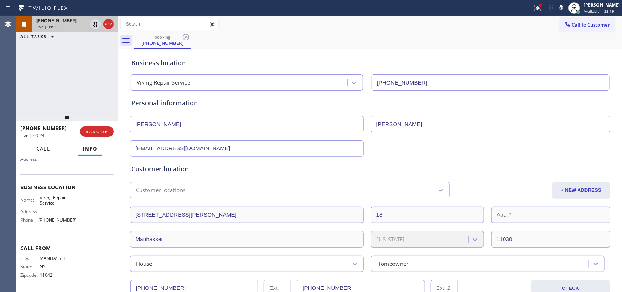
click at [47, 147] on span "Call" at bounding box center [43, 148] width 14 height 7
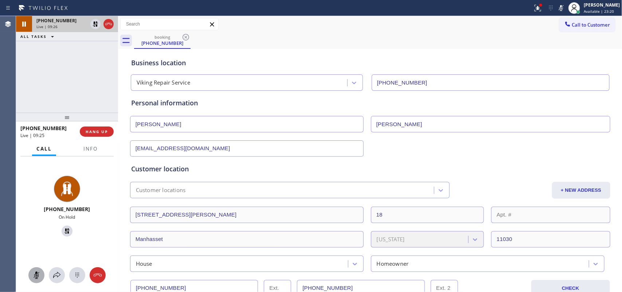
click at [39, 274] on icon at bounding box center [36, 275] width 9 height 9
click at [65, 229] on icon at bounding box center [67, 231] width 5 height 5
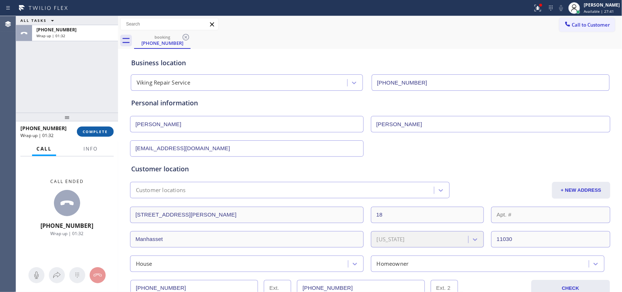
click at [106, 134] on button "COMPLETE" at bounding box center [95, 131] width 37 height 10
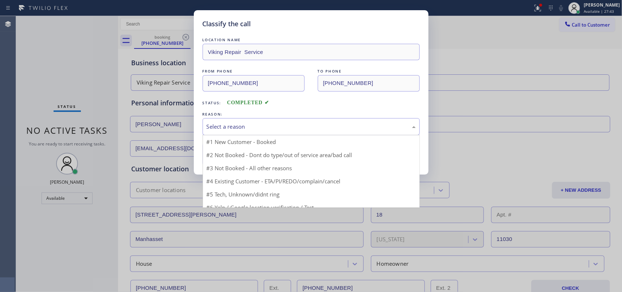
click at [223, 126] on div "Select a reason" at bounding box center [311, 126] width 209 height 8
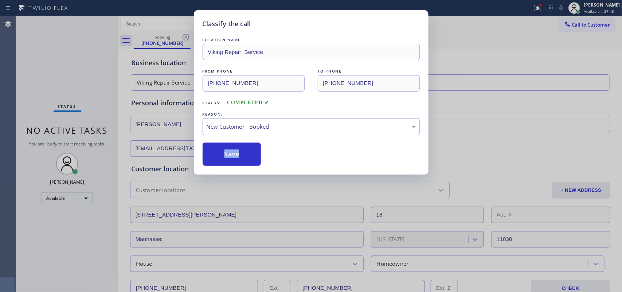
drag, startPoint x: 246, startPoint y: 145, endPoint x: 251, endPoint y: 136, distance: 10.3
click at [232, 160] on button "Save" at bounding box center [232, 154] width 59 height 23
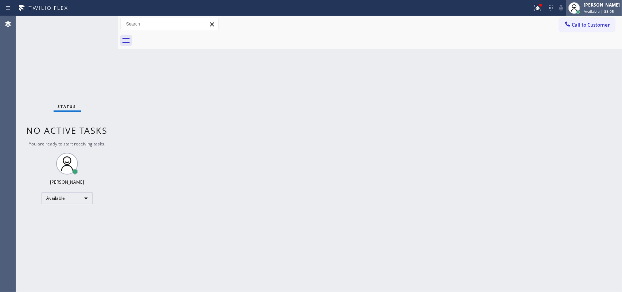
click at [611, 8] on div "[PERSON_NAME]" at bounding box center [602, 5] width 36 height 6
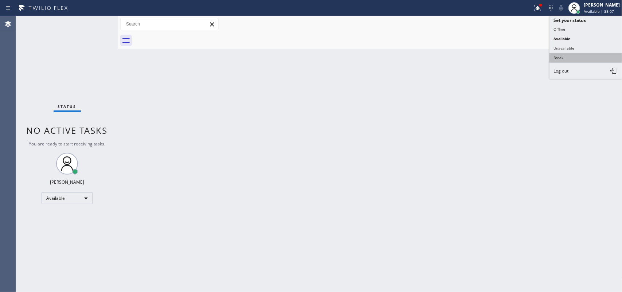
click at [571, 54] on button "Break" at bounding box center [586, 57] width 73 height 9
